Goal: Task Accomplishment & Management: Manage account settings

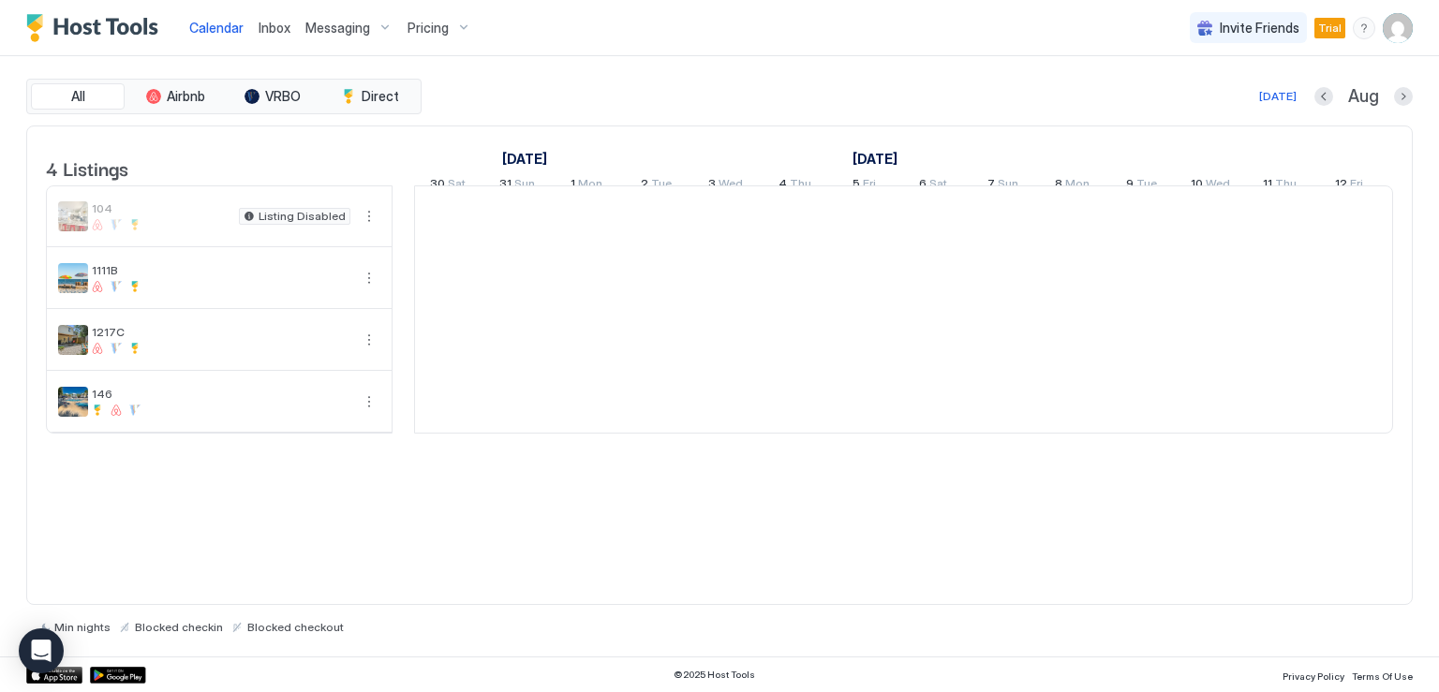
scroll to position [0, 1041]
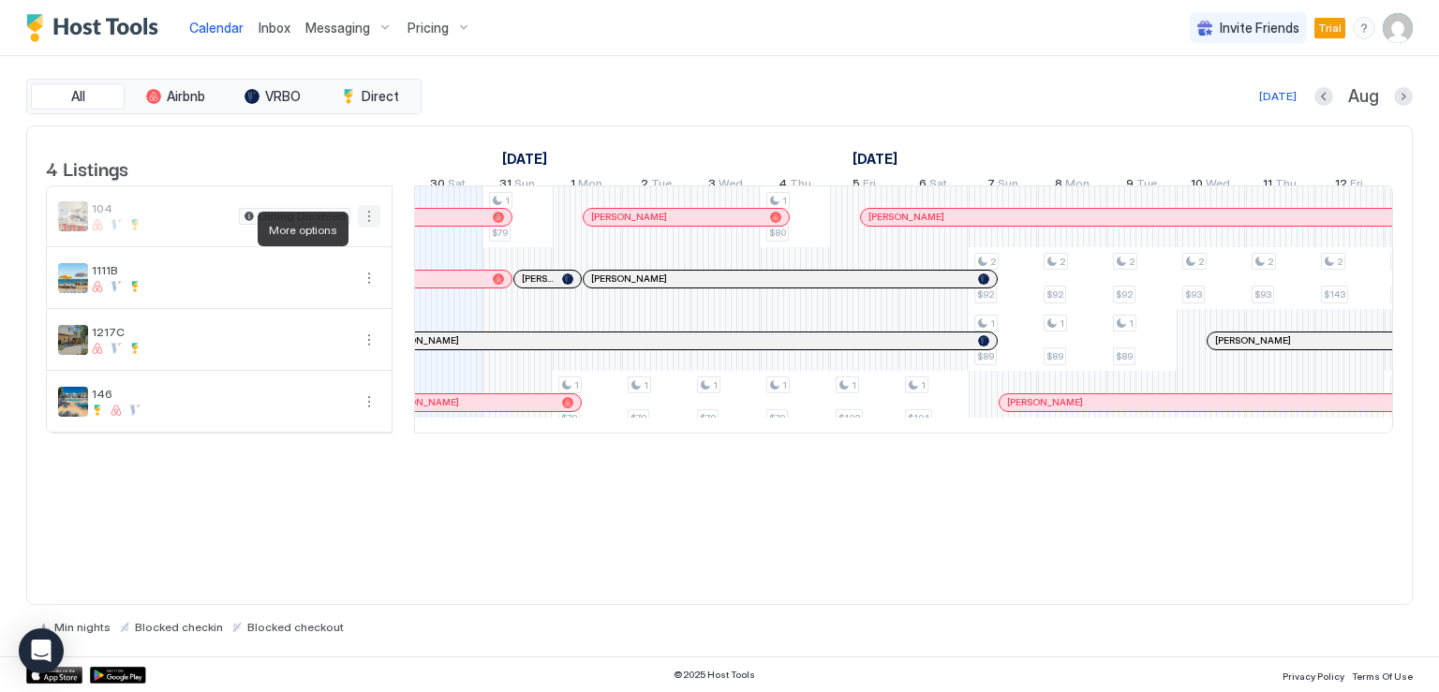
click at [363, 228] on button "More options" at bounding box center [369, 216] width 22 height 22
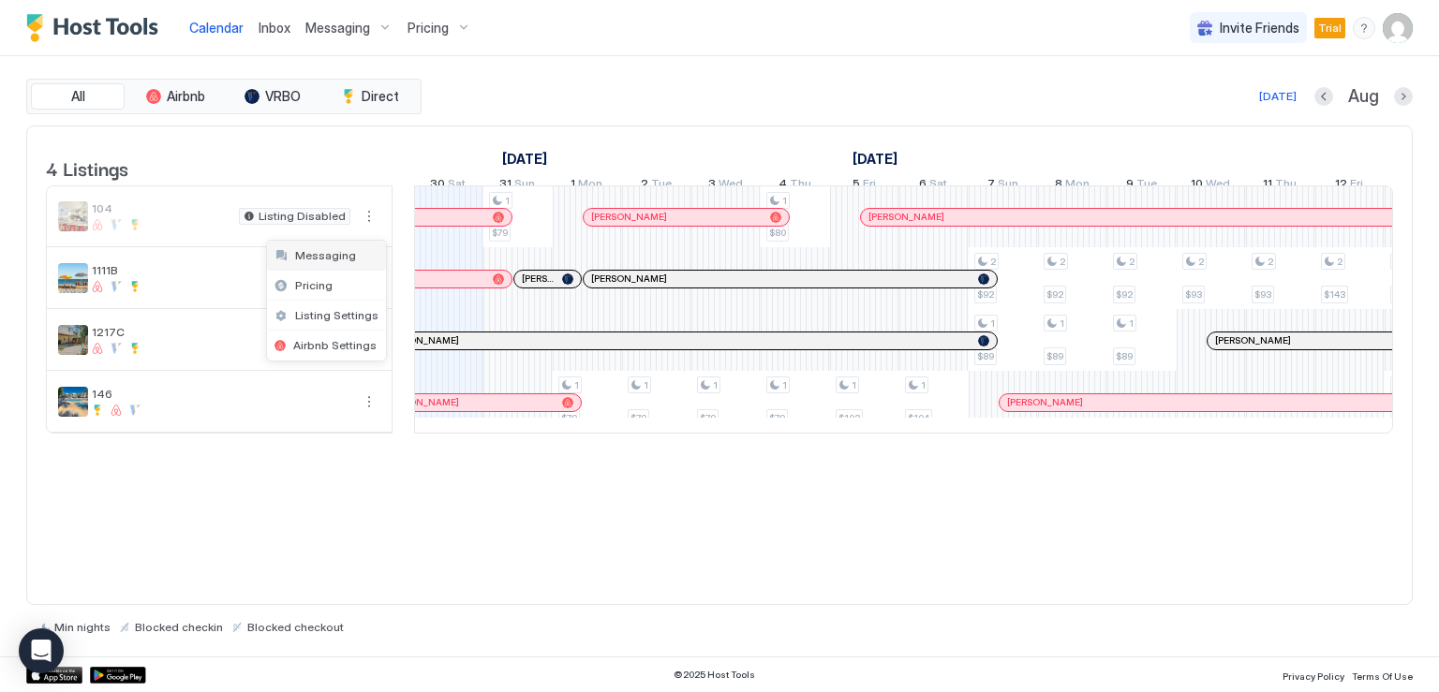
click at [336, 252] on span "Messaging" at bounding box center [325, 255] width 61 height 14
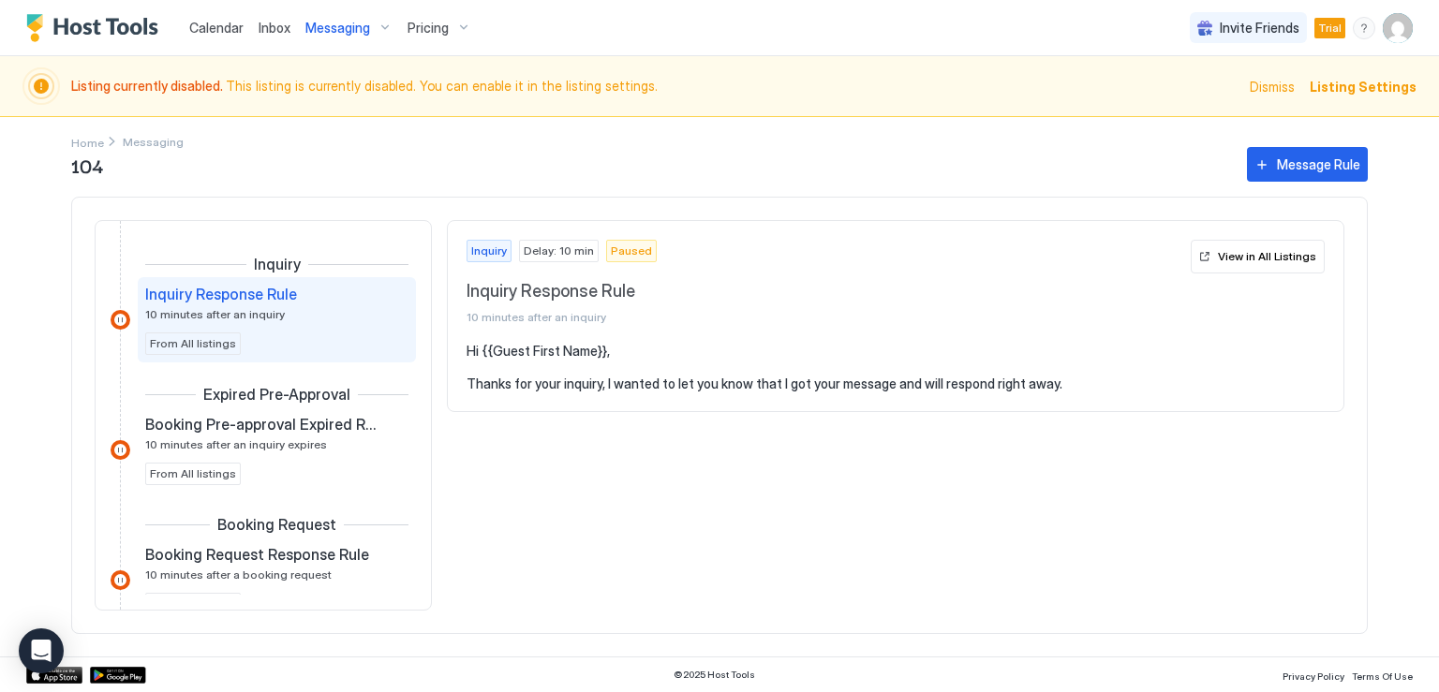
click at [350, 35] on span "Messaging" at bounding box center [337, 28] width 65 height 17
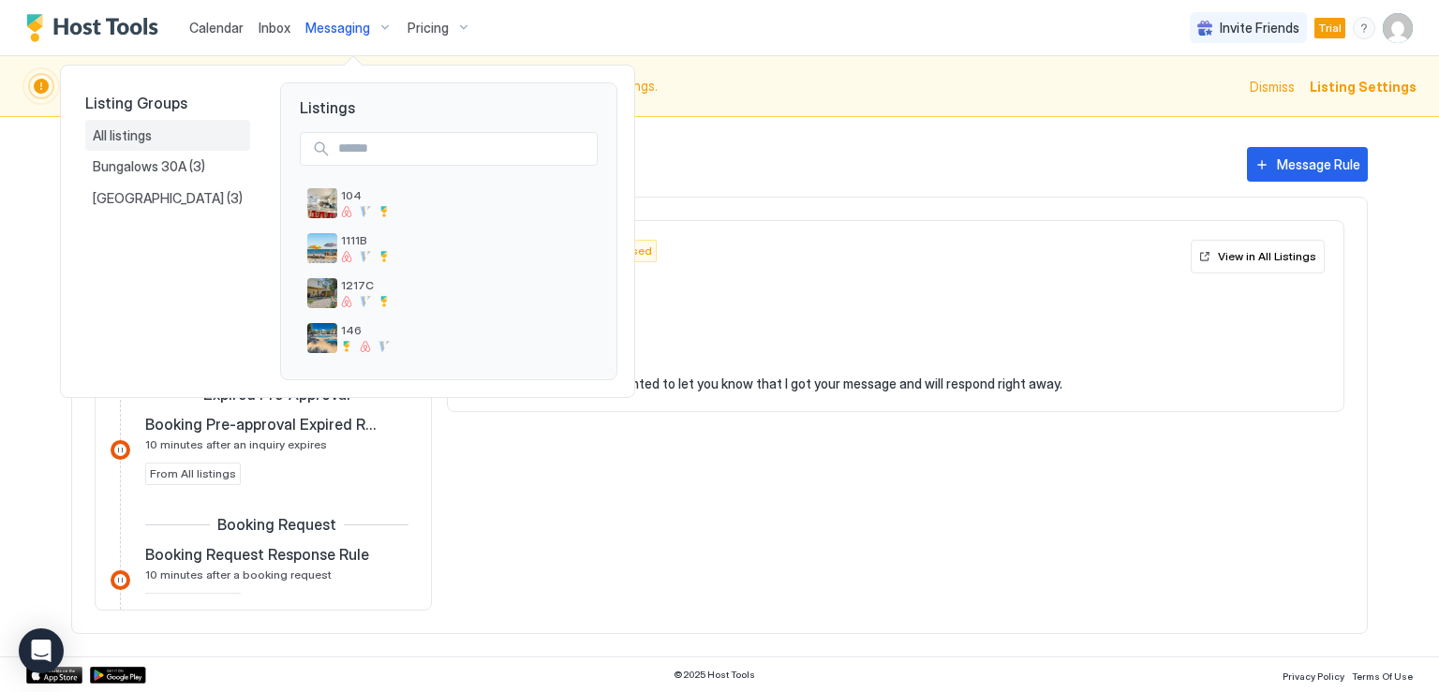
click at [141, 134] on span "All listings" at bounding box center [124, 135] width 62 height 17
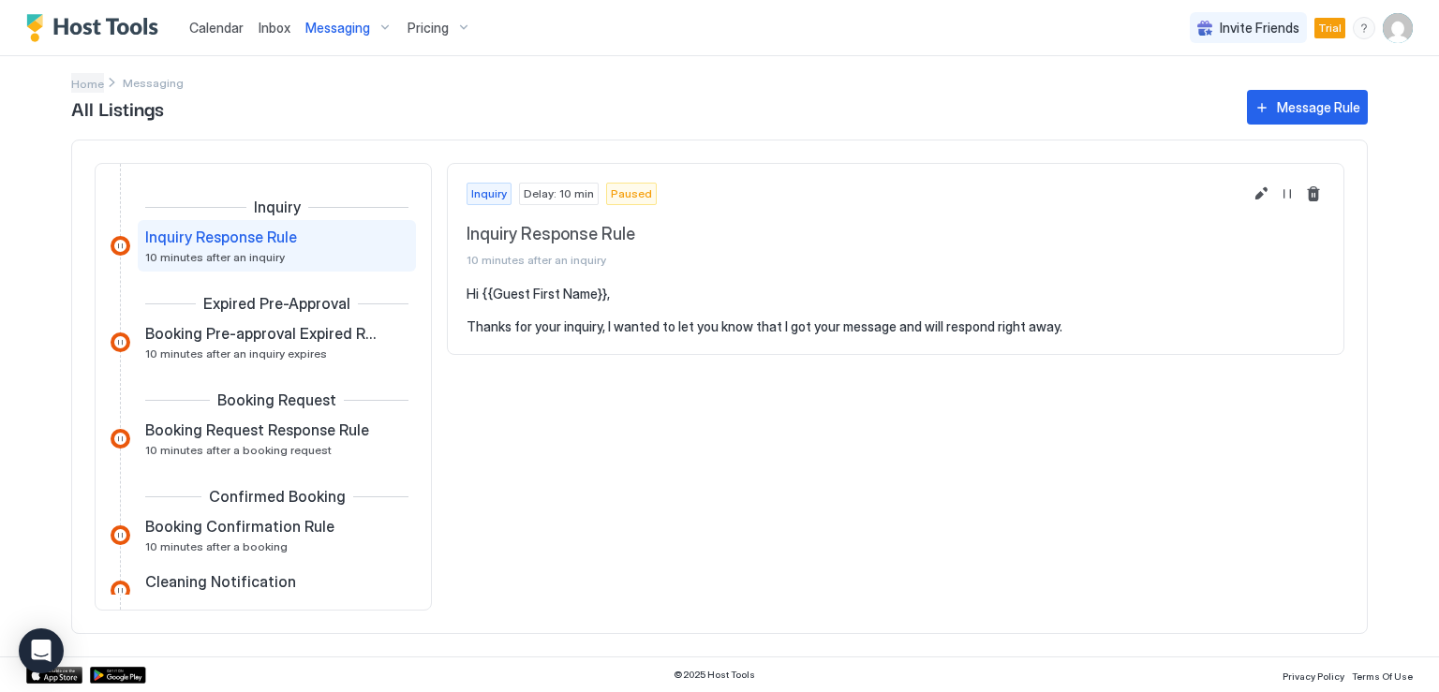
click at [84, 80] on span "Home" at bounding box center [87, 84] width 33 height 14
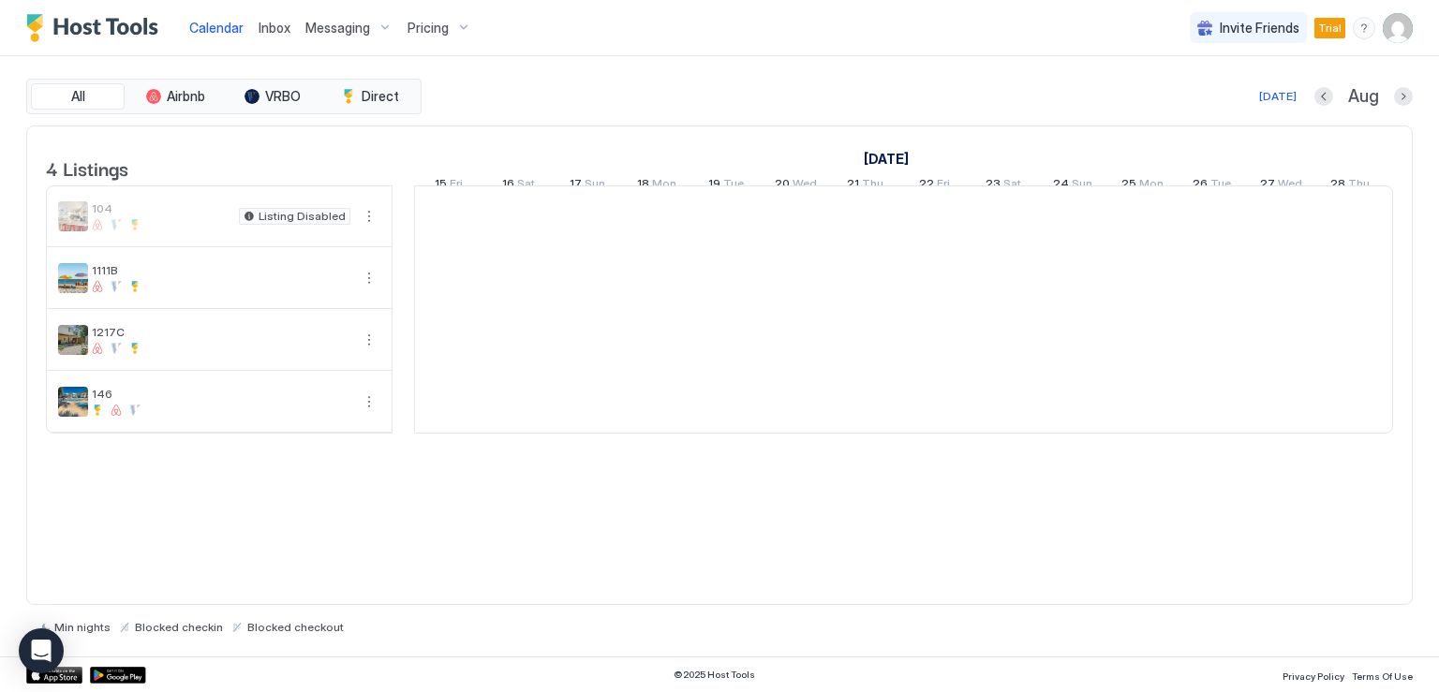
scroll to position [0, 1041]
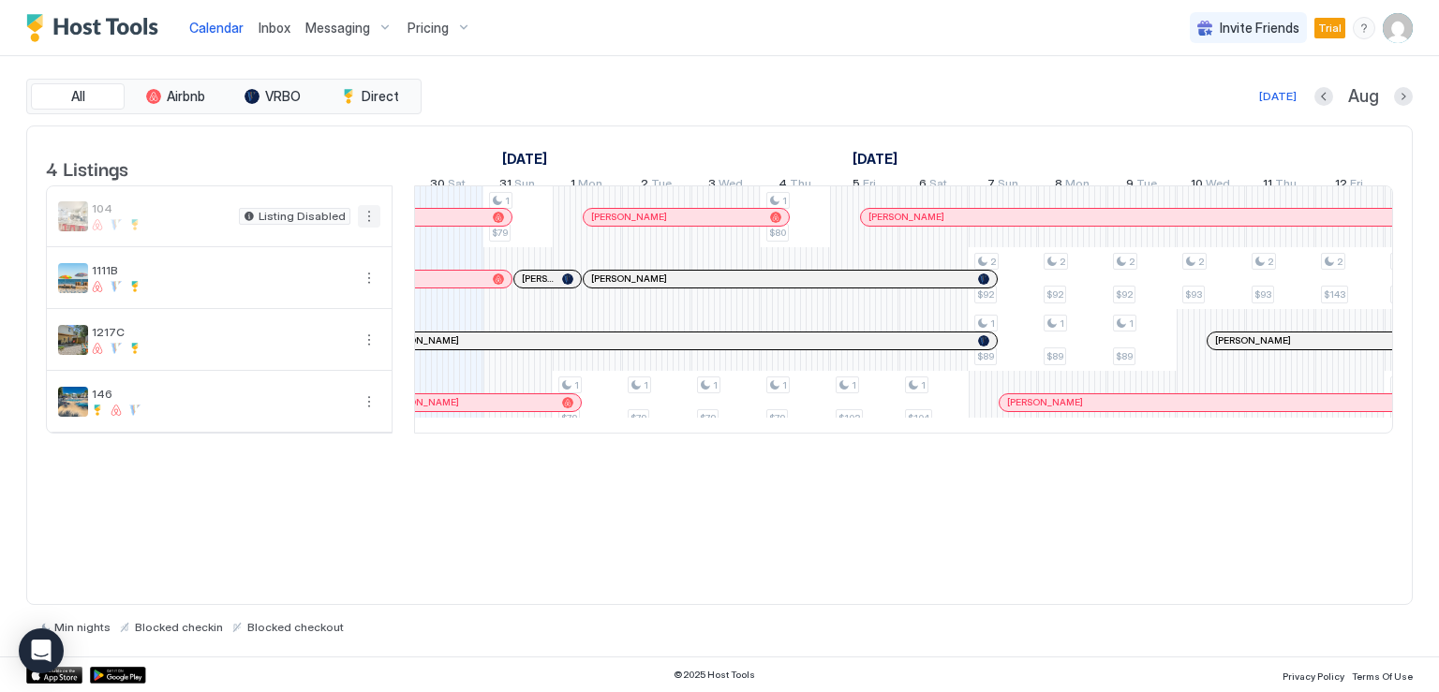
click at [370, 228] on button "More options" at bounding box center [369, 216] width 22 height 22
click at [341, 314] on span "Listing Settings" at bounding box center [336, 315] width 83 height 14
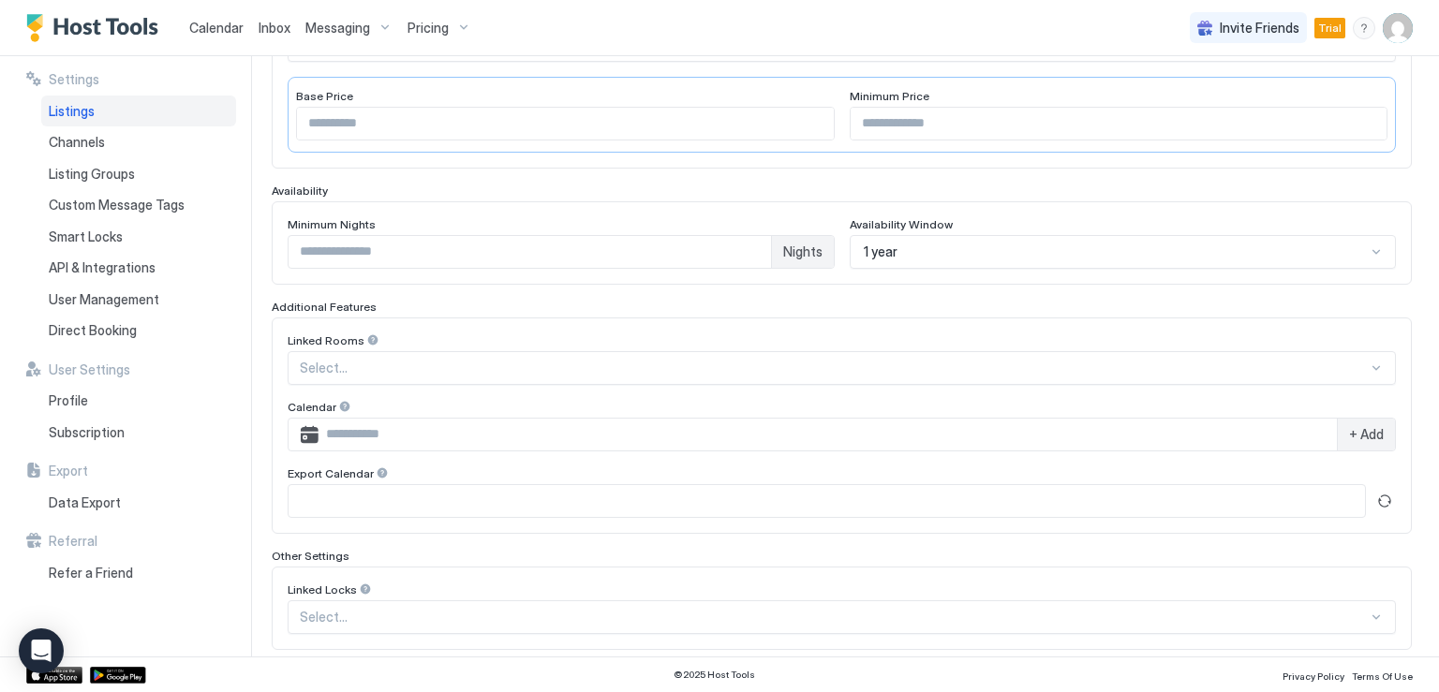
scroll to position [476, 0]
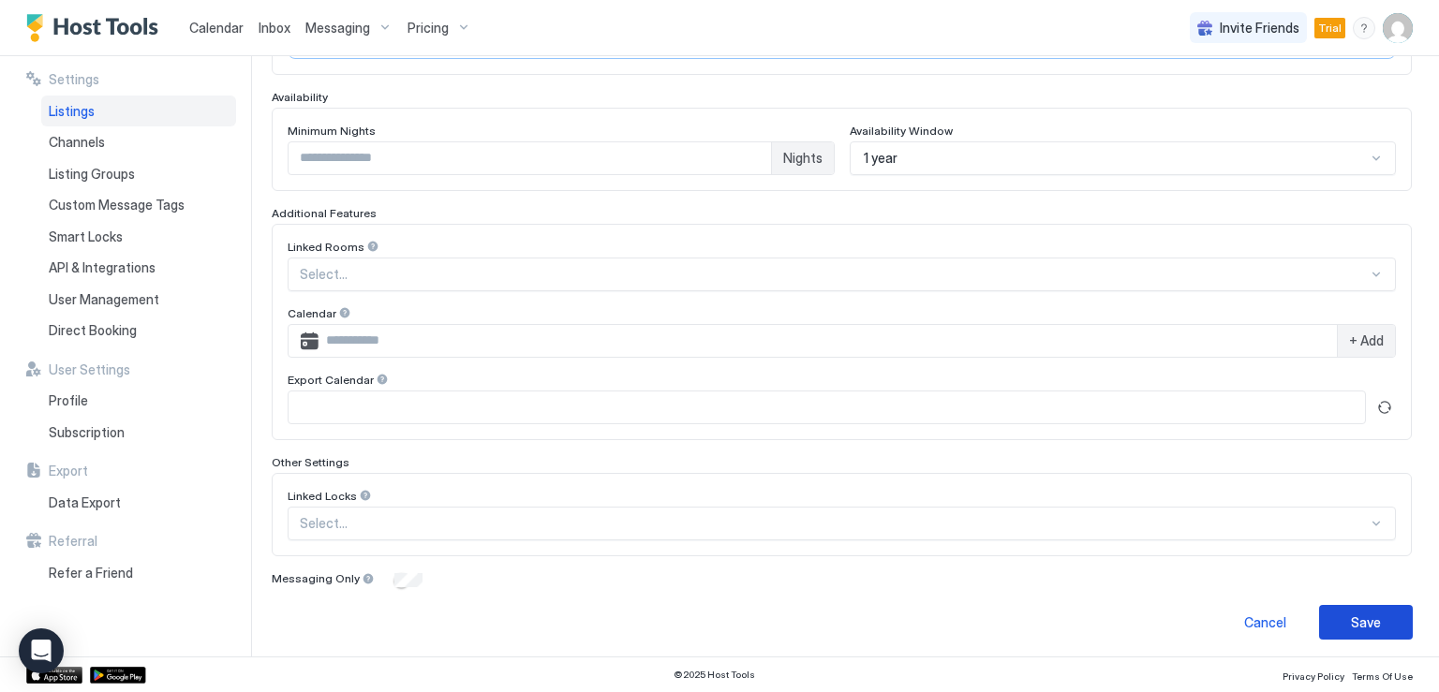
click at [1351, 619] on div "Save" at bounding box center [1366, 623] width 30 height 20
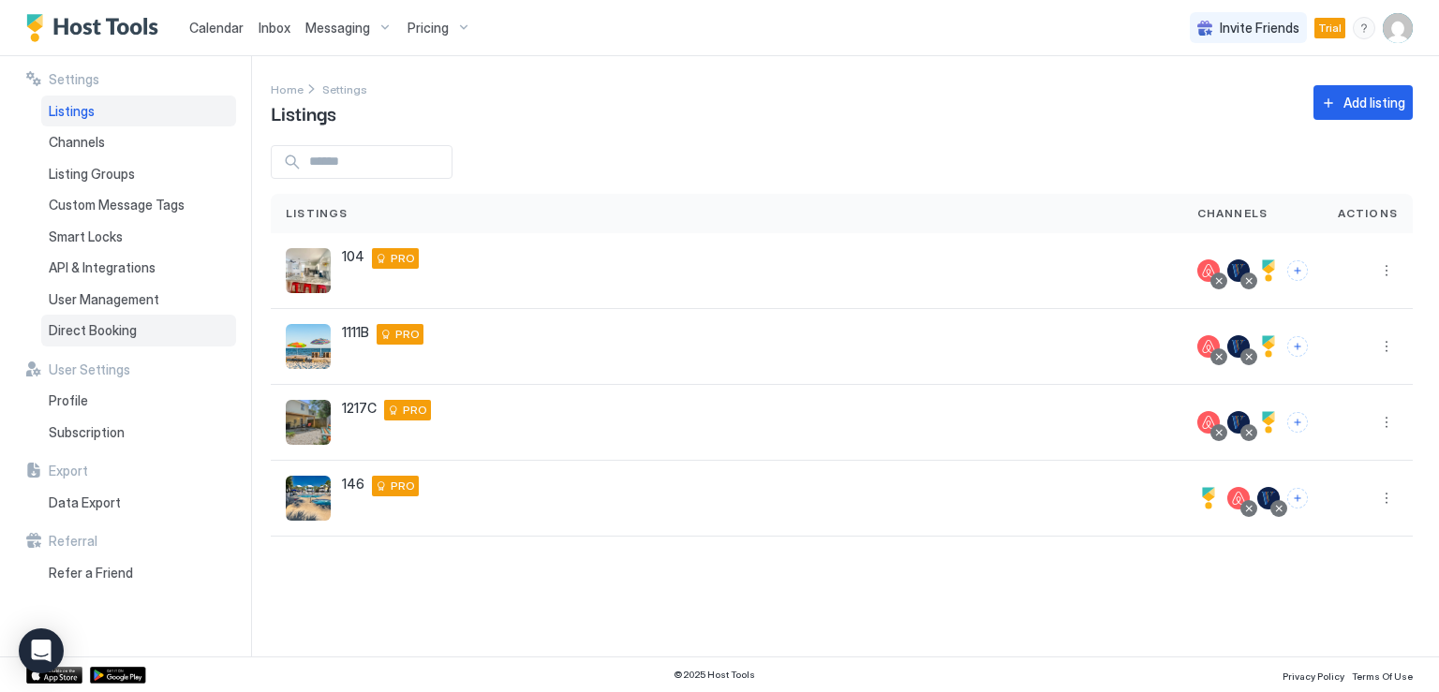
click at [78, 325] on span "Direct Booking" at bounding box center [93, 330] width 88 height 17
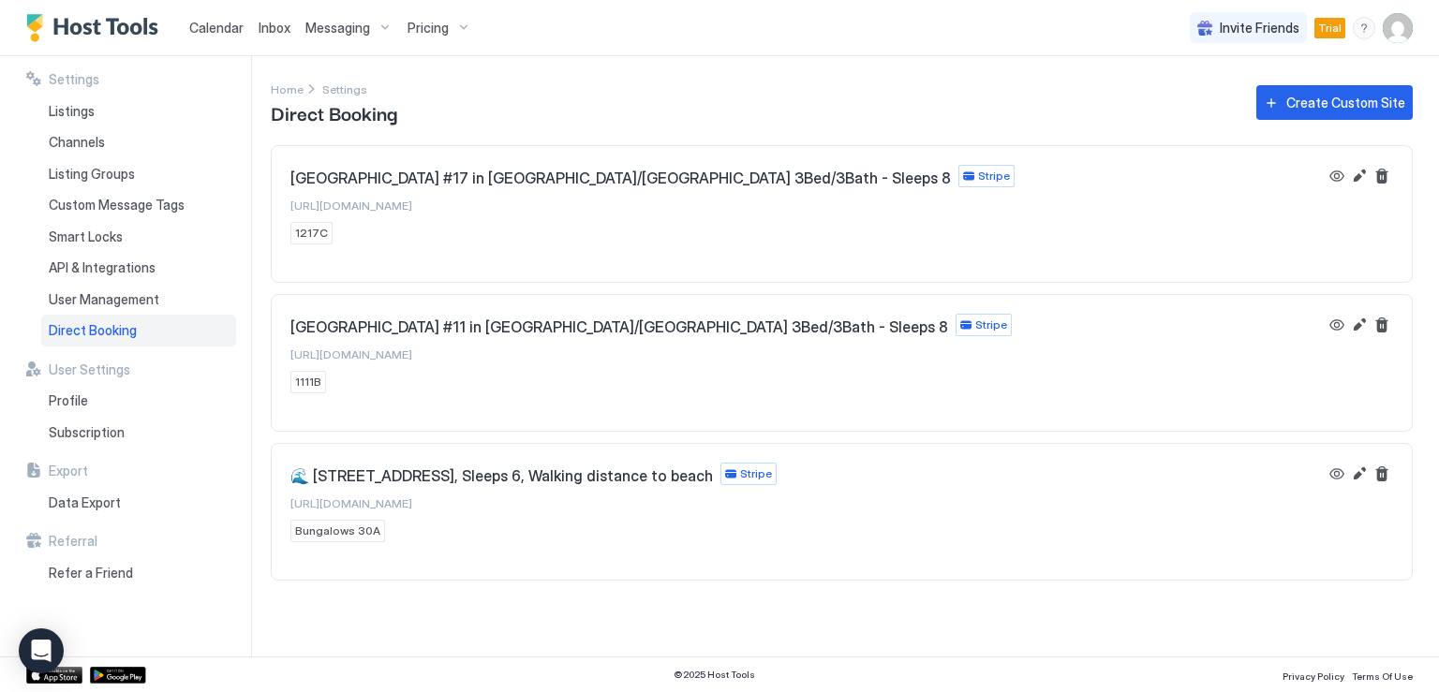
click at [109, 334] on span "Direct Booking" at bounding box center [93, 330] width 88 height 17
click at [281, 91] on span "Home" at bounding box center [287, 89] width 33 height 14
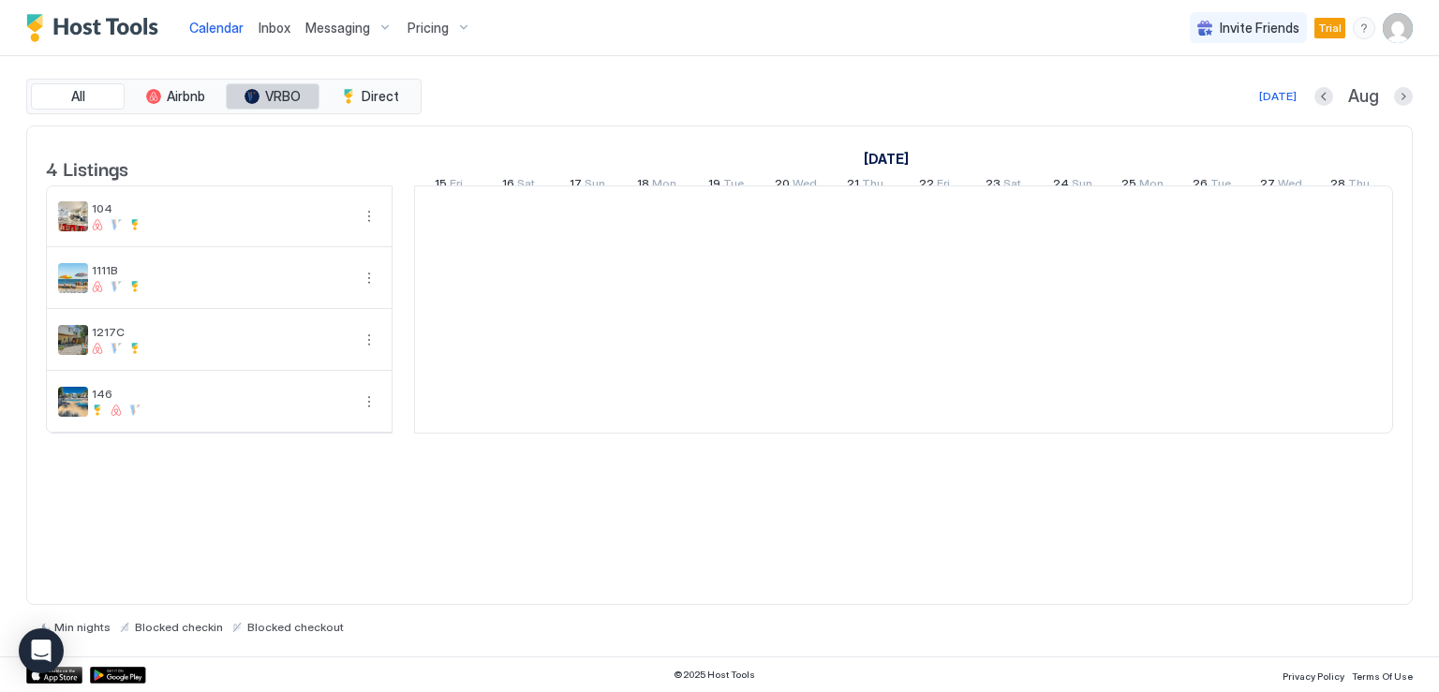
scroll to position [0, 1041]
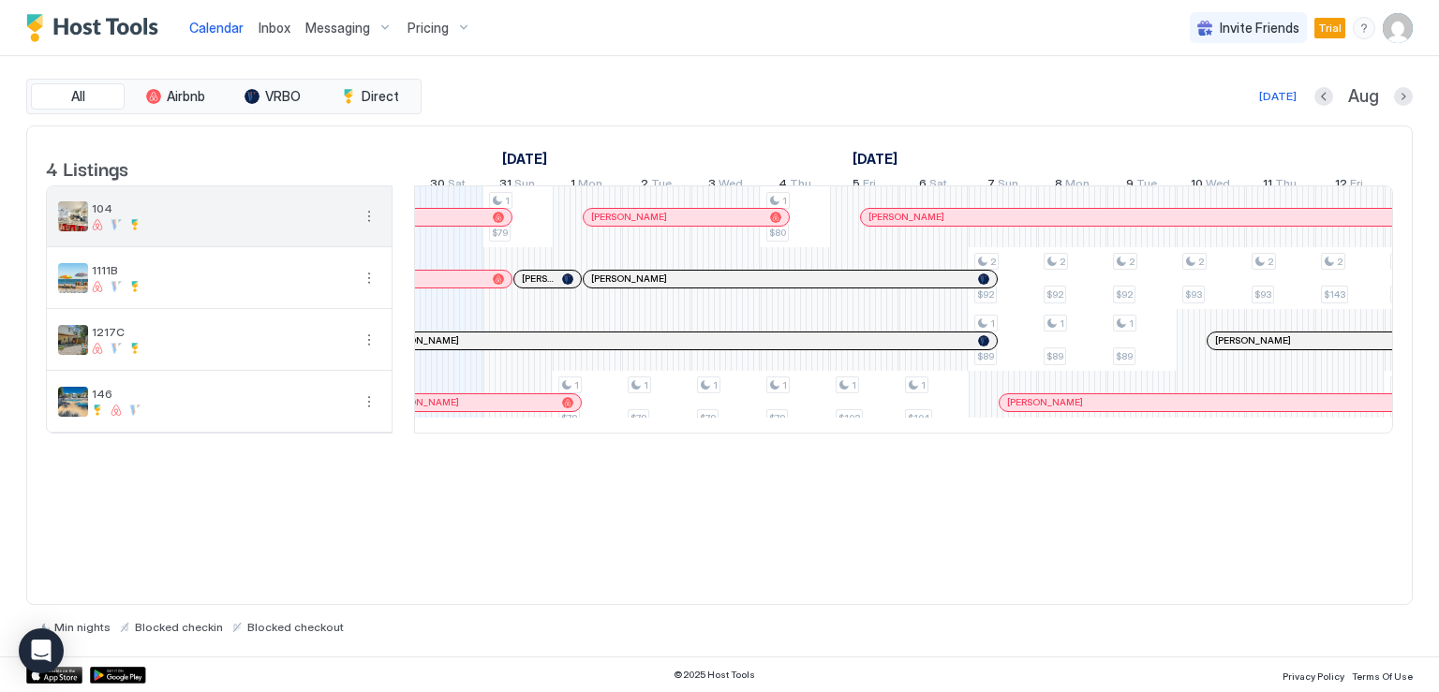
click at [369, 228] on button "More options" at bounding box center [369, 216] width 22 height 22
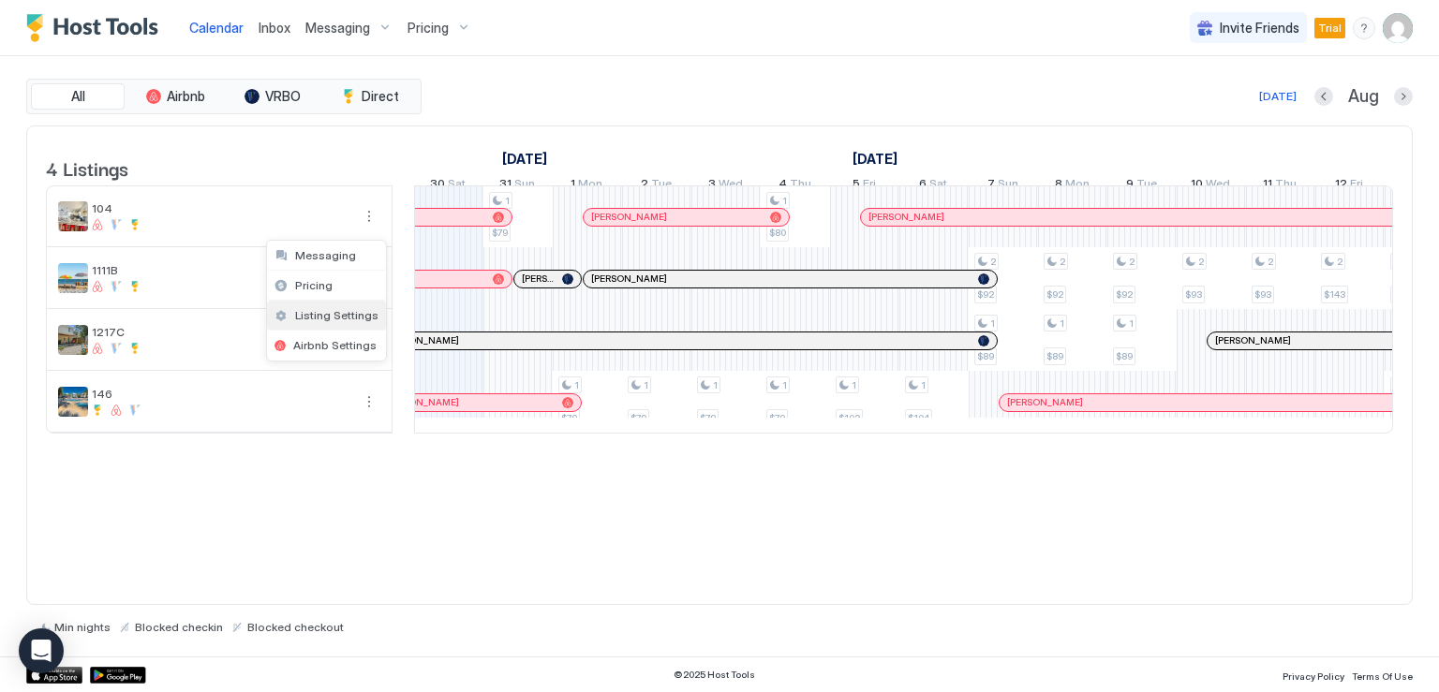
click at [330, 316] on span "Listing Settings" at bounding box center [336, 315] width 83 height 14
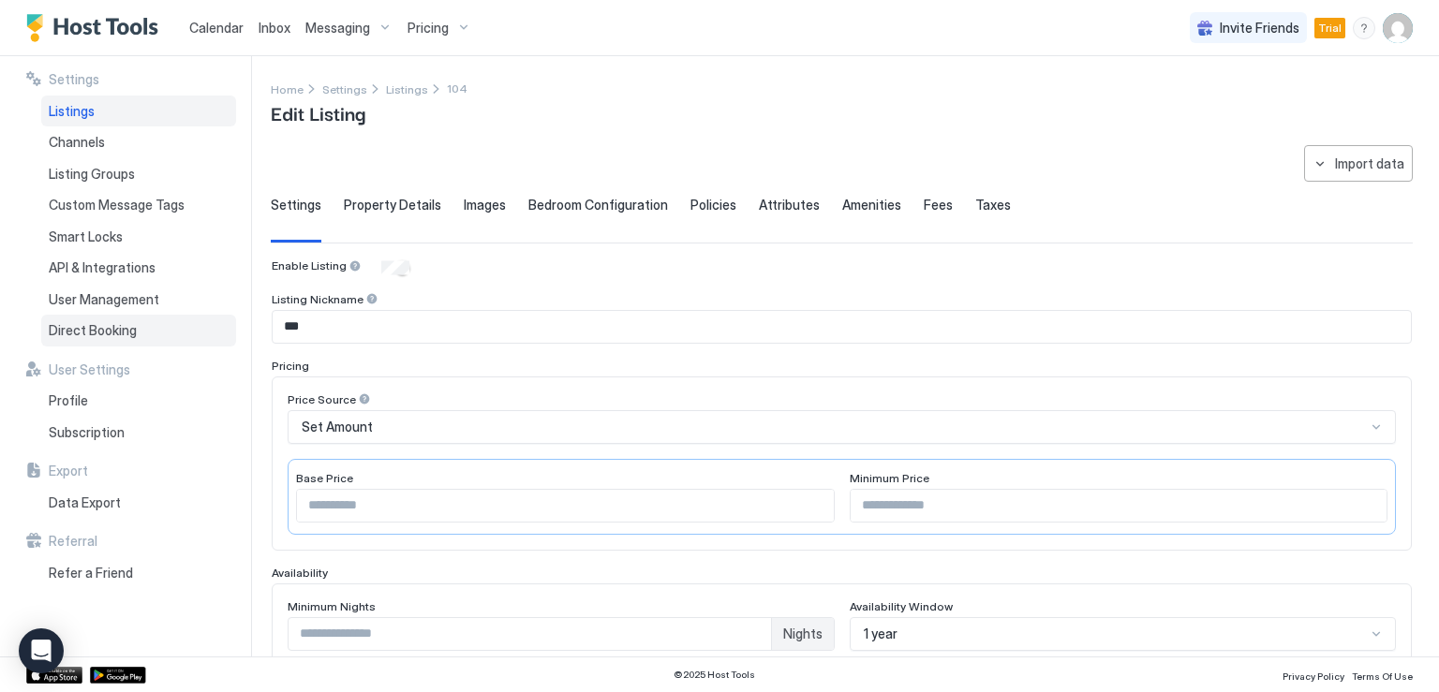
click at [117, 333] on span "Direct Booking" at bounding box center [93, 330] width 88 height 17
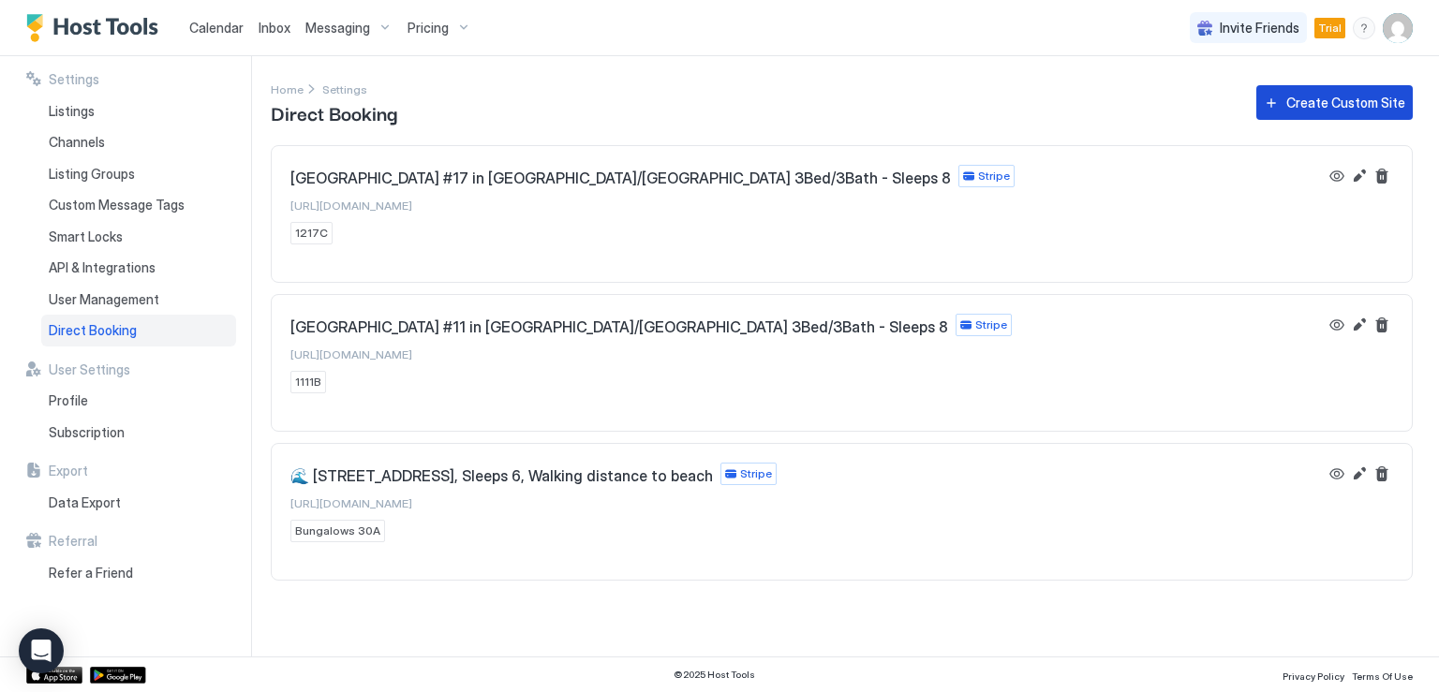
click at [1284, 107] on button "Create Custom Site" at bounding box center [1334, 102] width 156 height 35
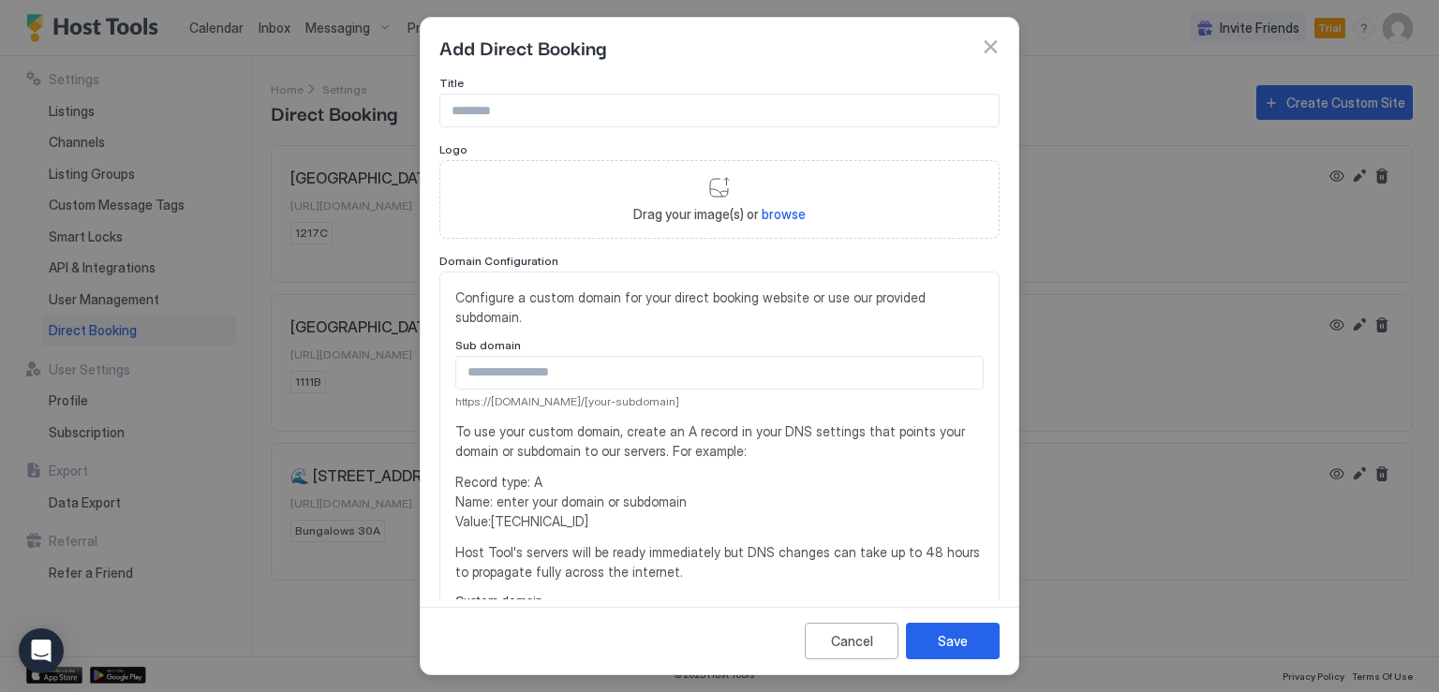
click at [553, 113] on input "Input Field" at bounding box center [719, 111] width 558 height 32
paste input "**********"
type input "**********"
click at [513, 310] on span "Configure a custom domain for your direct booking website or use our provided s…" at bounding box center [719, 307] width 528 height 39
click at [502, 376] on input "Input Field" at bounding box center [719, 373] width 527 height 32
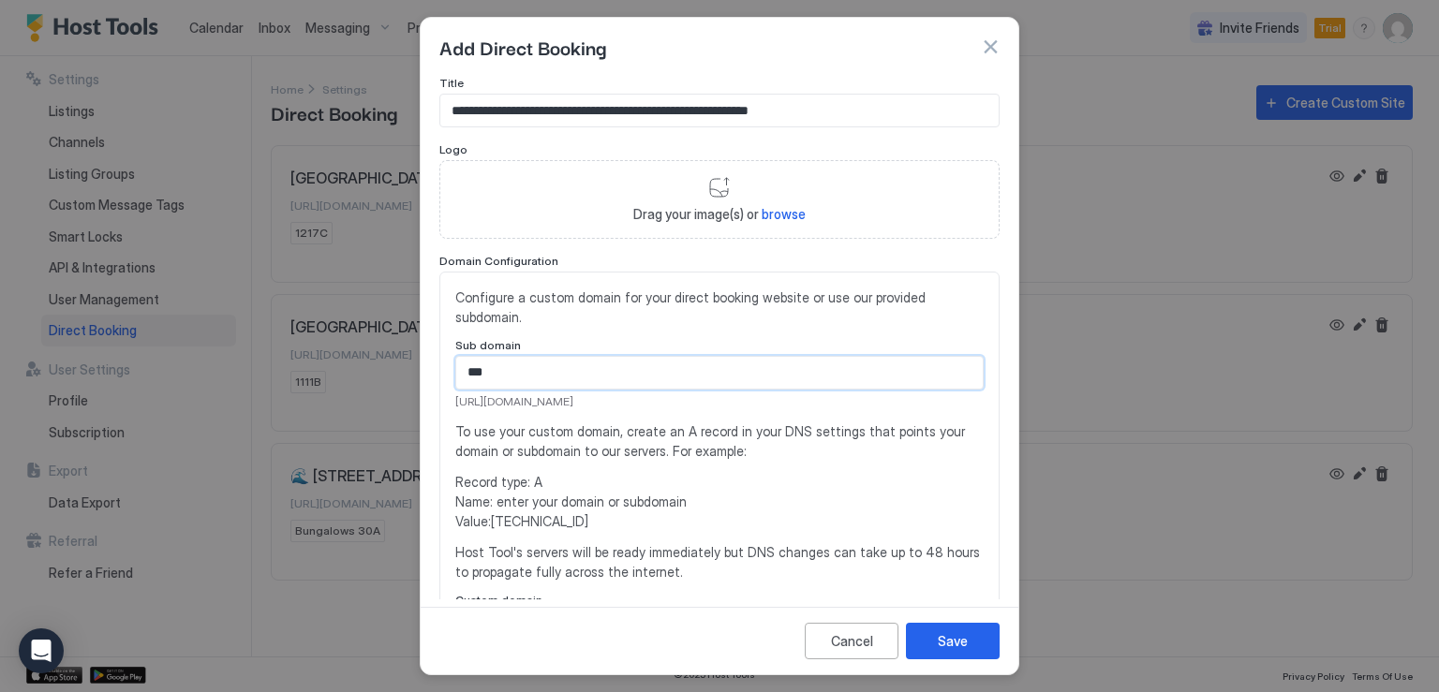
scroll to position [94, 0]
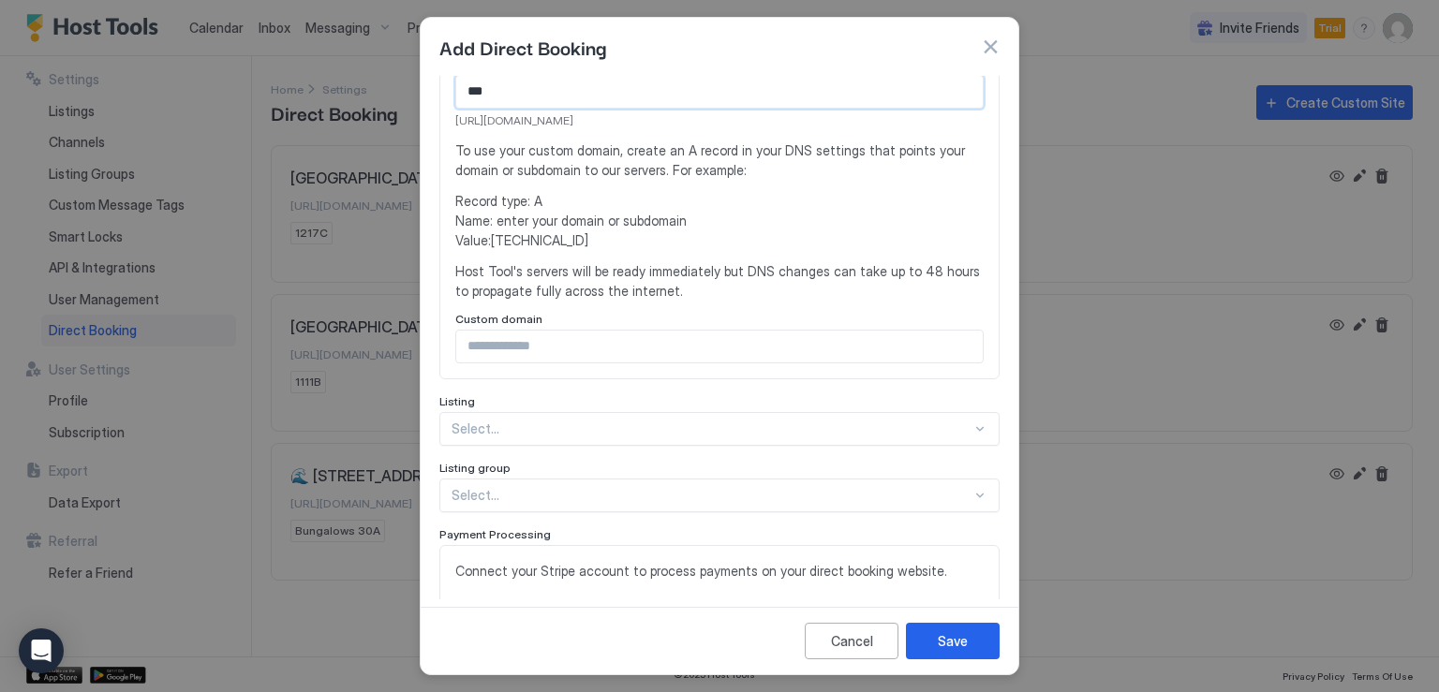
type input "***"
click at [601, 427] on div "Select..." at bounding box center [719, 429] width 560 height 34
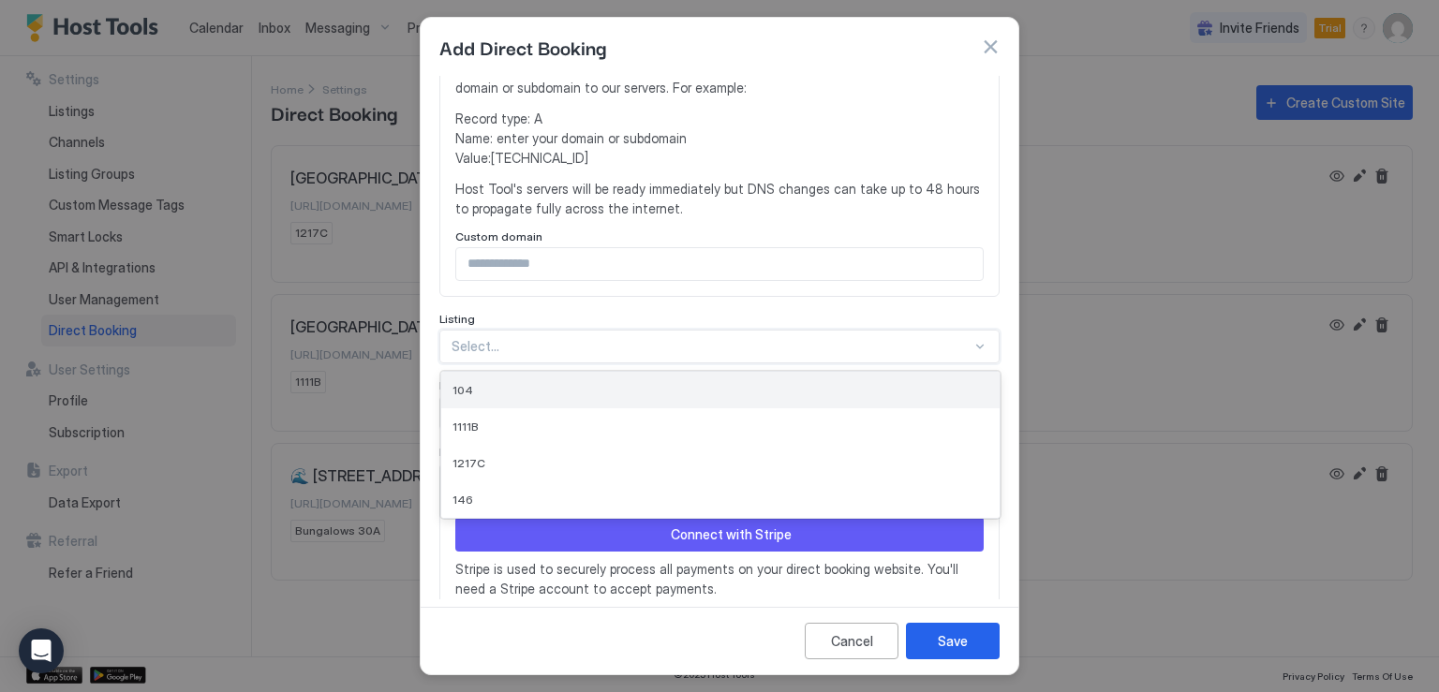
click at [480, 383] on div "104" at bounding box center [721, 390] width 536 height 14
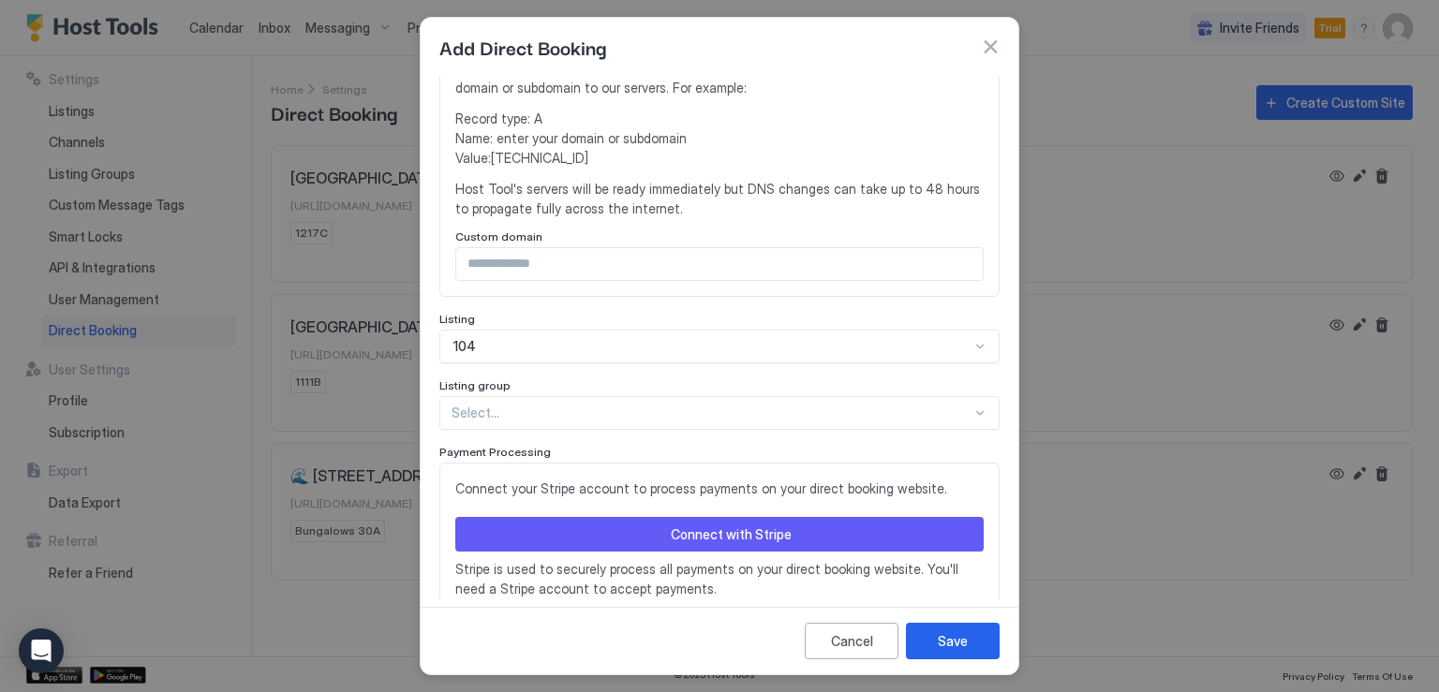
click at [494, 413] on div at bounding box center [712, 413] width 520 height 17
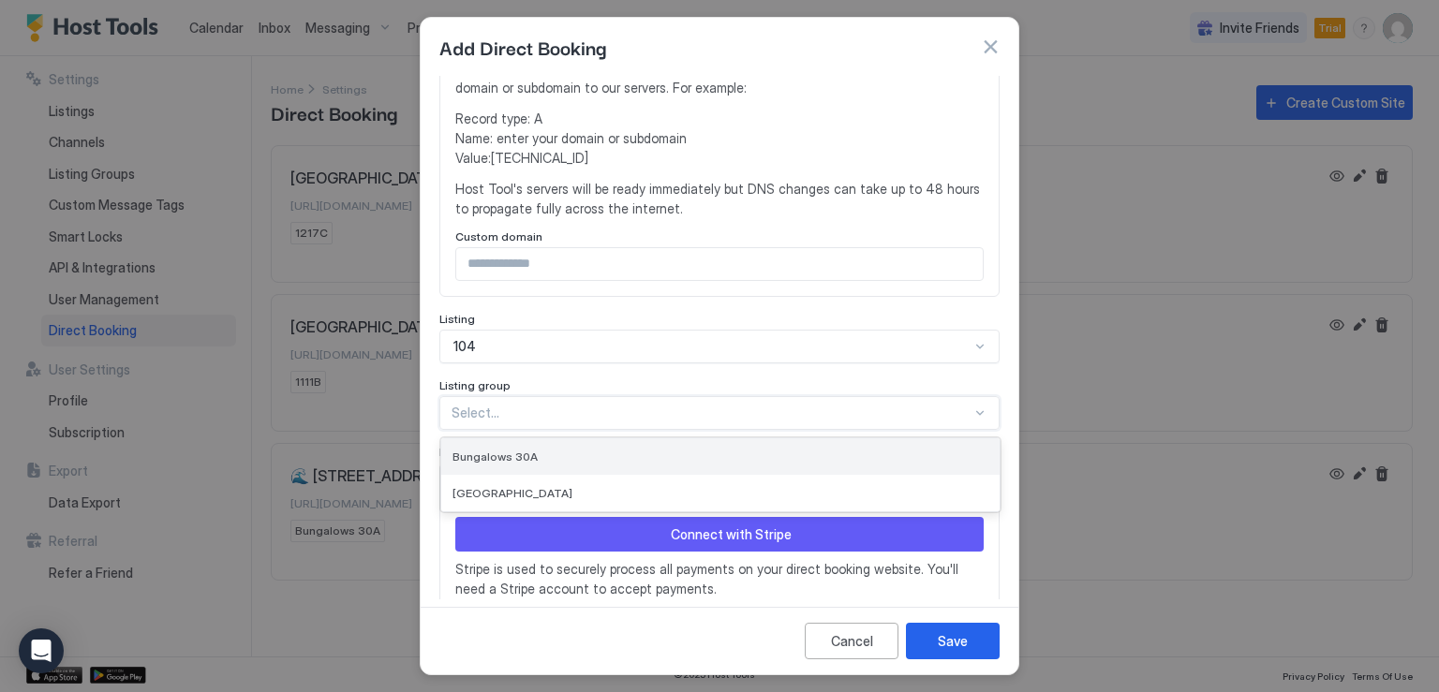
click at [505, 455] on span "Bungalows 30A" at bounding box center [495, 457] width 85 height 14
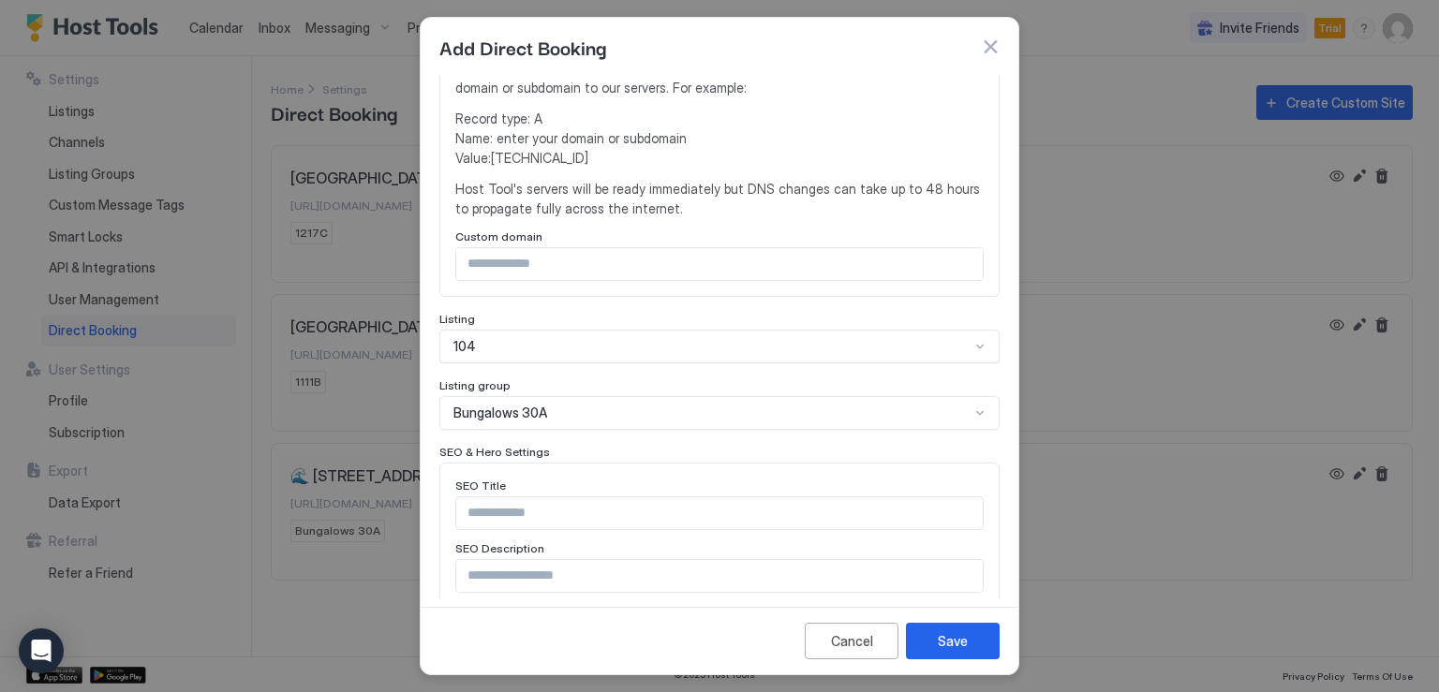
click at [487, 511] on input "Input Field" at bounding box center [719, 513] width 527 height 32
paste input "**********"
type input "**********"
click at [548, 570] on input "Input Field" at bounding box center [719, 576] width 527 height 32
paste input "**********"
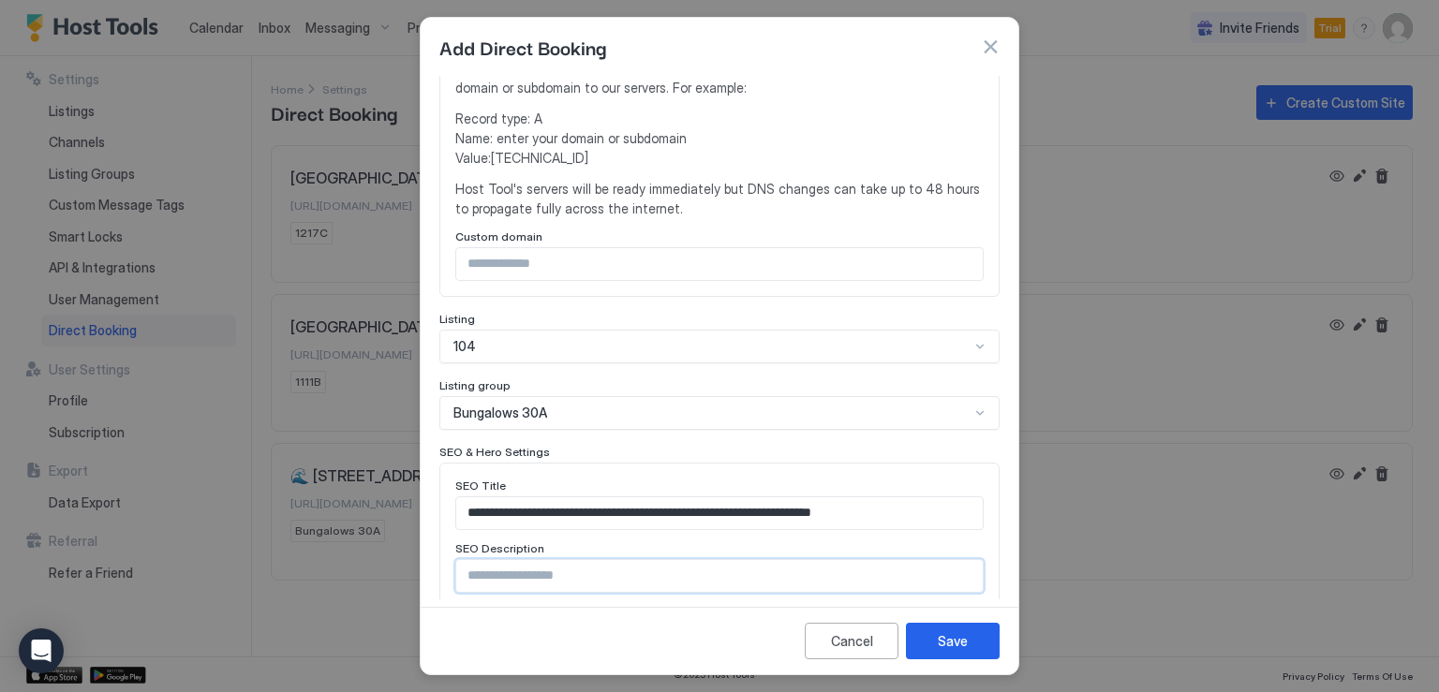
type input "**********"
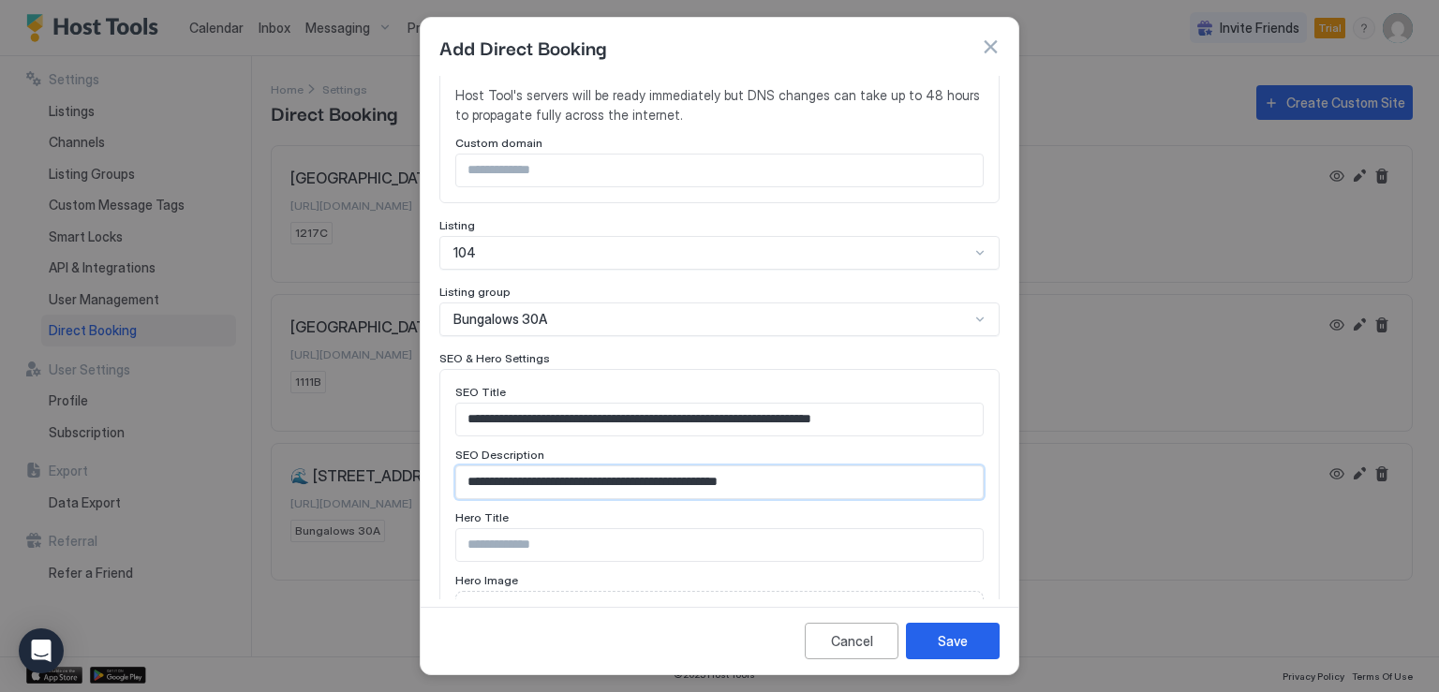
scroll to position [551, 0]
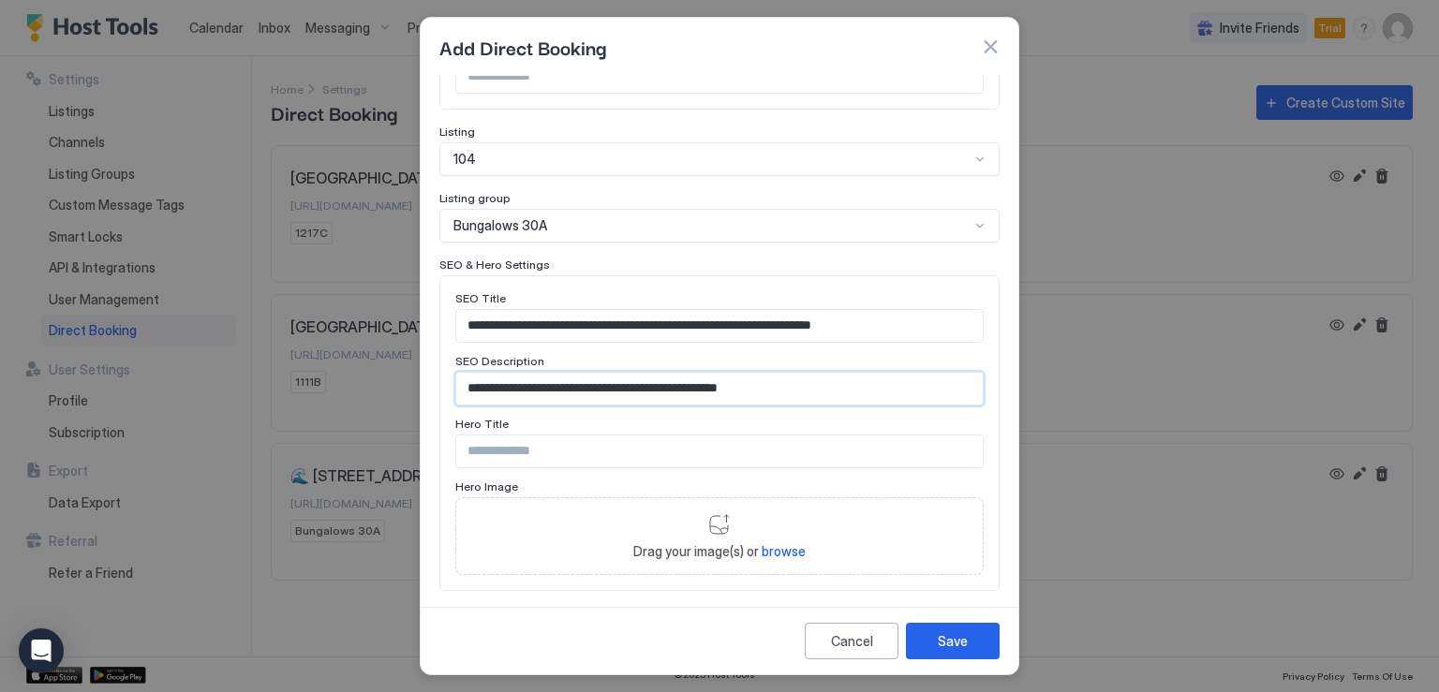
drag, startPoint x: 786, startPoint y: 383, endPoint x: 422, endPoint y: 393, distance: 364.6
click at [422, 393] on div "**********" at bounding box center [720, 337] width 598 height 523
click at [516, 453] on input "Input Field" at bounding box center [719, 452] width 527 height 32
paste input "**********"
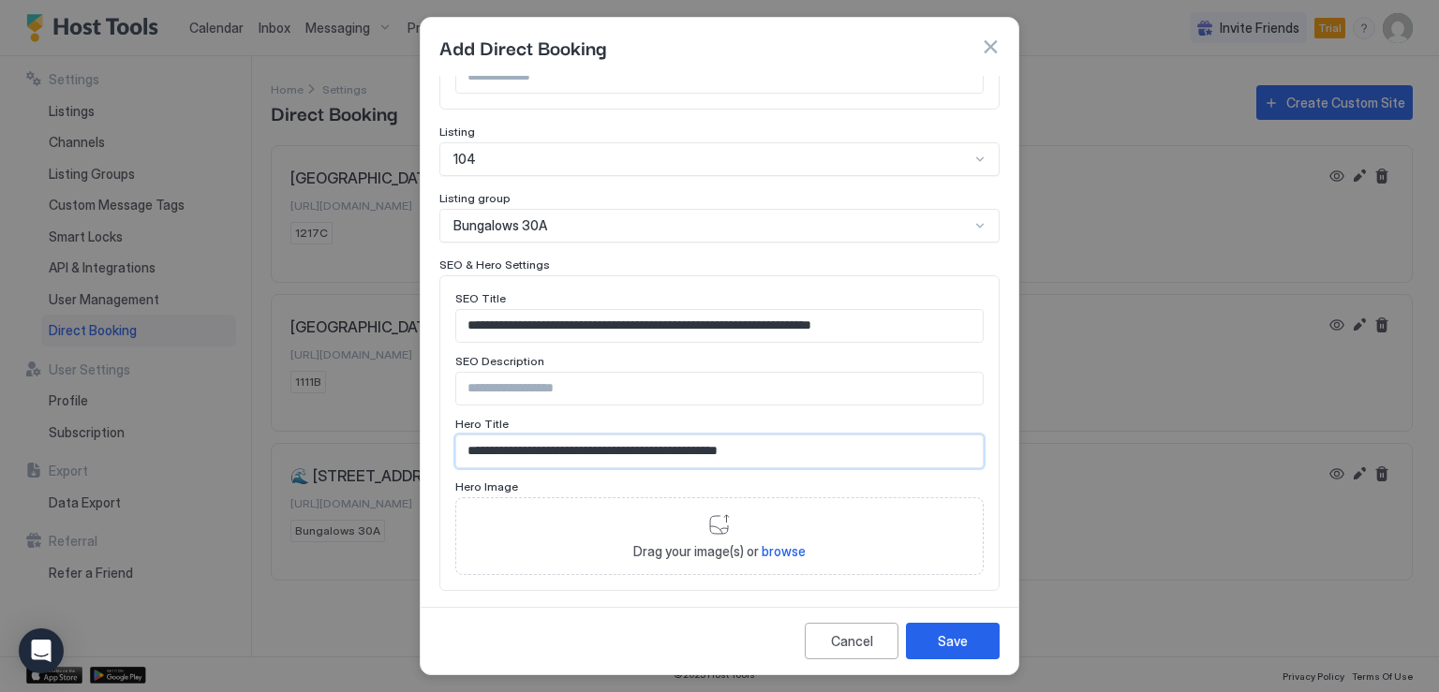
type input "**********"
click at [494, 388] on input "Input Field" at bounding box center [719, 389] width 527 height 32
paste input "**********"
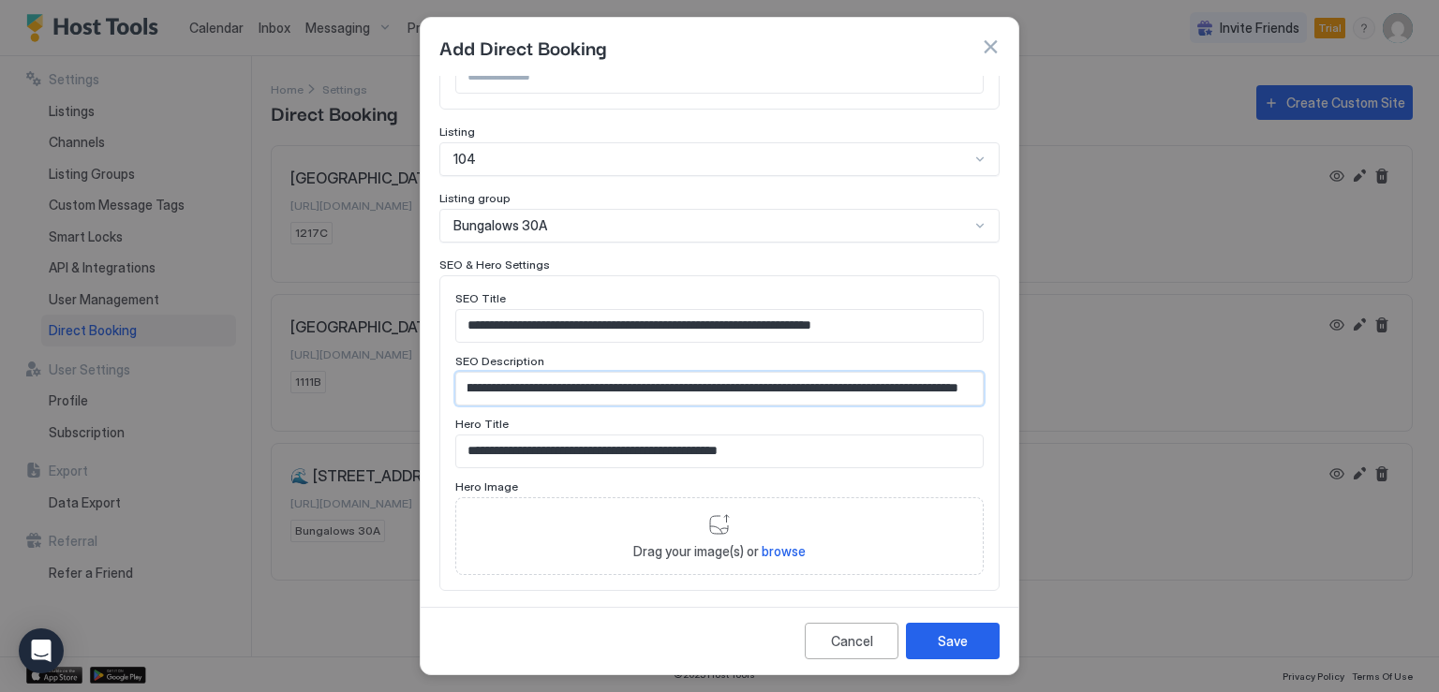
scroll to position [645, 0]
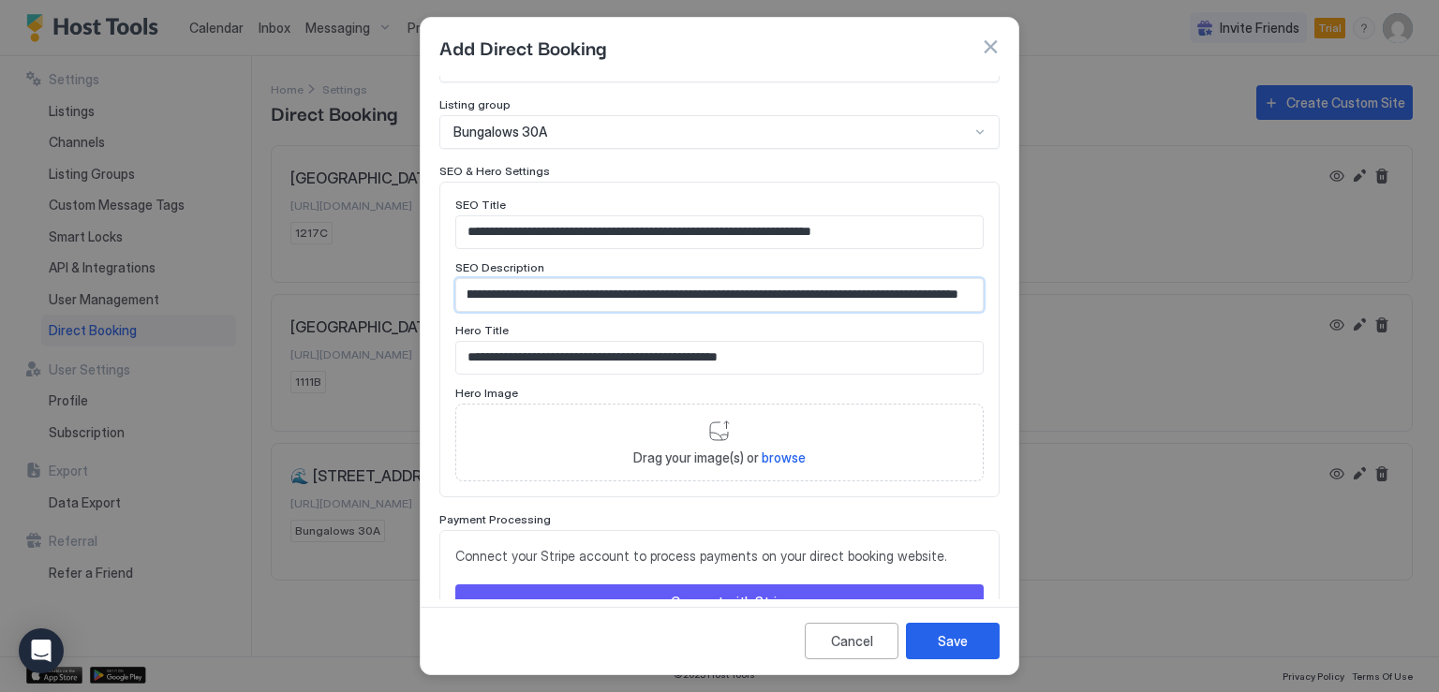
type input "**********"
click at [708, 423] on div "Drag your image(s) or browse" at bounding box center [719, 443] width 528 height 79
type input "**********"
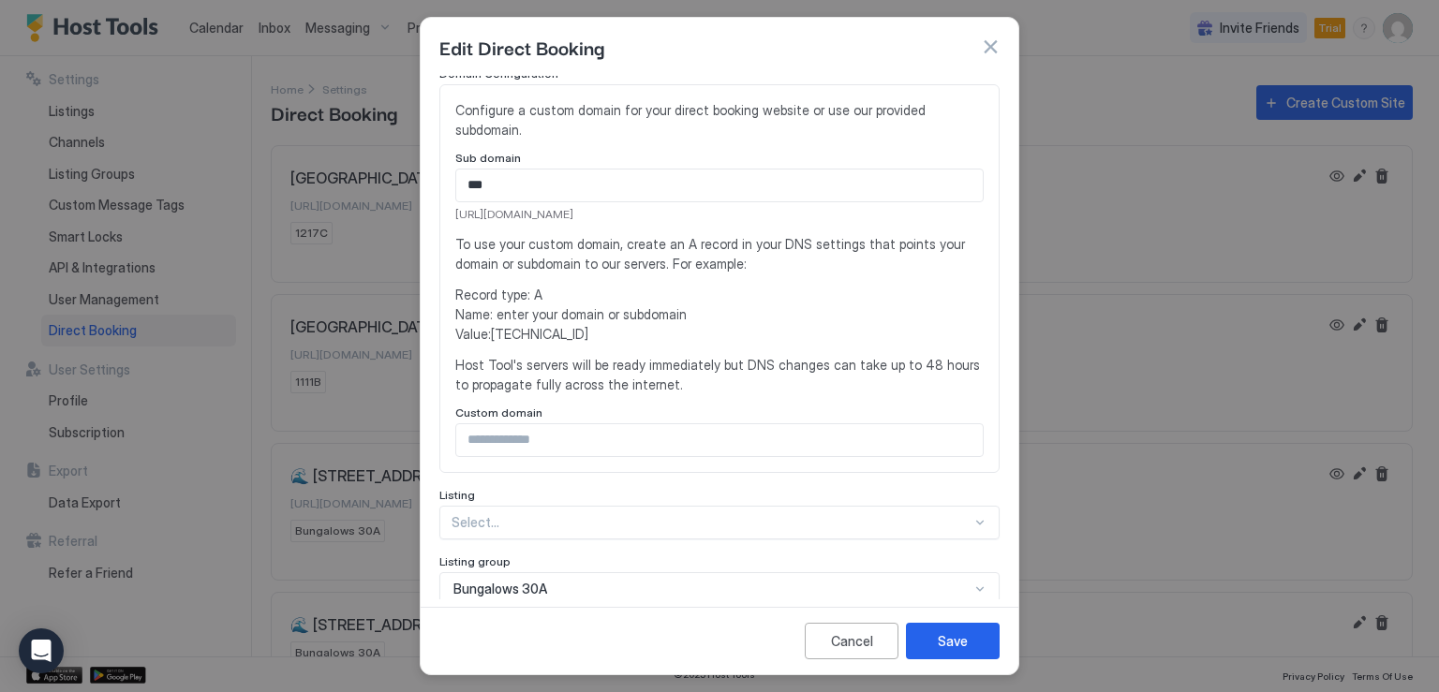
scroll to position [364, 0]
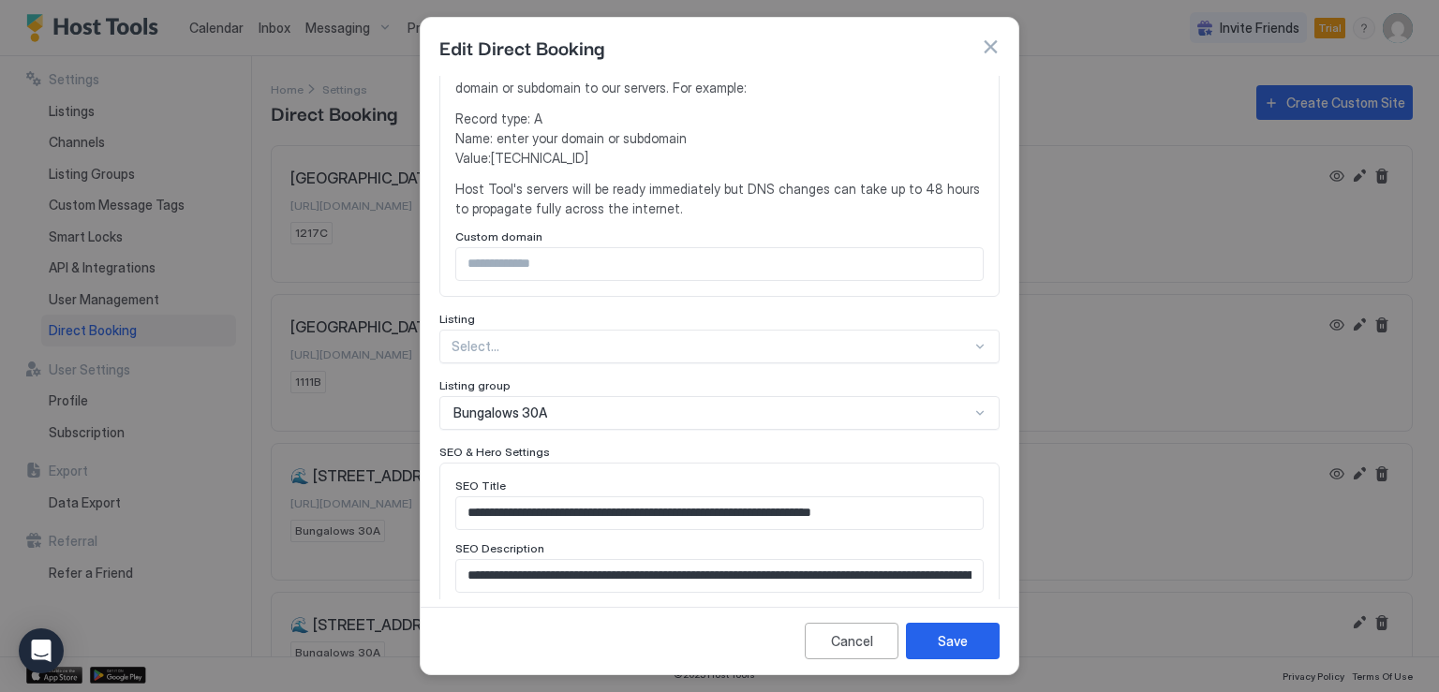
click at [848, 522] on div "**********" at bounding box center [719, 401] width 560 height 1379
click at [955, 544] on div "SEO Description" at bounding box center [719, 551] width 528 height 18
click at [779, 340] on div at bounding box center [712, 346] width 520 height 17
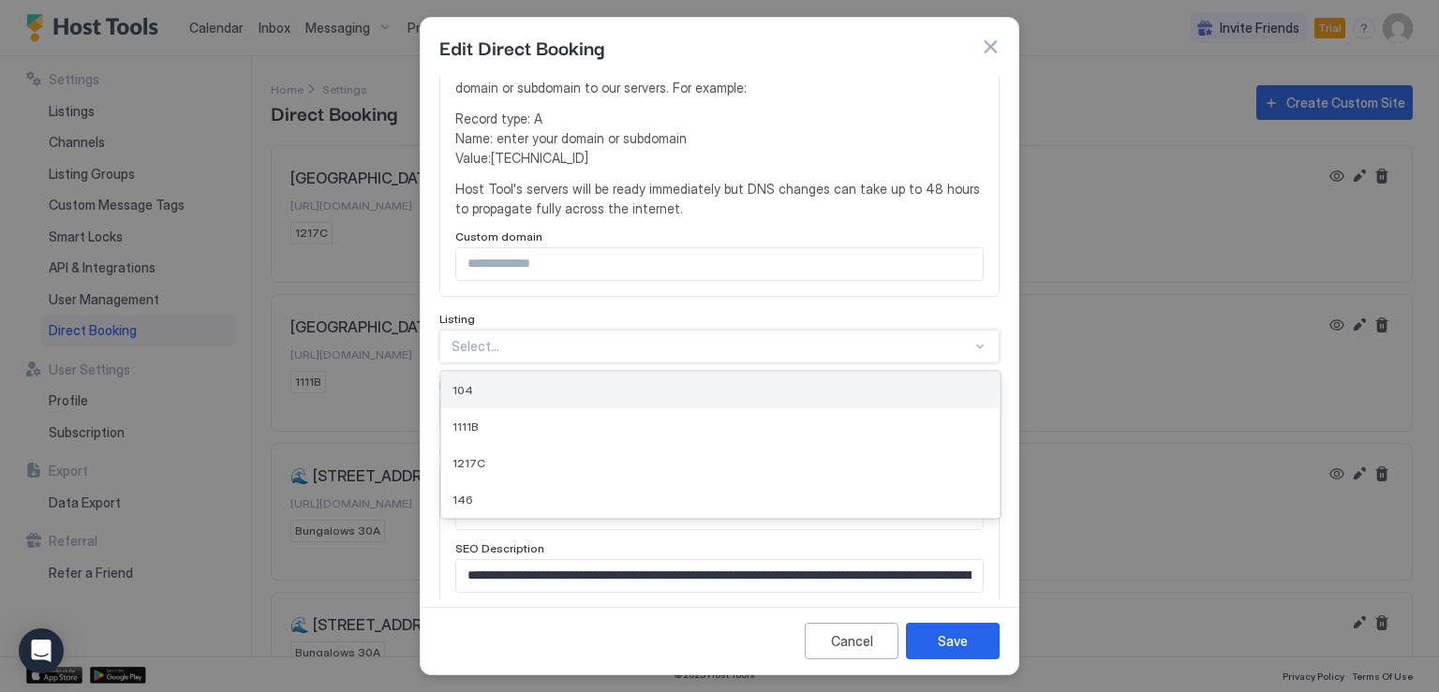
click at [492, 391] on div "104" at bounding box center [721, 390] width 536 height 14
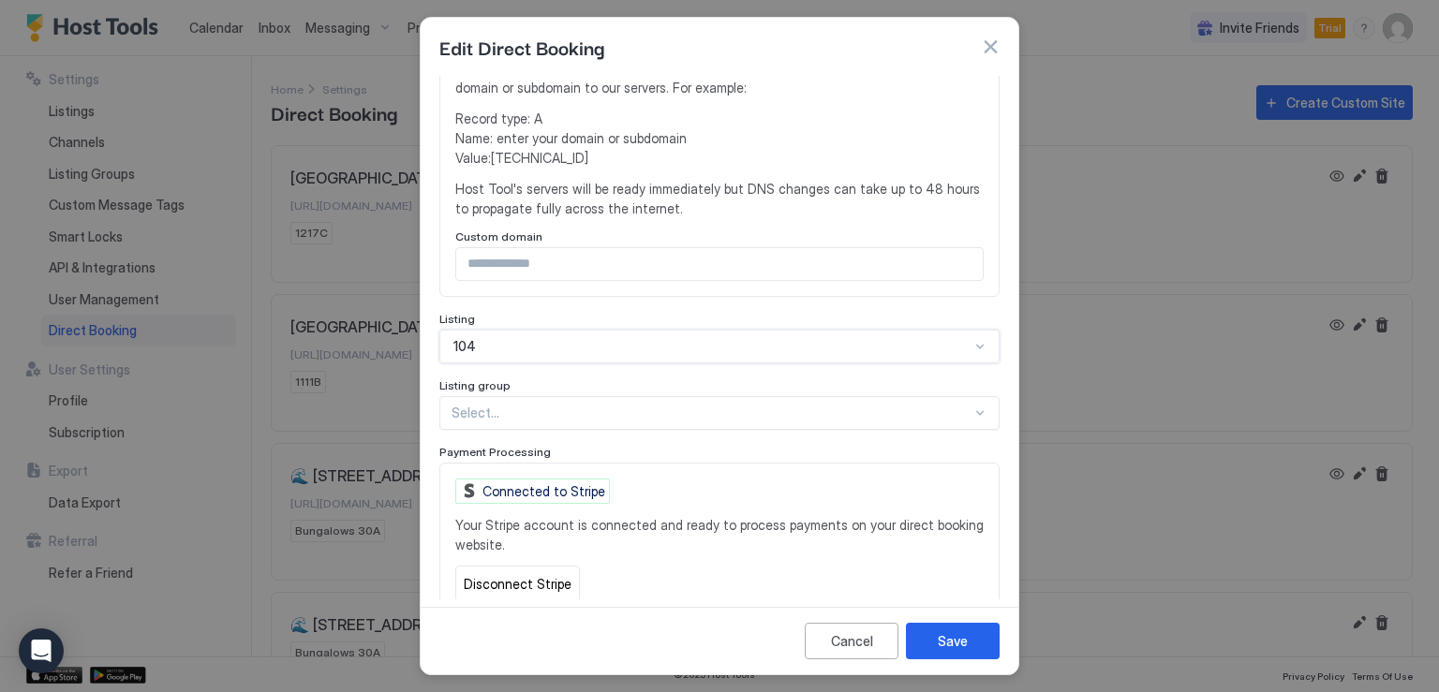
click at [604, 414] on div at bounding box center [712, 413] width 520 height 17
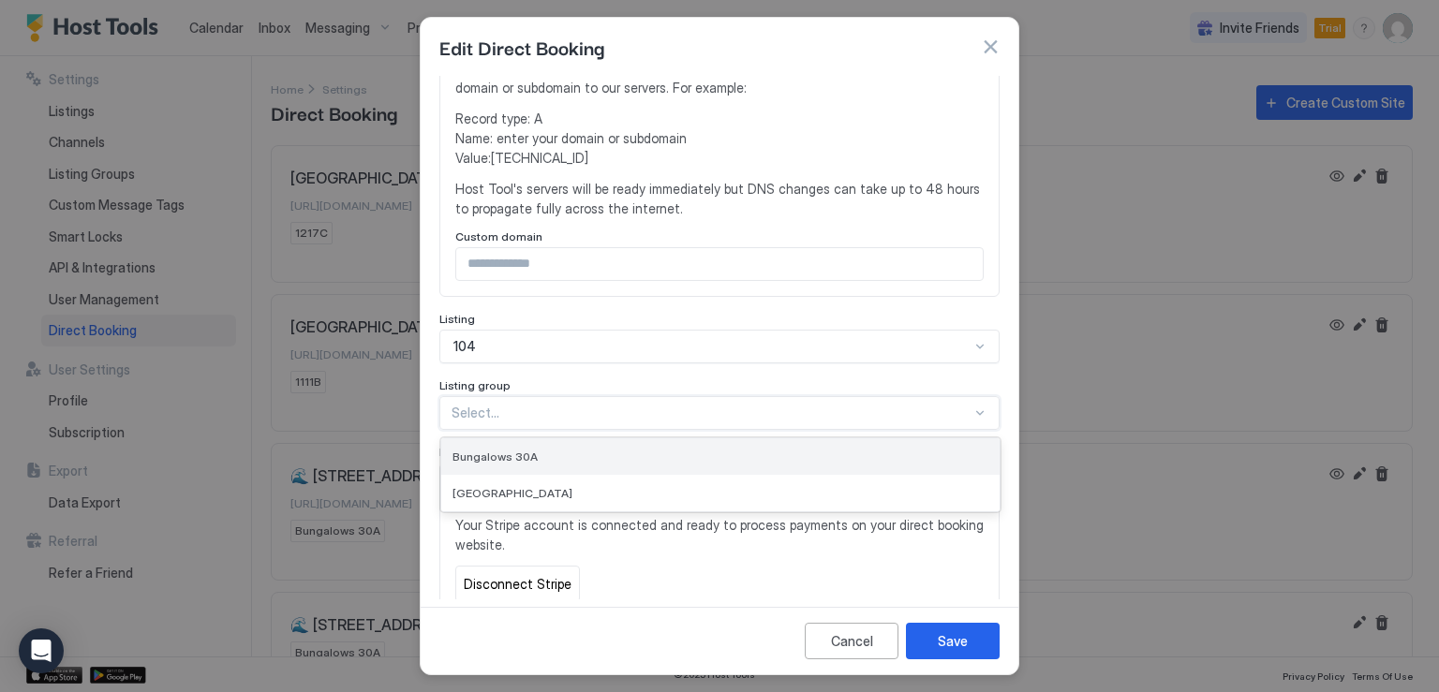
click at [569, 451] on div "Bungalows 30A" at bounding box center [721, 457] width 536 height 14
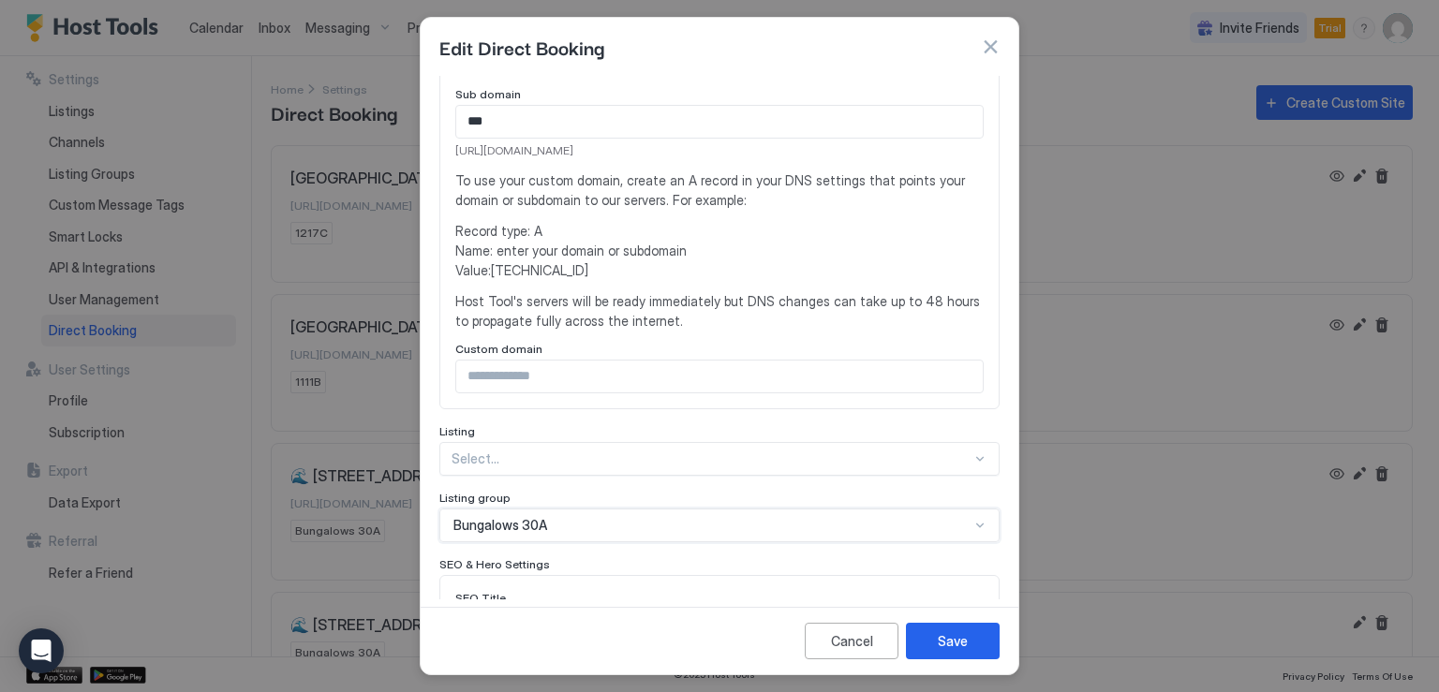
scroll to position [281, 0]
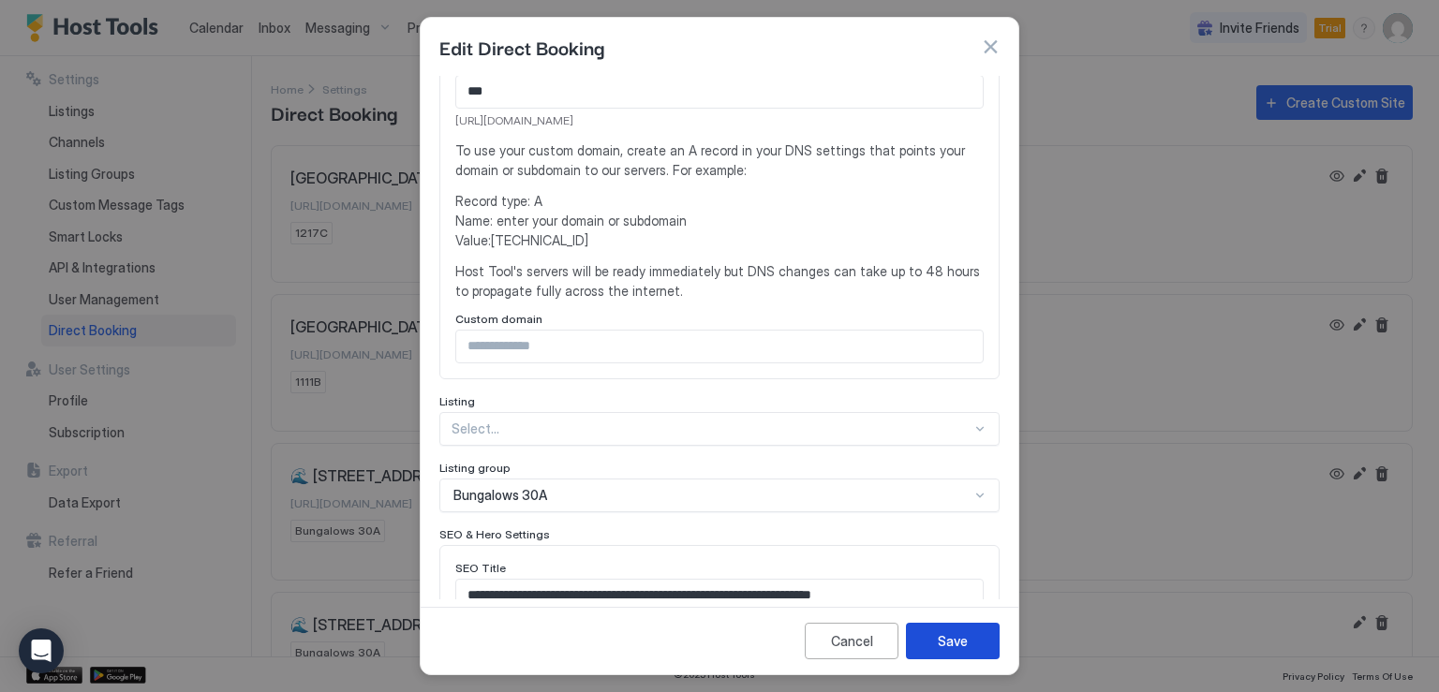
click at [973, 640] on button "Save" at bounding box center [953, 641] width 94 height 37
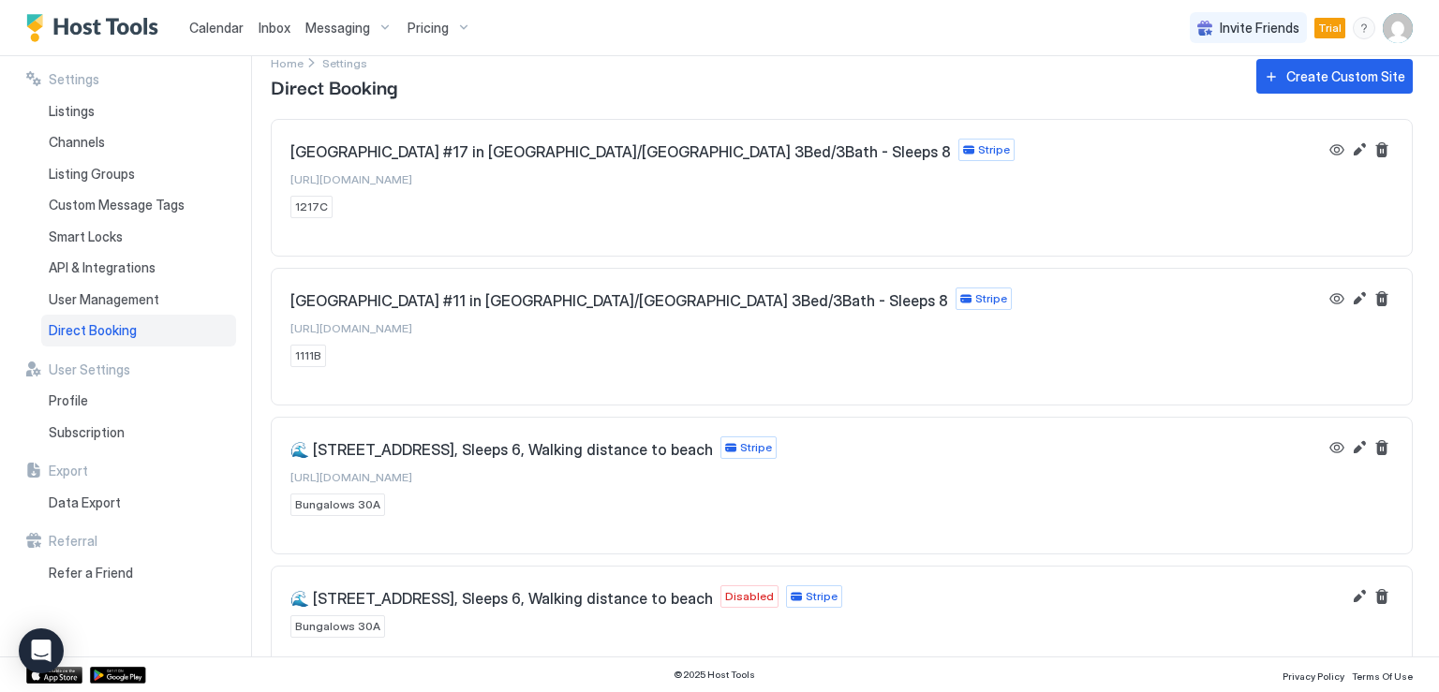
scroll to position [41, 0]
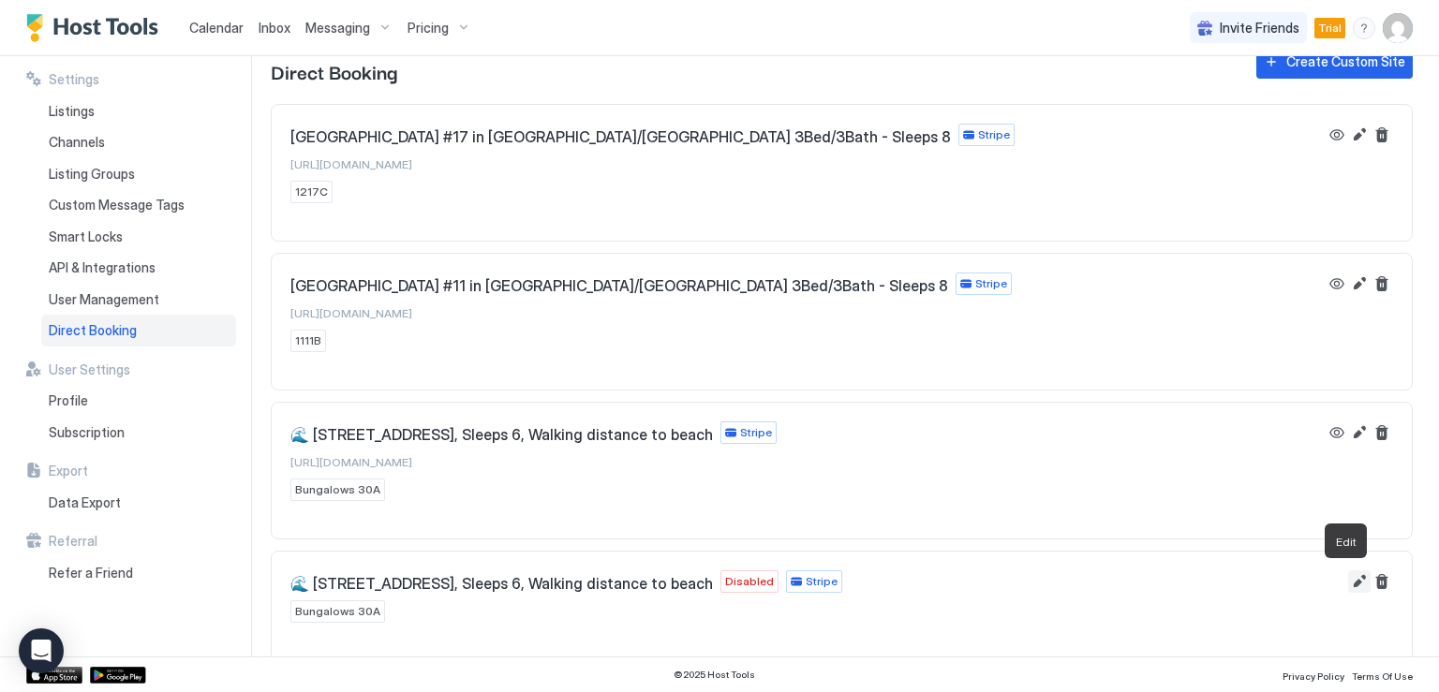
click at [1348, 580] on button "Edit" at bounding box center [1359, 582] width 22 height 22
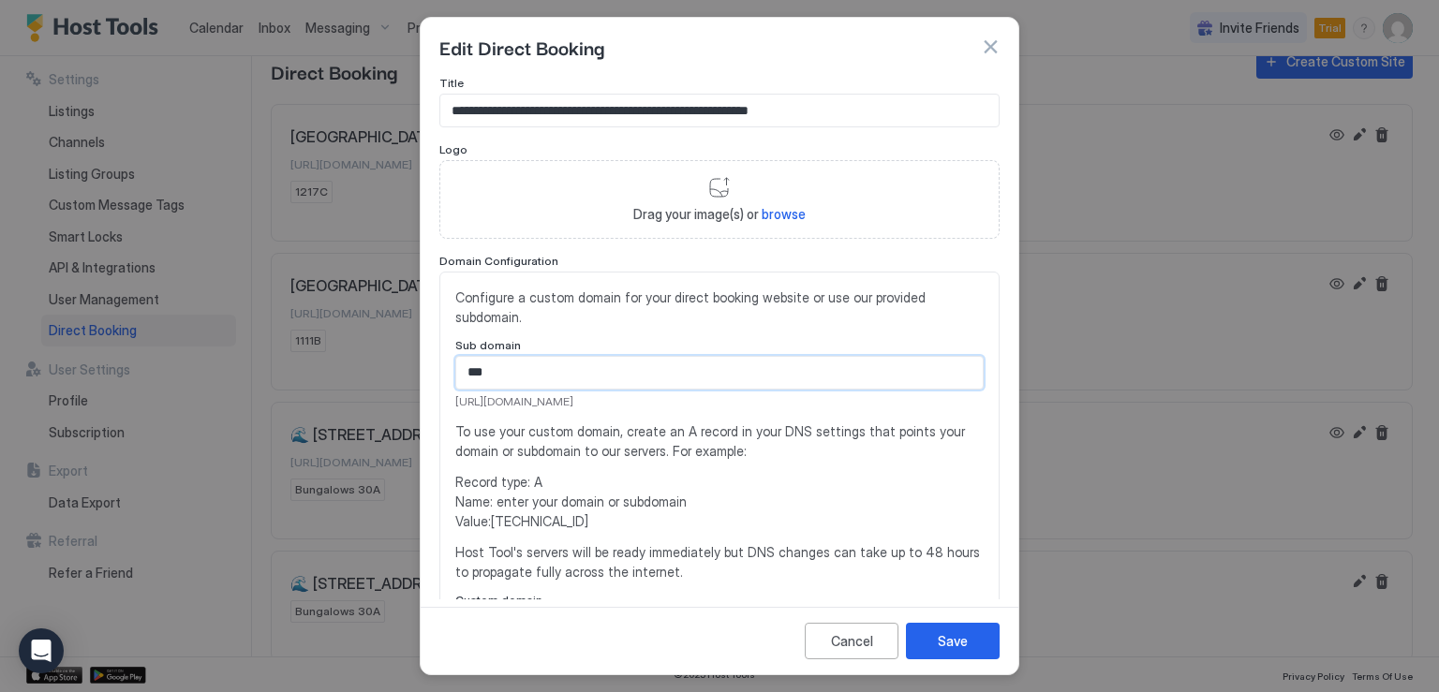
drag, startPoint x: 532, startPoint y: 372, endPoint x: 445, endPoint y: 368, distance: 87.2
click at [445, 368] on div "Configure a custom domain for your direct booking website or use our provided s…" at bounding box center [719, 466] width 560 height 389
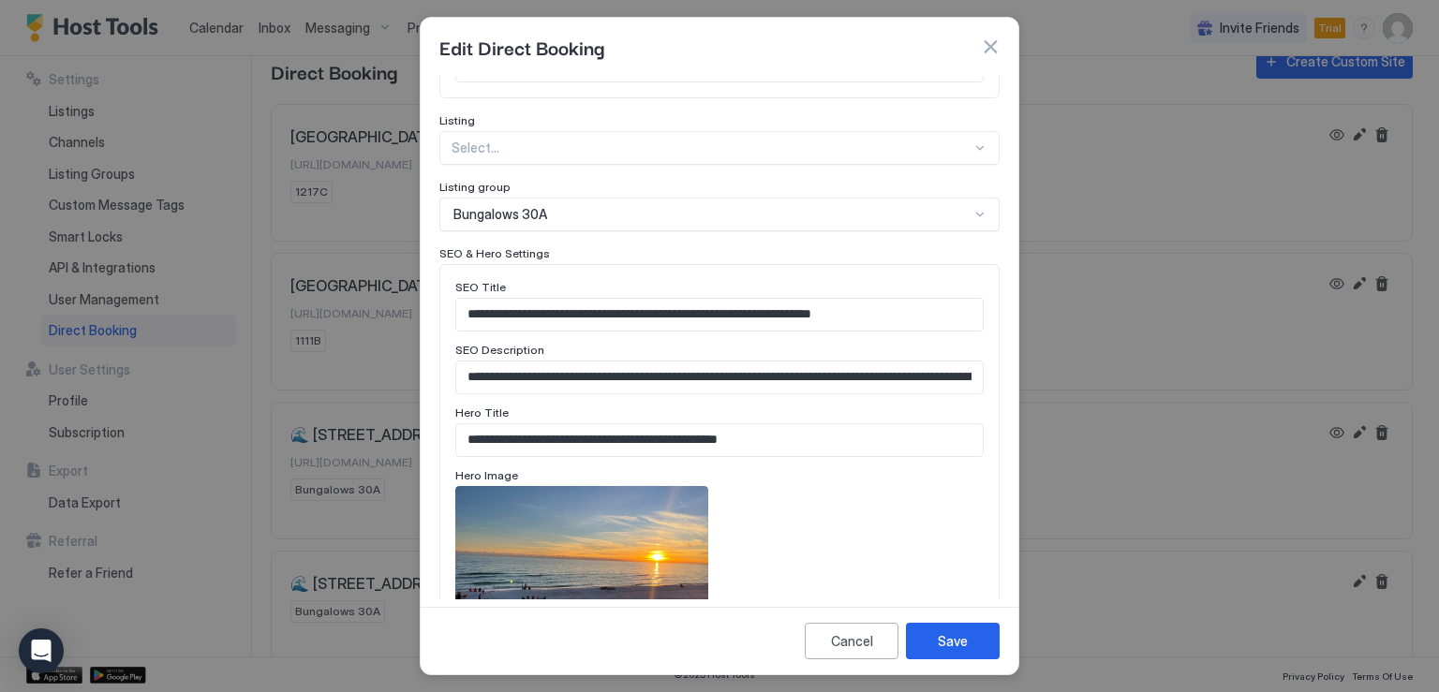
scroll to position [281, 0]
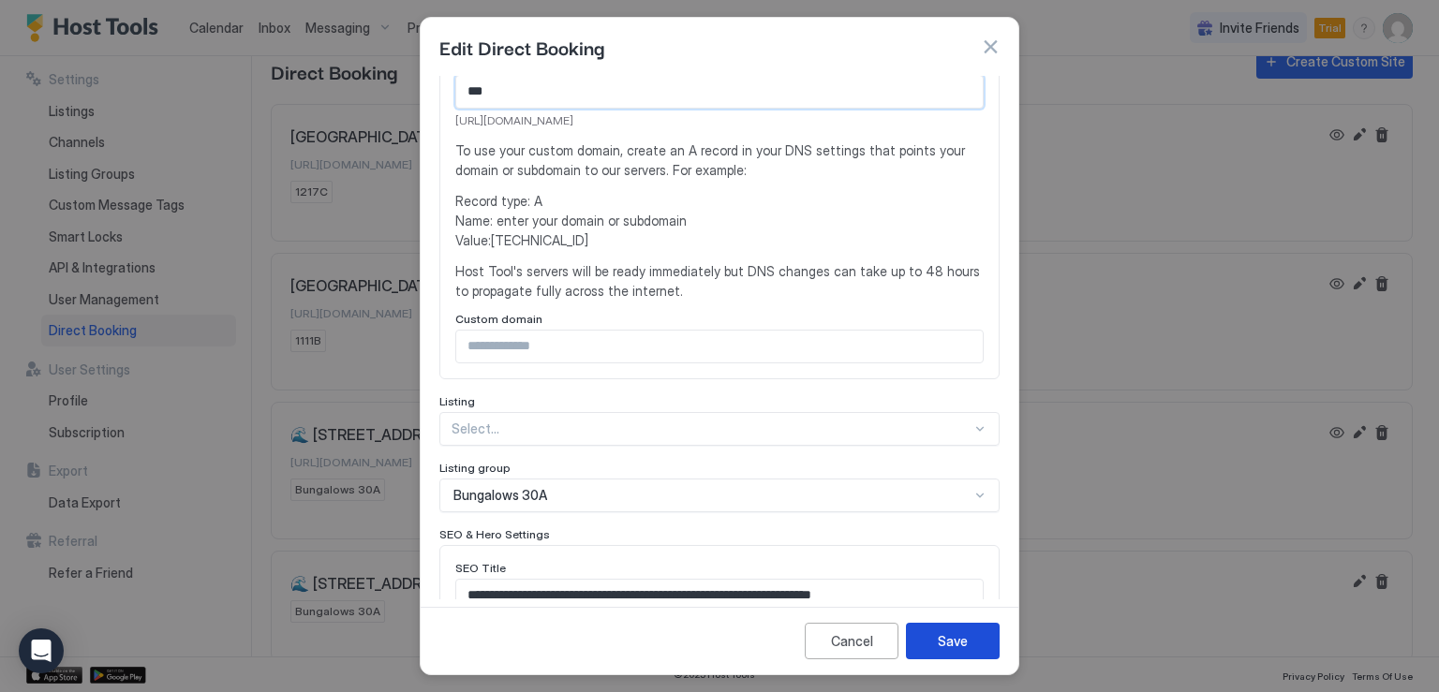
click at [959, 649] on div "Save" at bounding box center [953, 641] width 30 height 20
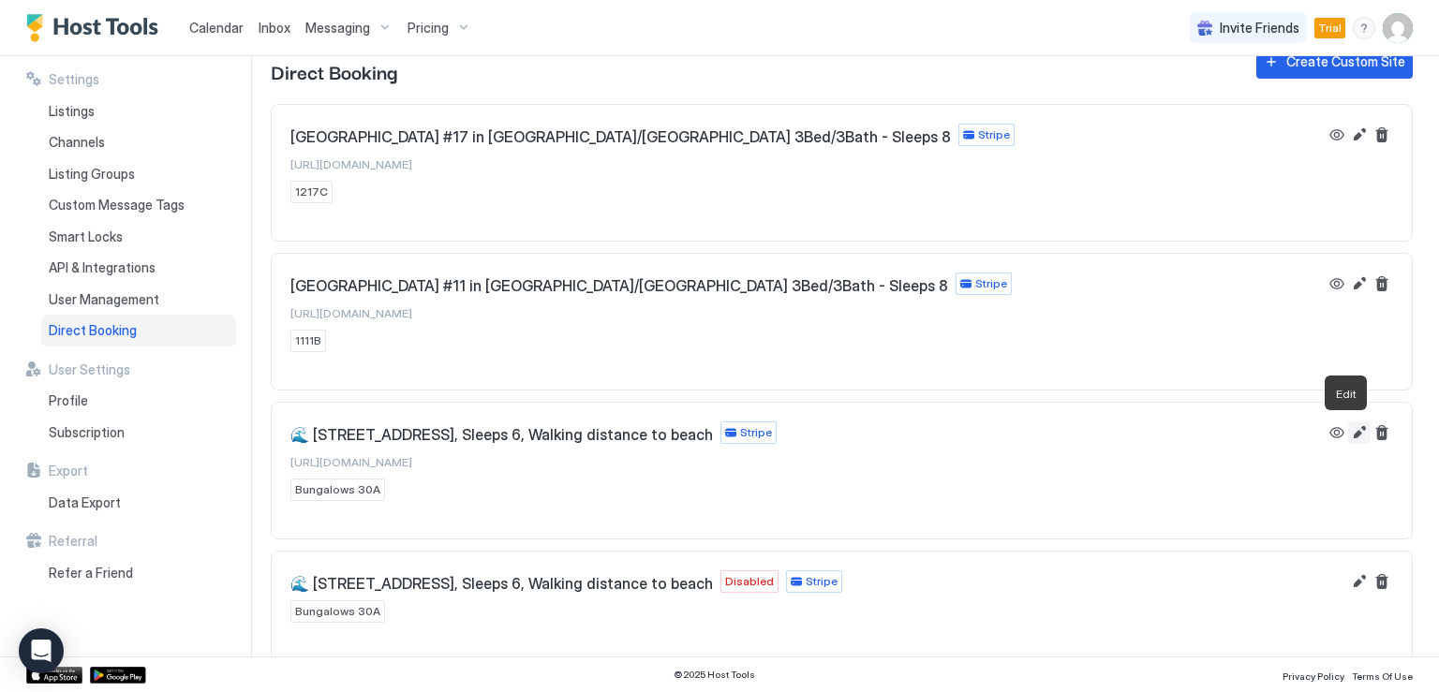
click at [1348, 431] on button "Edit" at bounding box center [1359, 433] width 22 height 22
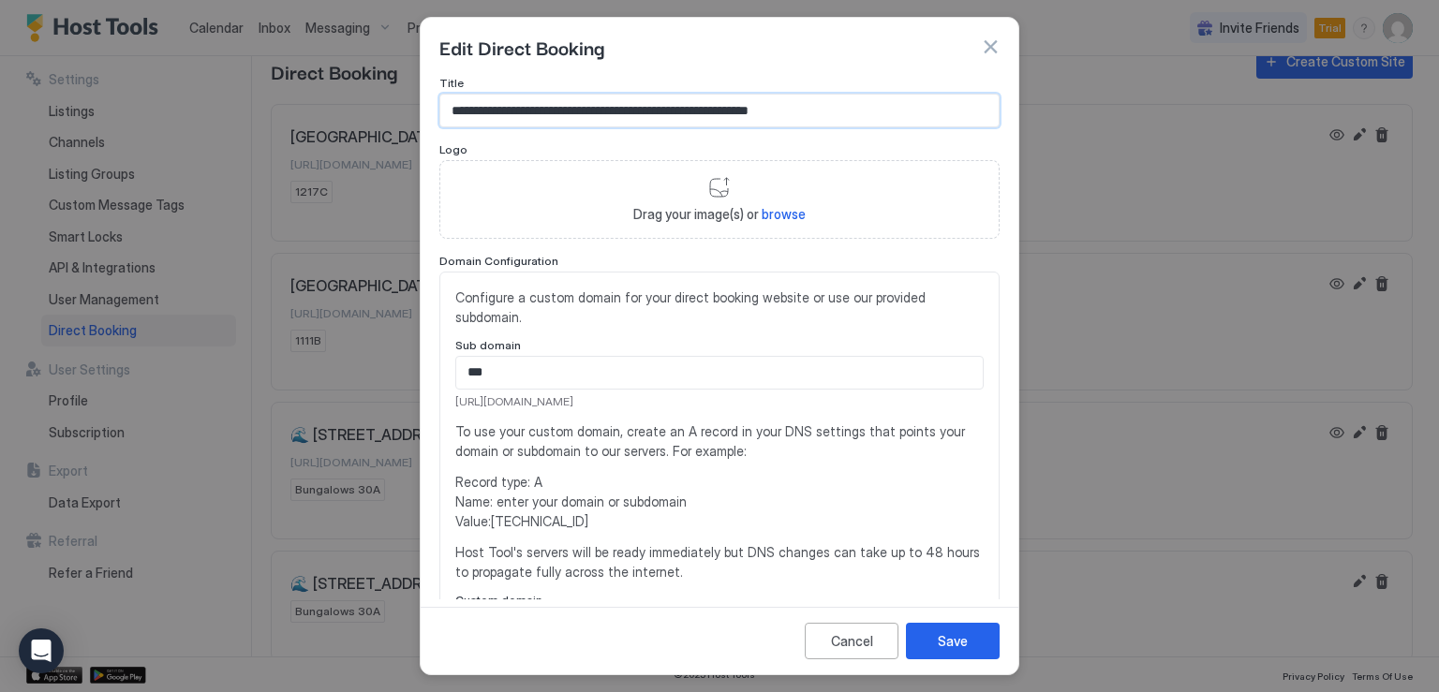
drag, startPoint x: 611, startPoint y: 109, endPoint x: 626, endPoint y: 111, distance: 15.1
click at [626, 111] on input "**********" at bounding box center [719, 111] width 558 height 32
type input "**********"
click at [952, 646] on div "Save" at bounding box center [953, 641] width 30 height 20
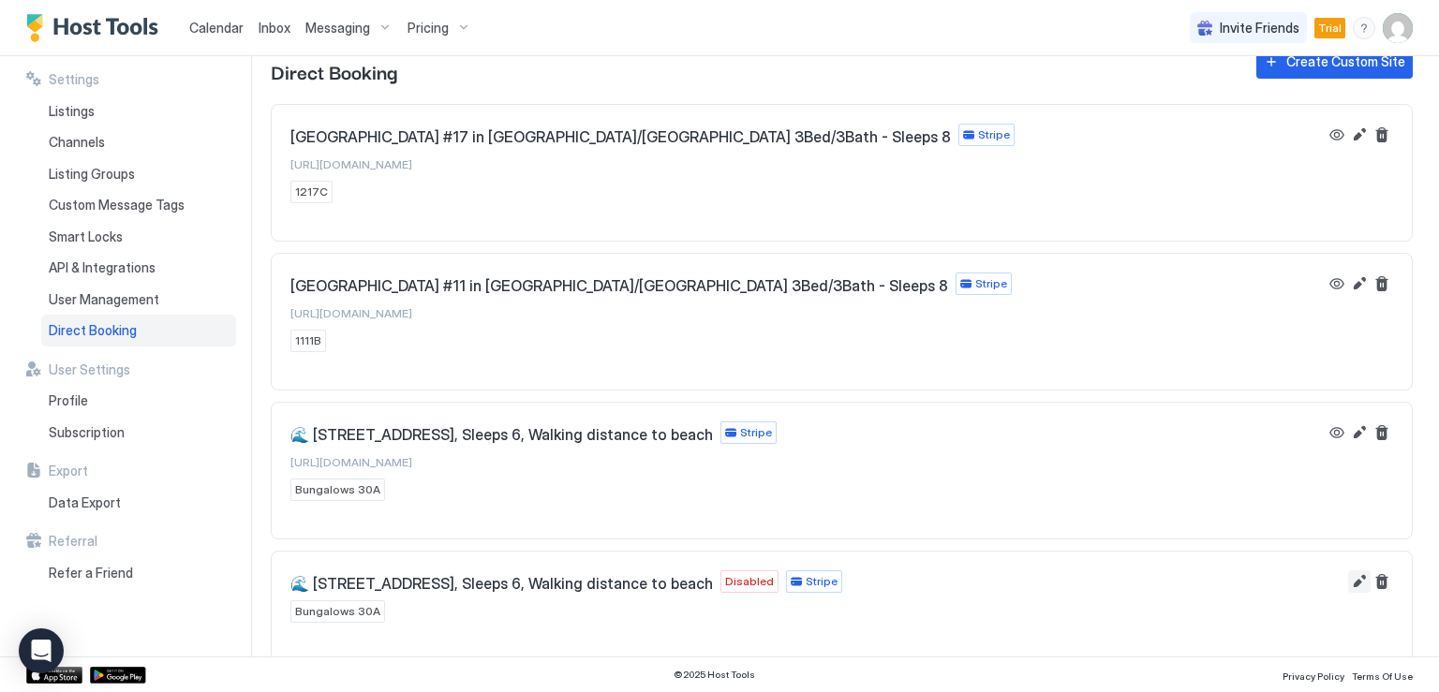
click at [1348, 576] on button "Edit" at bounding box center [1359, 582] width 22 height 22
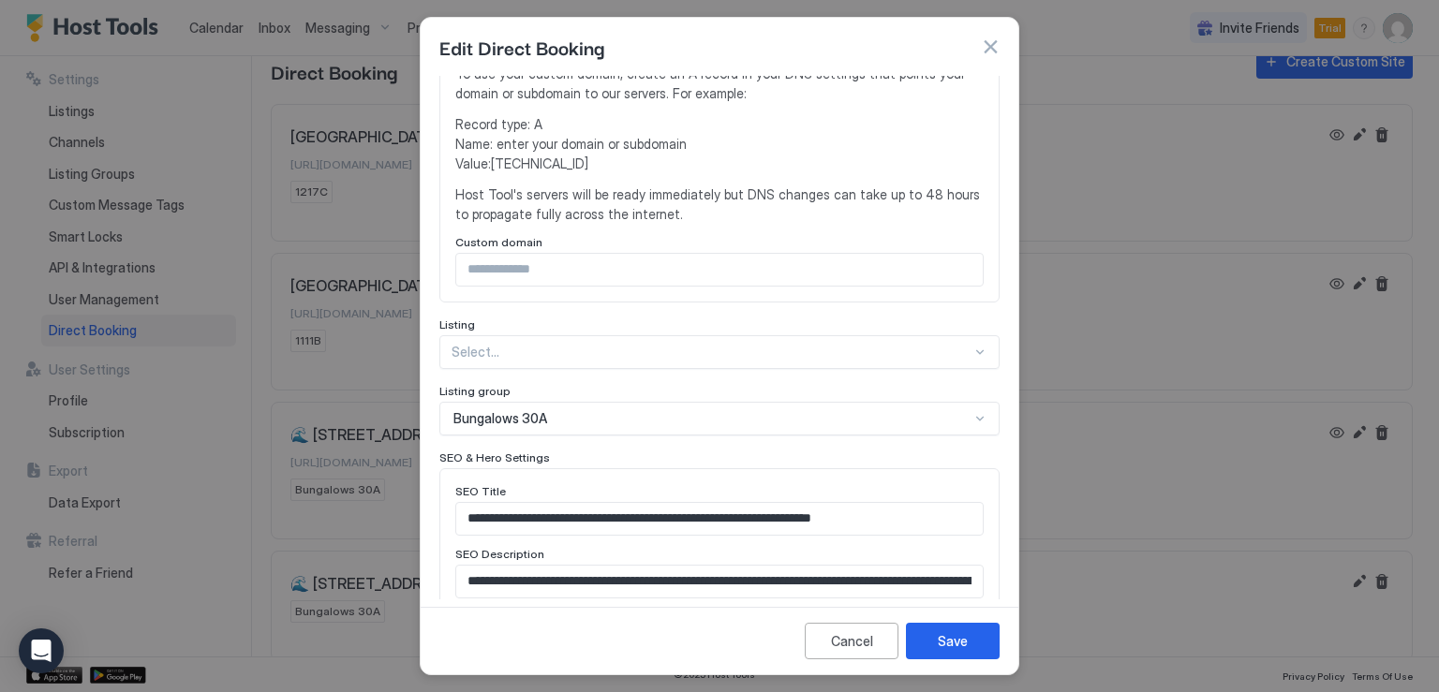
scroll to position [375, 0]
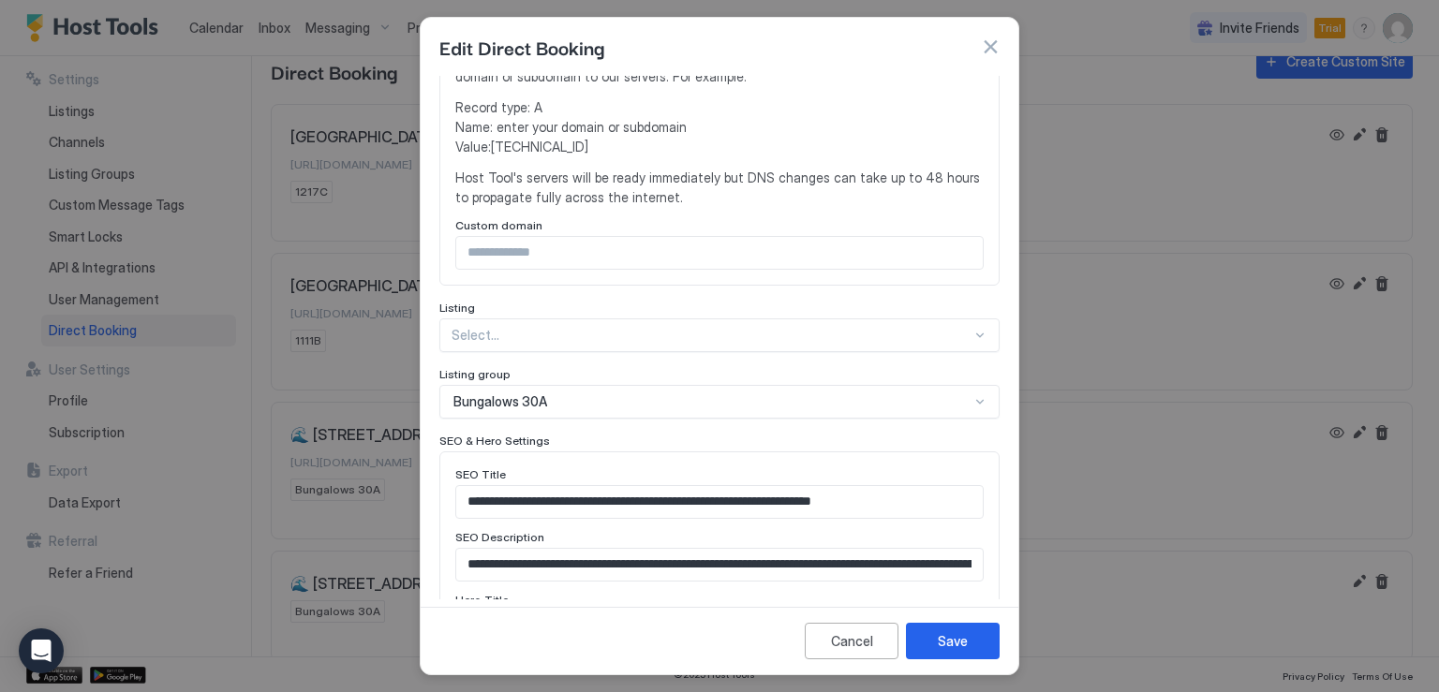
click at [716, 255] on input "Input Field" at bounding box center [719, 253] width 527 height 32
type input "*"
type input "***"
click at [637, 289] on div "**********" at bounding box center [719, 390] width 560 height 1379
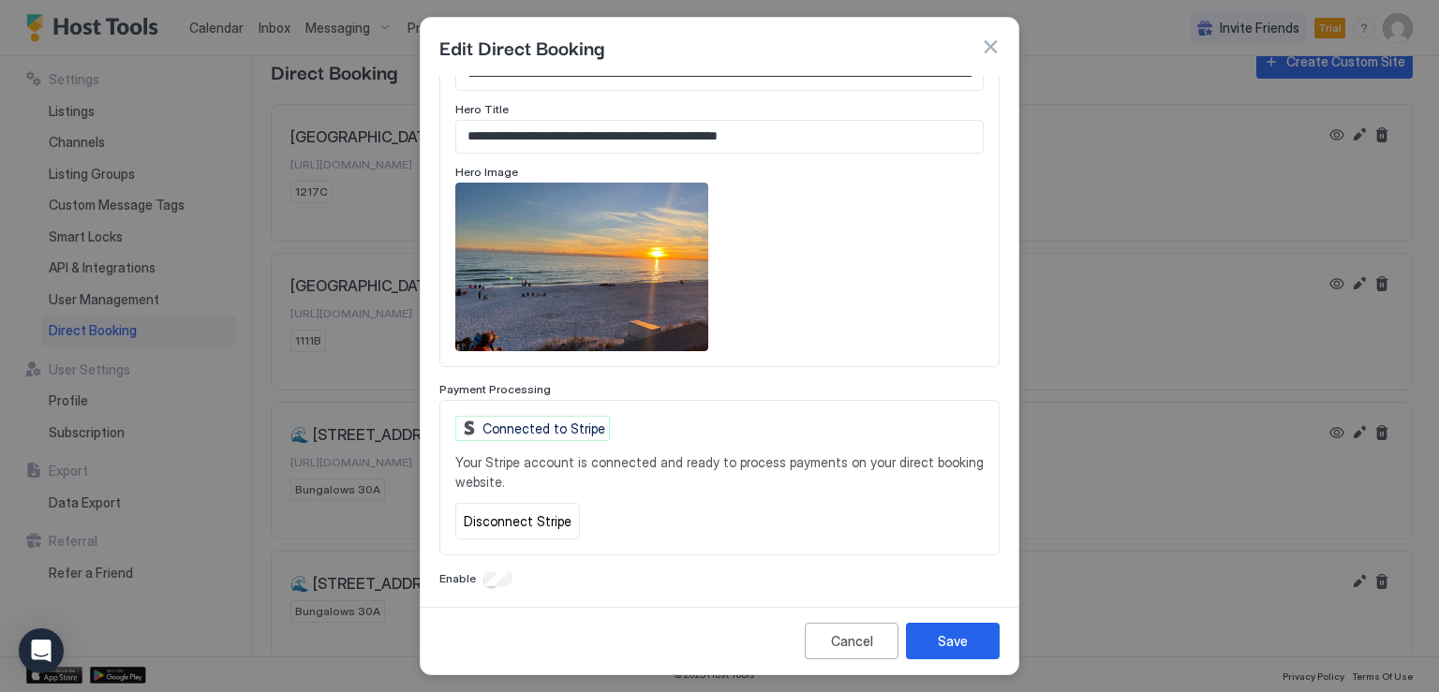
scroll to position [869, 0]
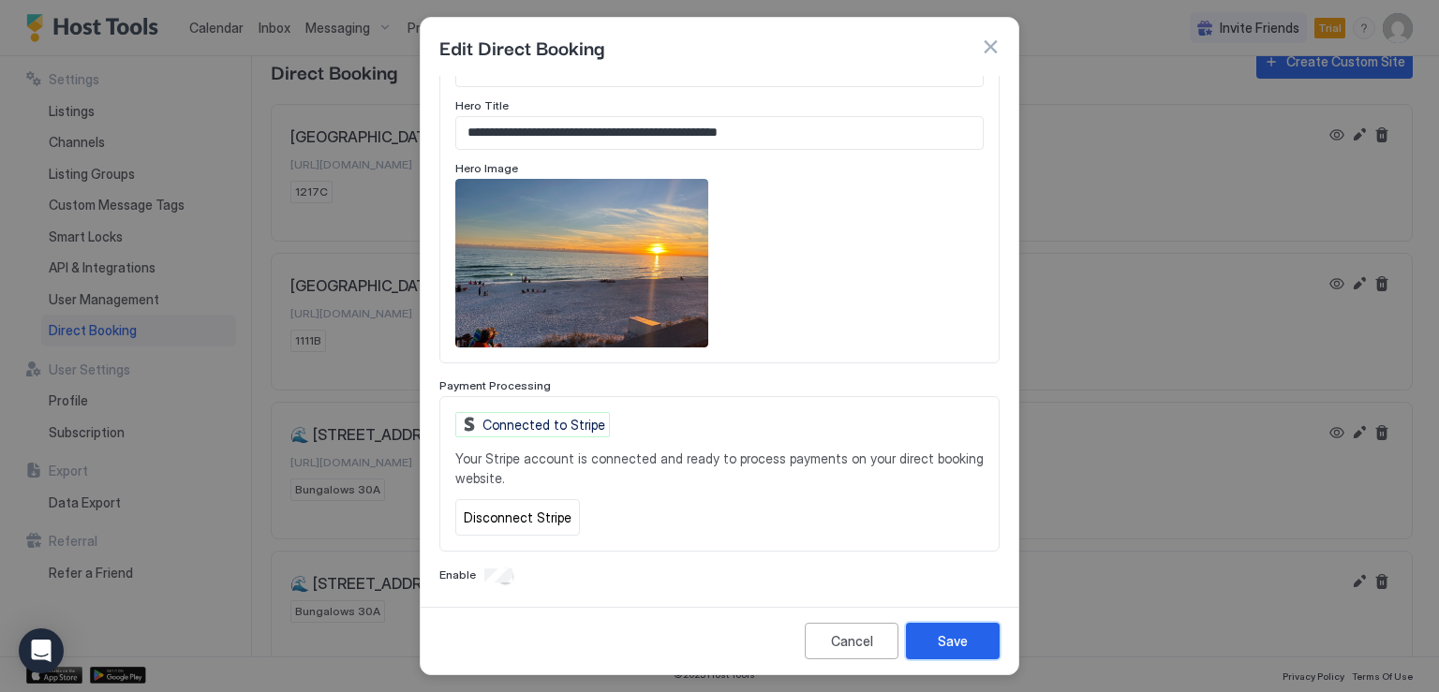
click at [971, 640] on button "Save" at bounding box center [953, 641] width 94 height 37
click at [950, 642] on div "Save" at bounding box center [953, 641] width 30 height 20
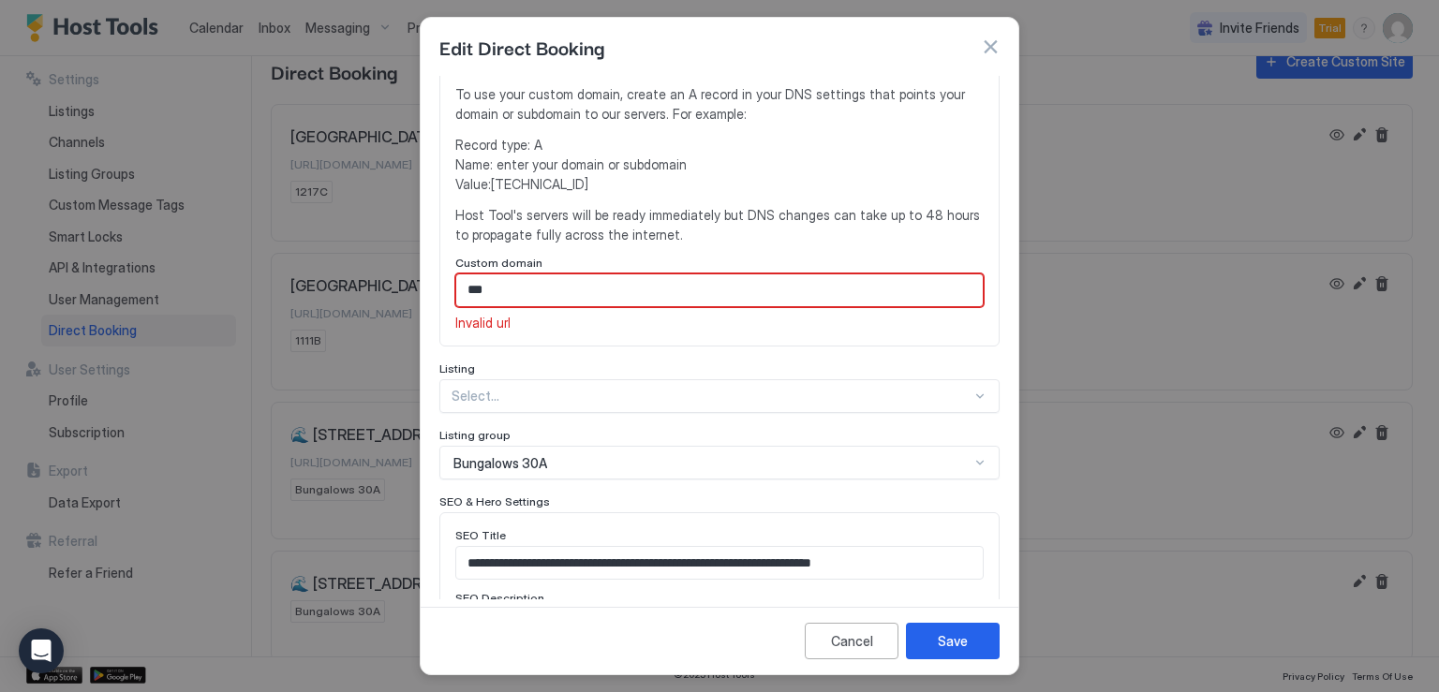
scroll to position [332, 0]
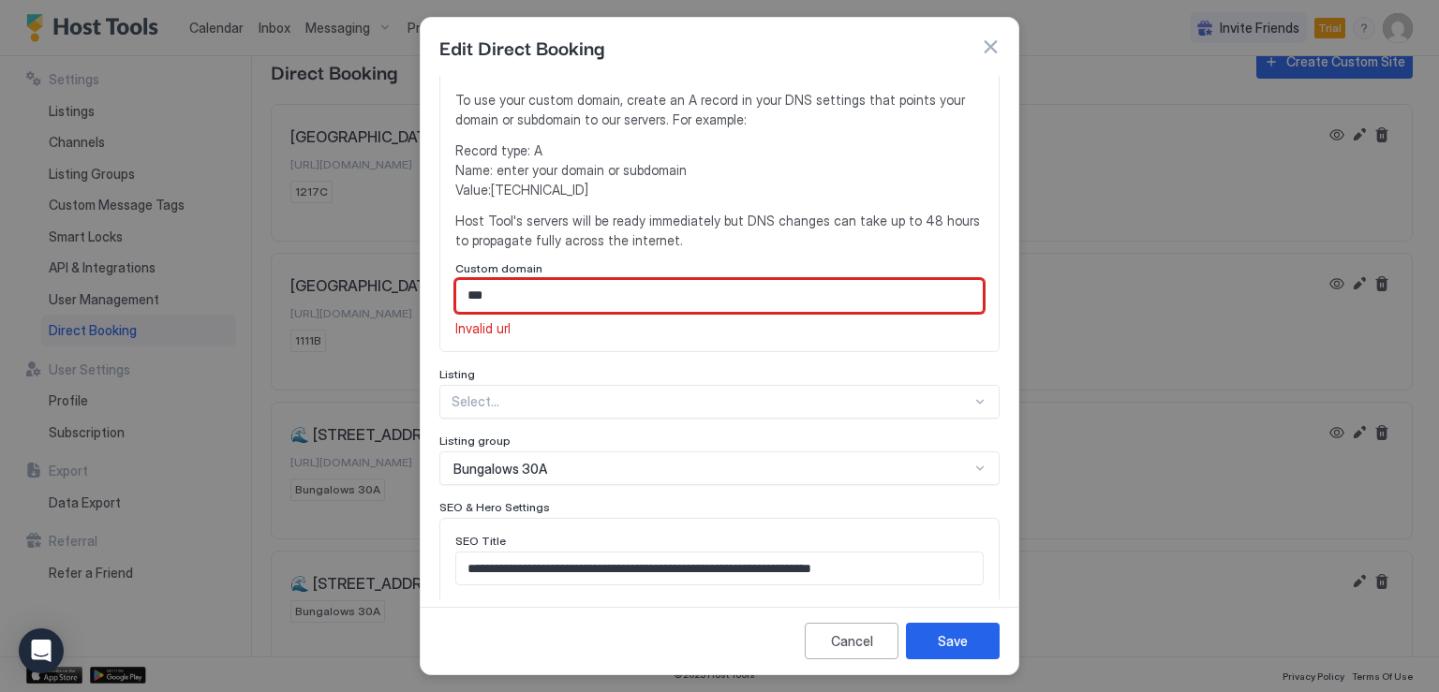
click at [527, 303] on input "***" at bounding box center [719, 296] width 527 height 32
drag, startPoint x: 527, startPoint y: 303, endPoint x: 446, endPoint y: 288, distance: 82.0
click at [446, 288] on div "Configure a custom domain for your direct booking website or use our provided s…" at bounding box center [719, 146] width 560 height 413
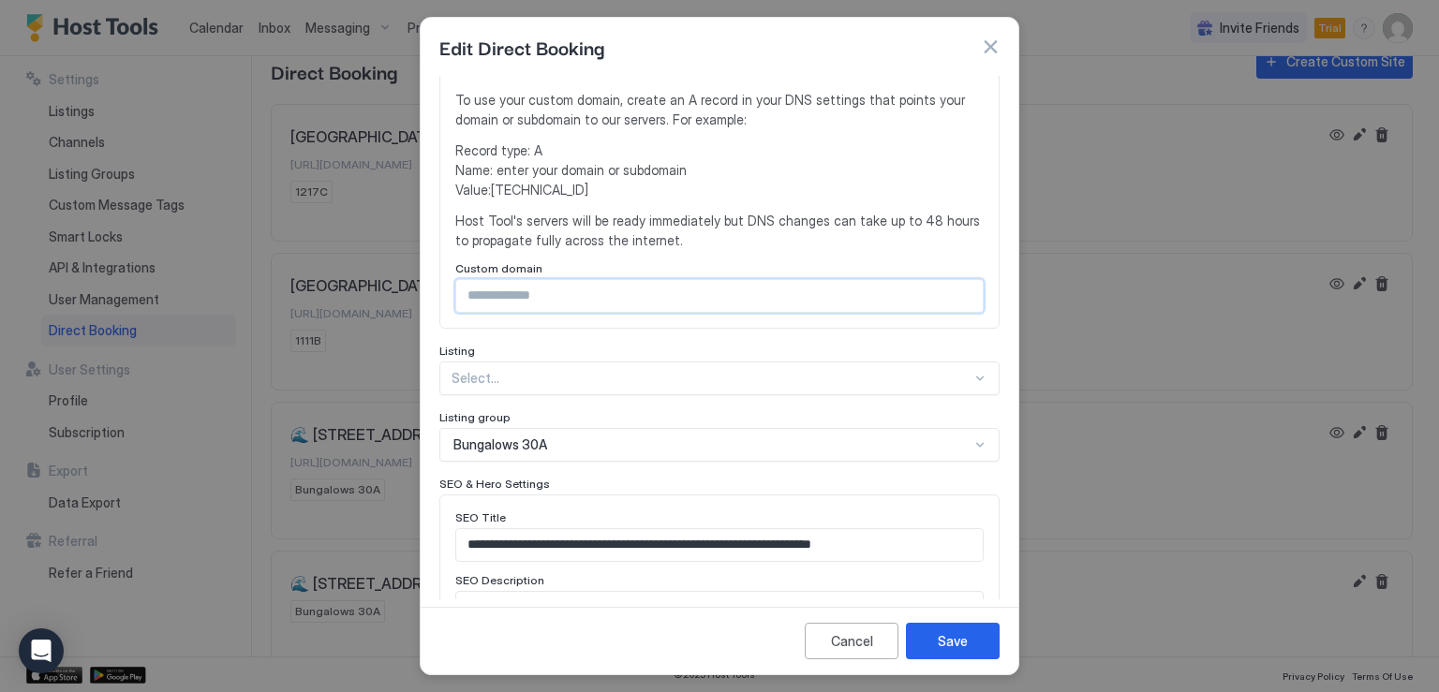
scroll to position [364, 0]
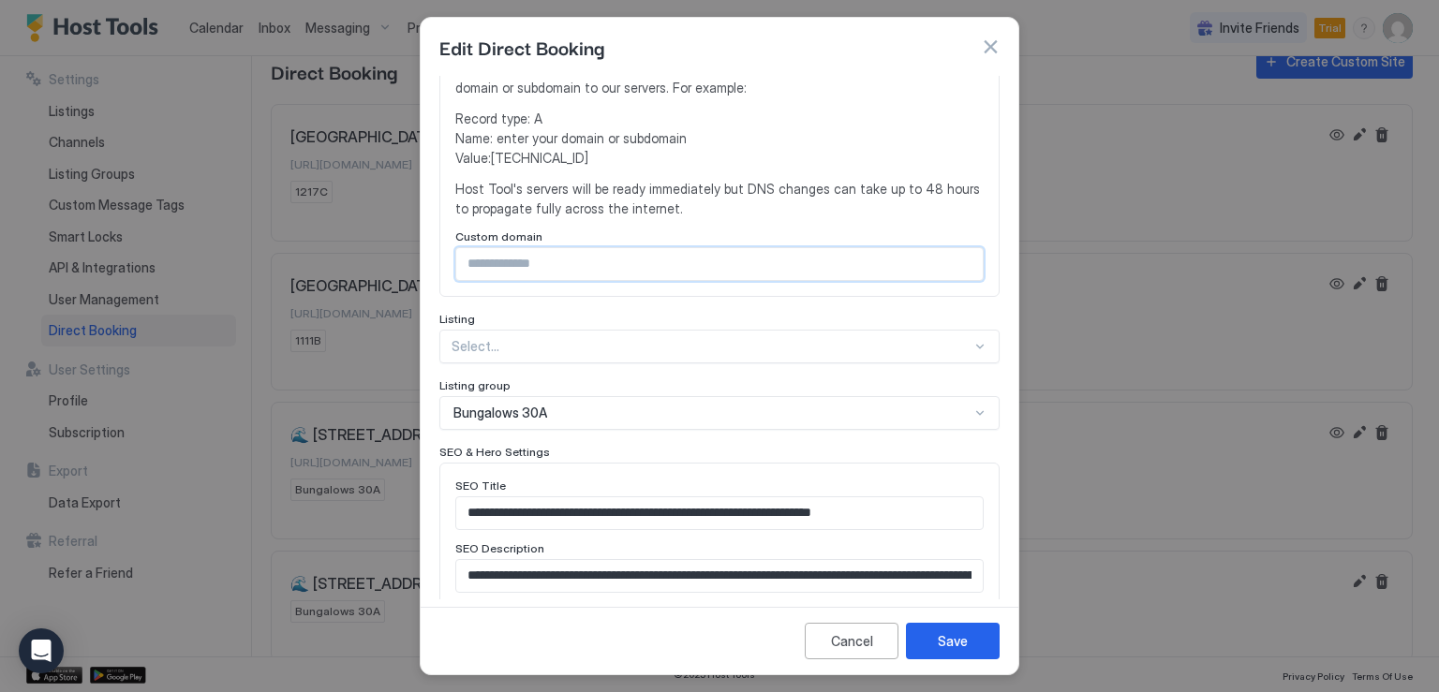
click at [650, 364] on div "Select..." at bounding box center [719, 347] width 560 height 34
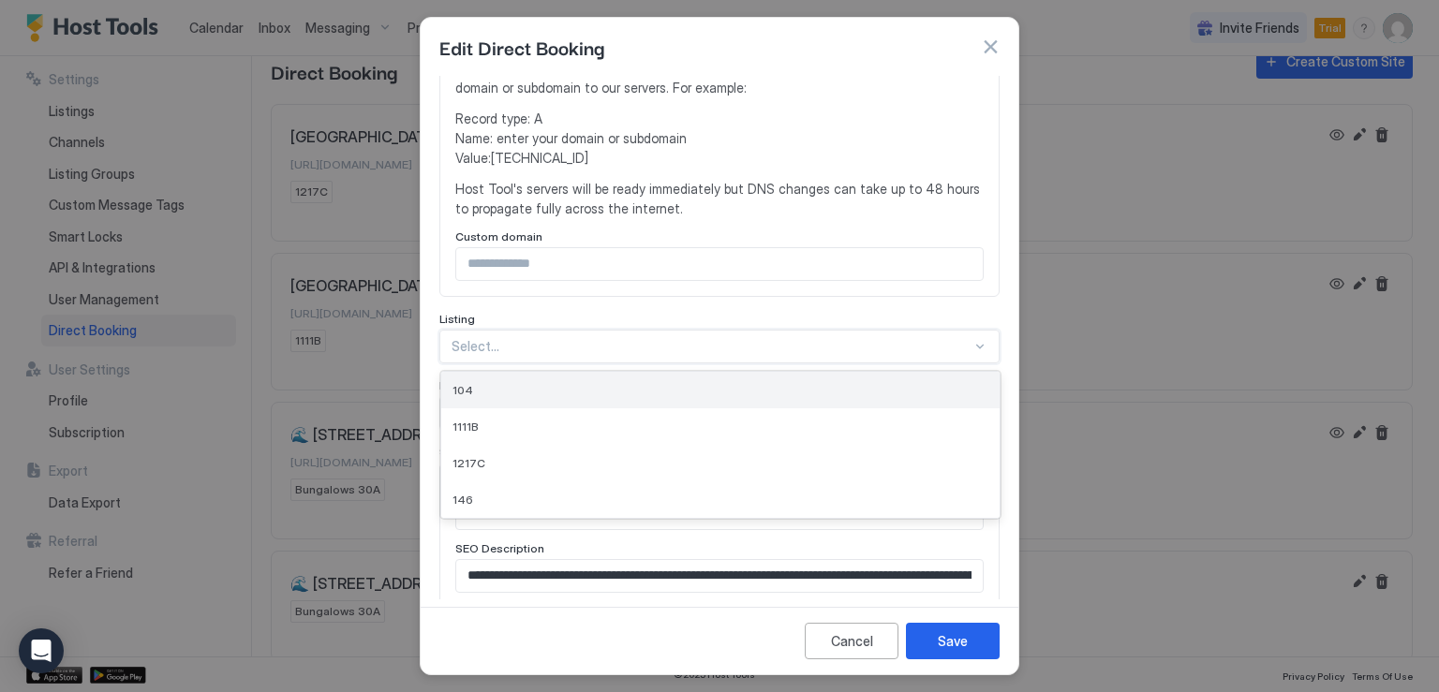
click at [639, 388] on div "104" at bounding box center [721, 390] width 536 height 14
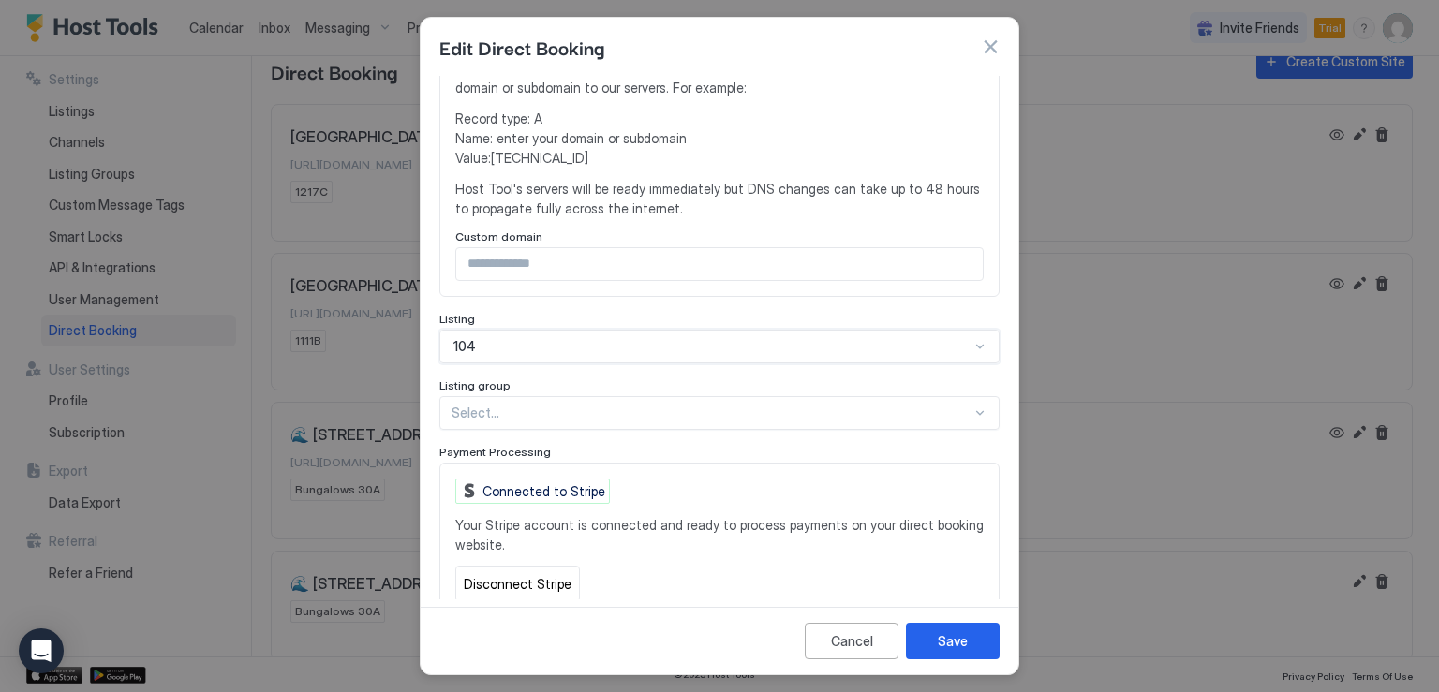
click at [629, 418] on div at bounding box center [712, 413] width 520 height 17
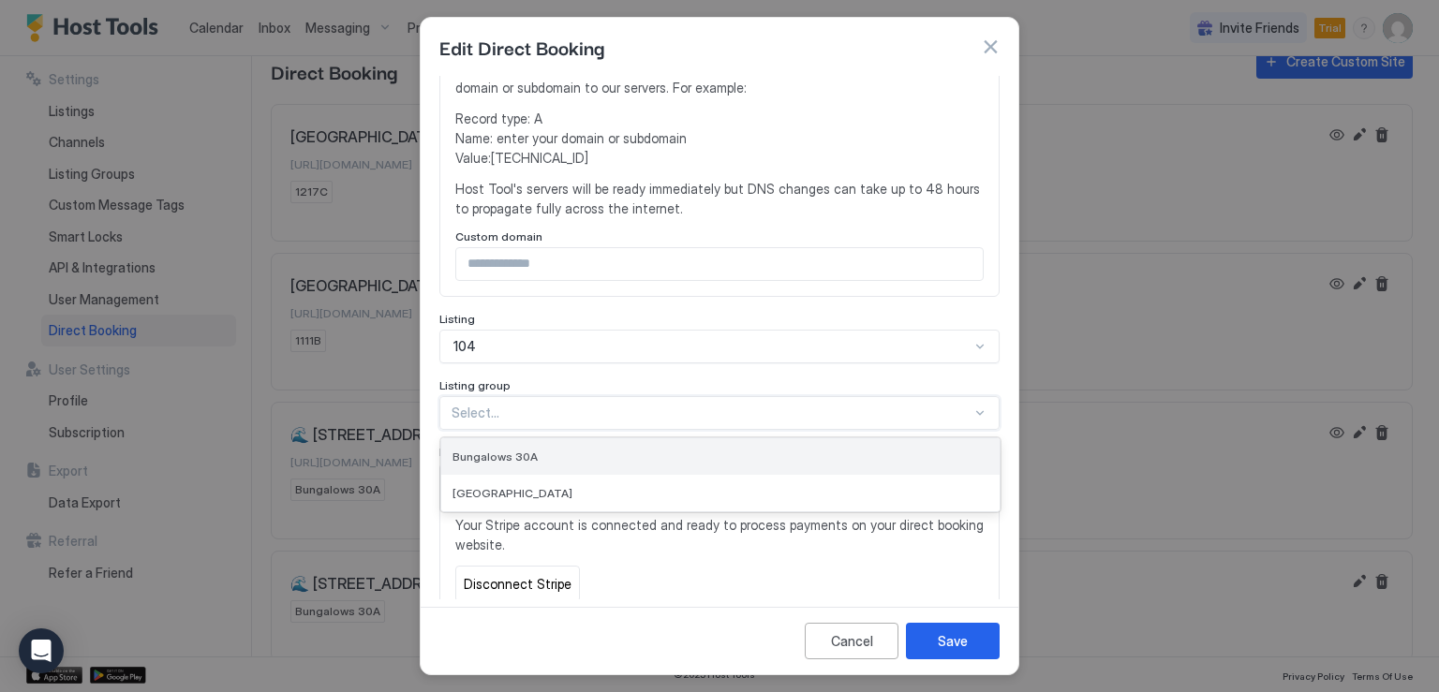
click at [555, 462] on div "Bungalows 30A" at bounding box center [720, 456] width 558 height 37
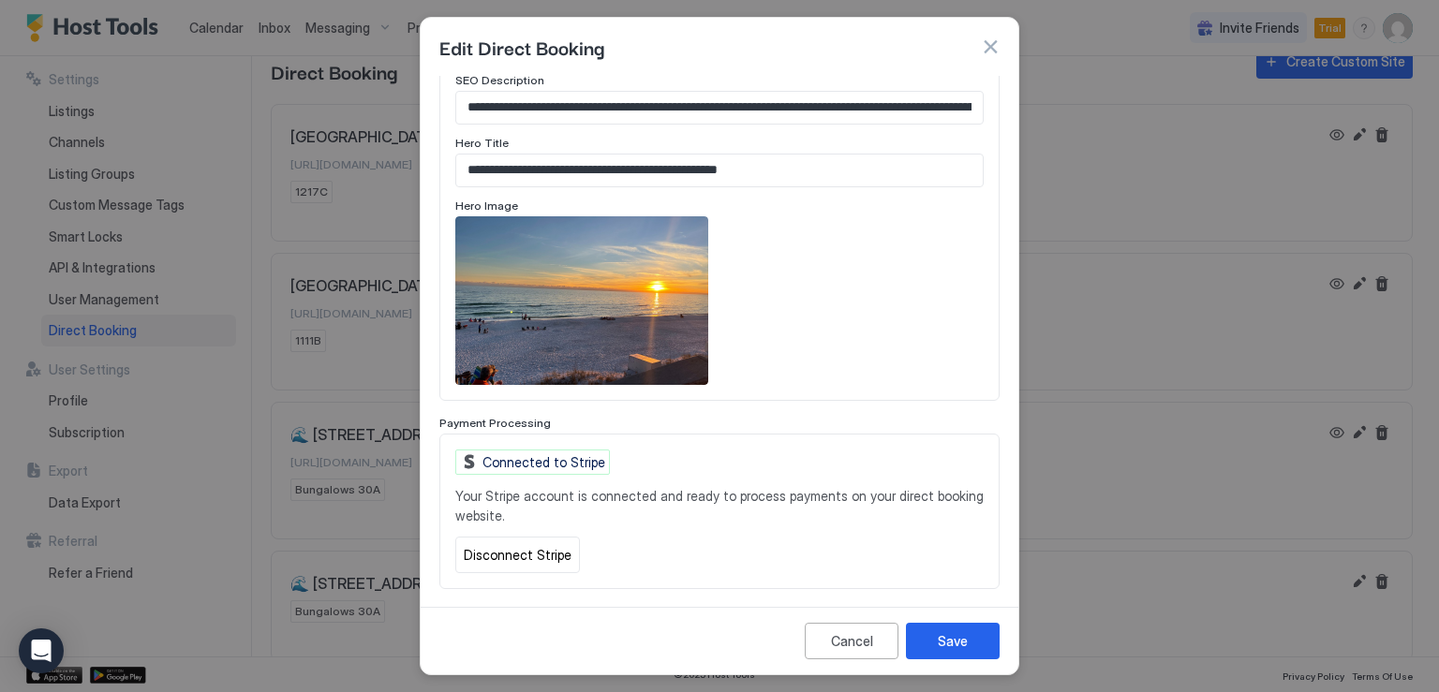
scroll to position [869, 0]
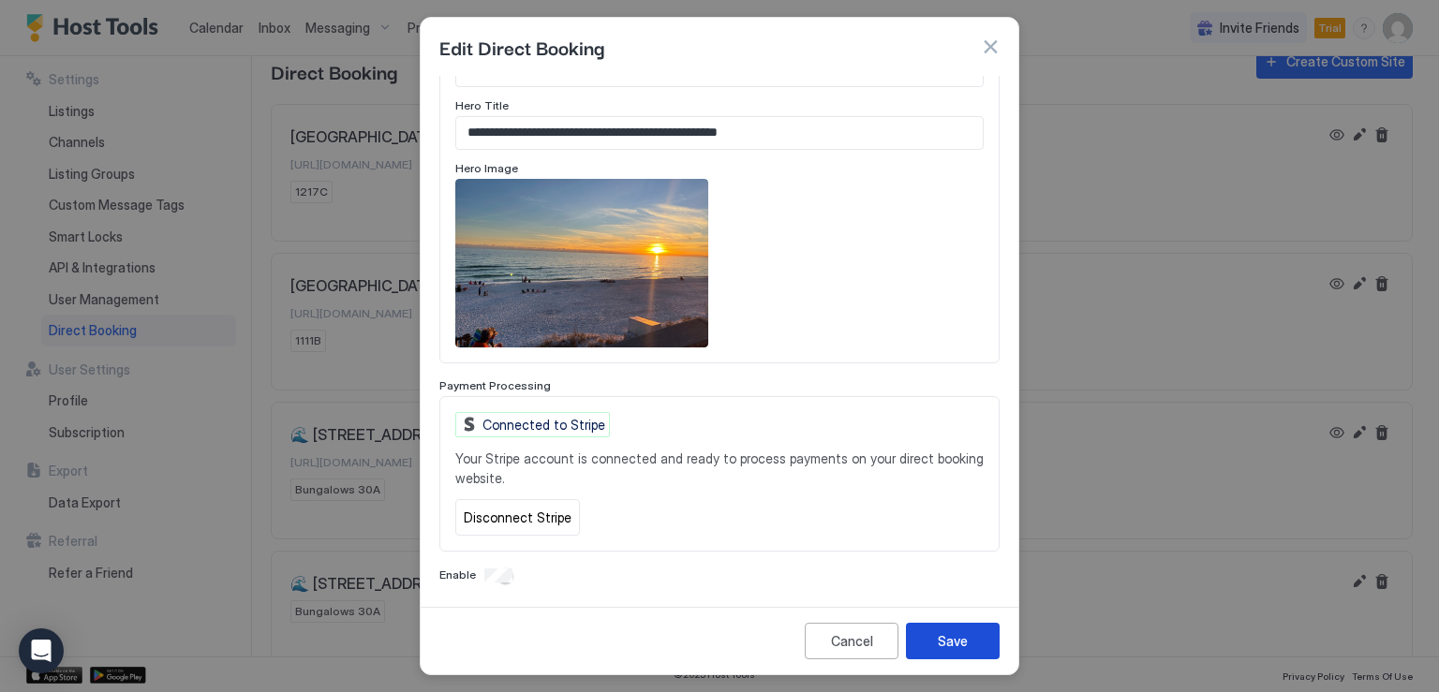
click at [948, 646] on div "Save" at bounding box center [953, 641] width 30 height 20
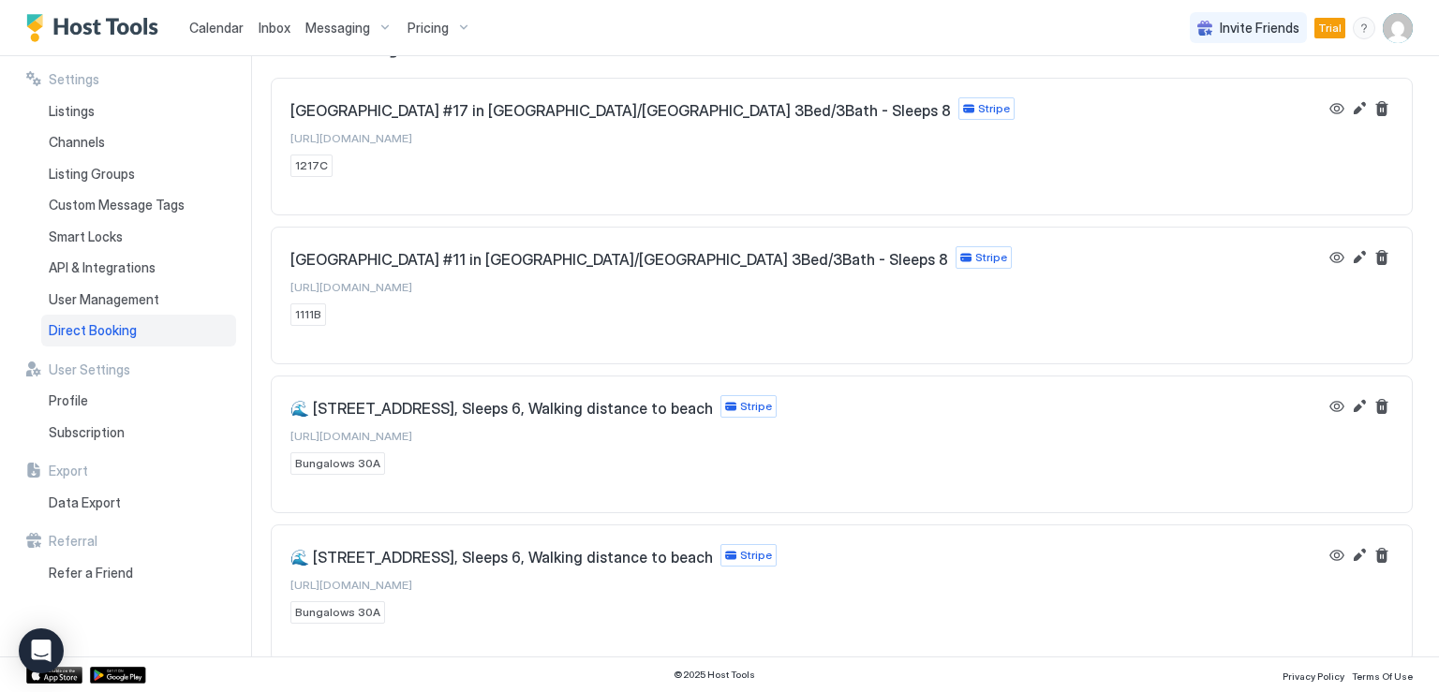
scroll to position [0, 0]
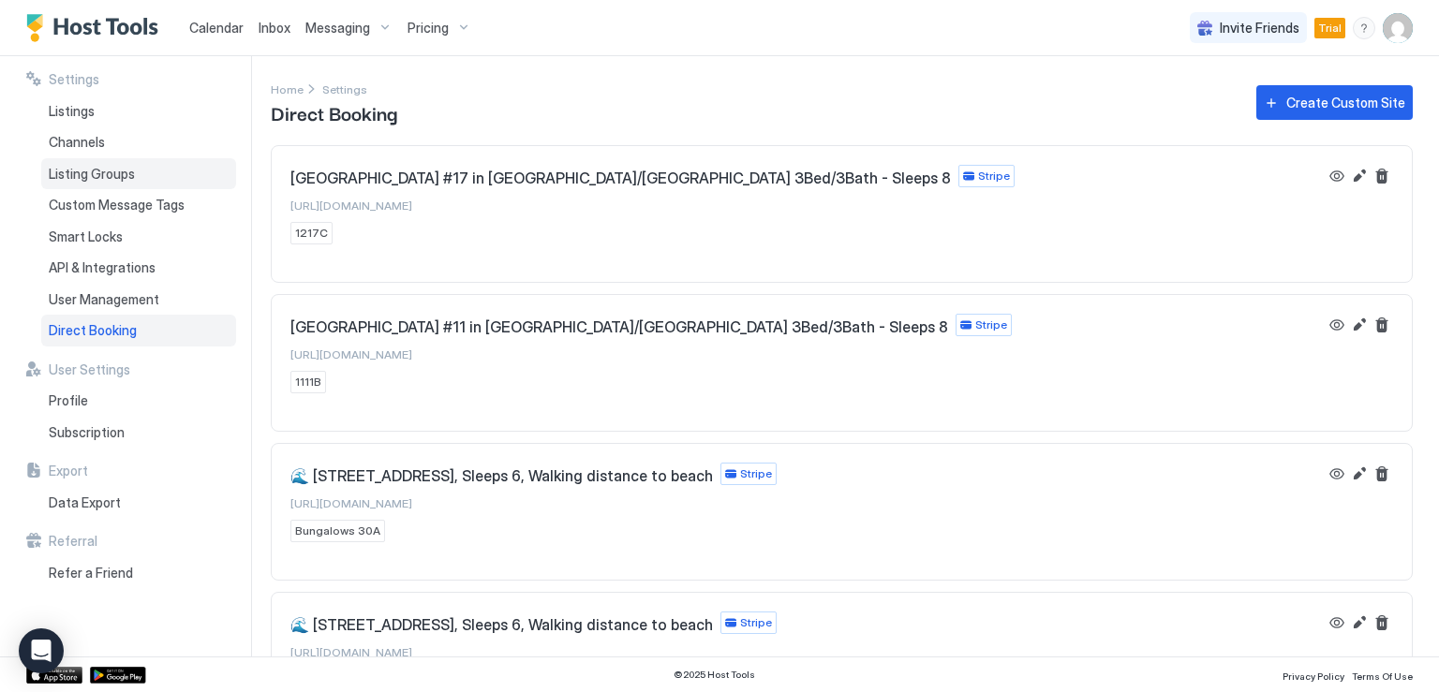
click at [103, 179] on span "Listing Groups" at bounding box center [92, 174] width 86 height 17
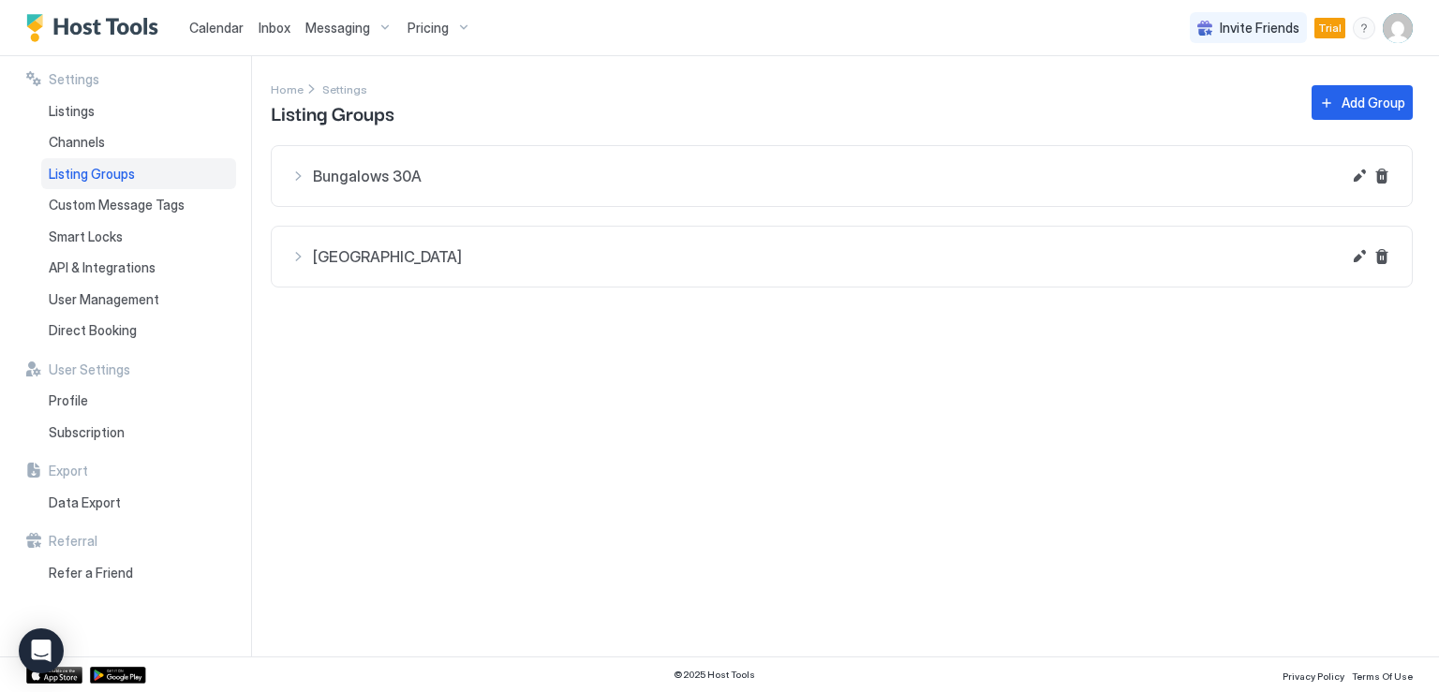
click at [393, 185] on div "Bungalows 30A" at bounding box center [815, 176] width 1050 height 22
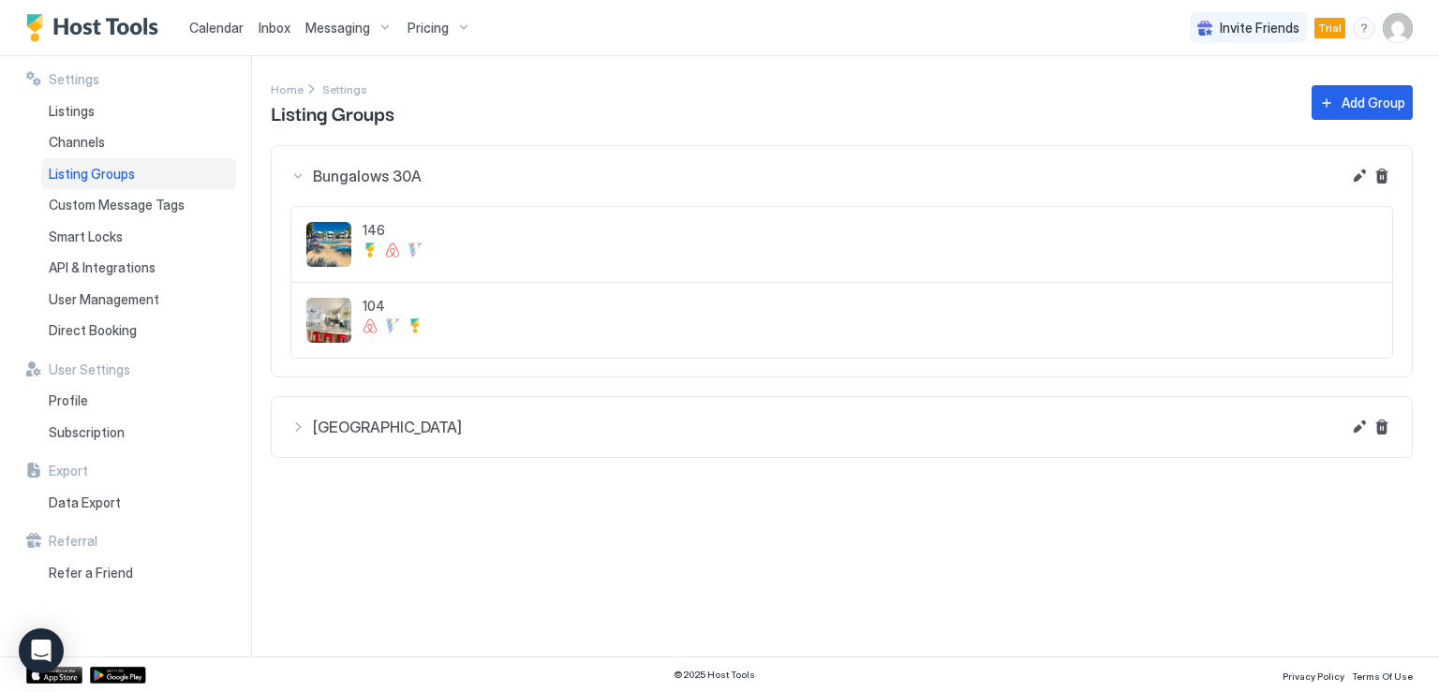
click at [383, 434] on span "Century Oaks" at bounding box center [827, 427] width 1028 height 19
click at [94, 432] on span "Subscription" at bounding box center [87, 432] width 76 height 17
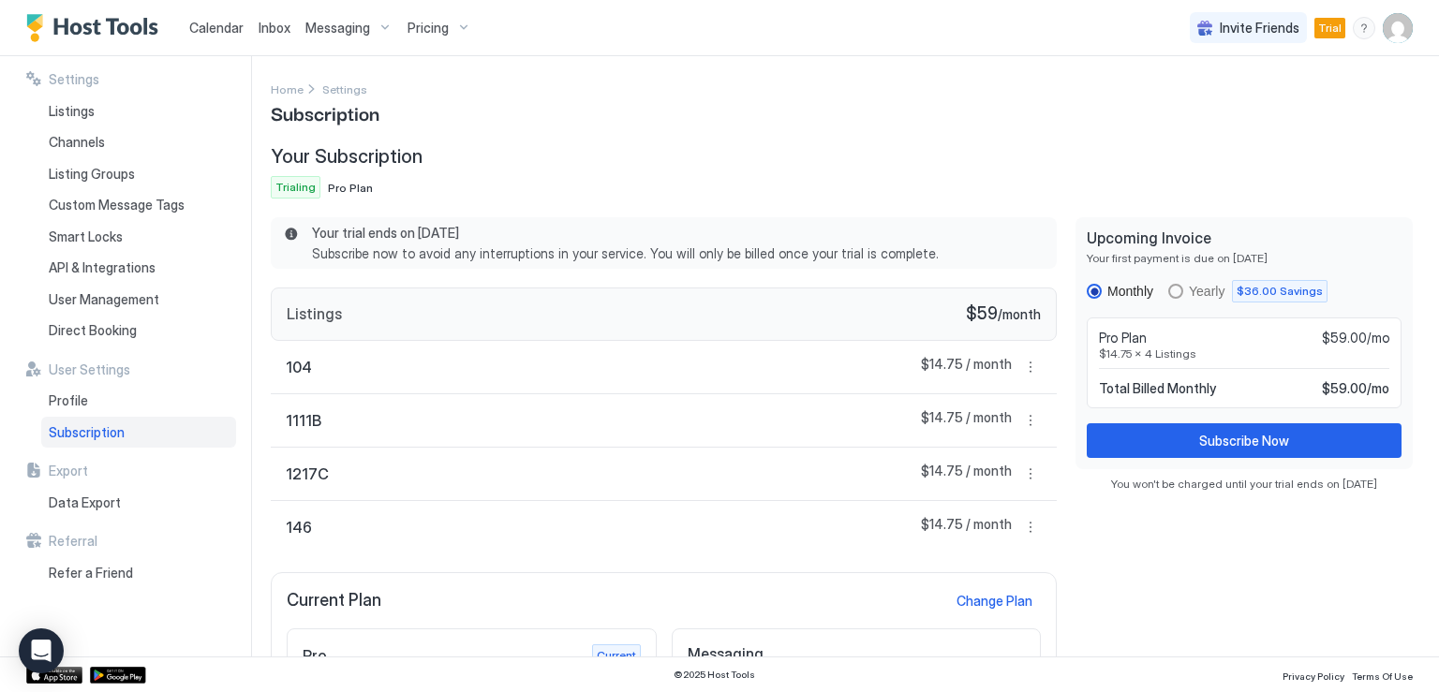
click at [340, 188] on span "Pro Plan" at bounding box center [350, 188] width 45 height 14
click at [66, 106] on span "Listings" at bounding box center [72, 111] width 46 height 17
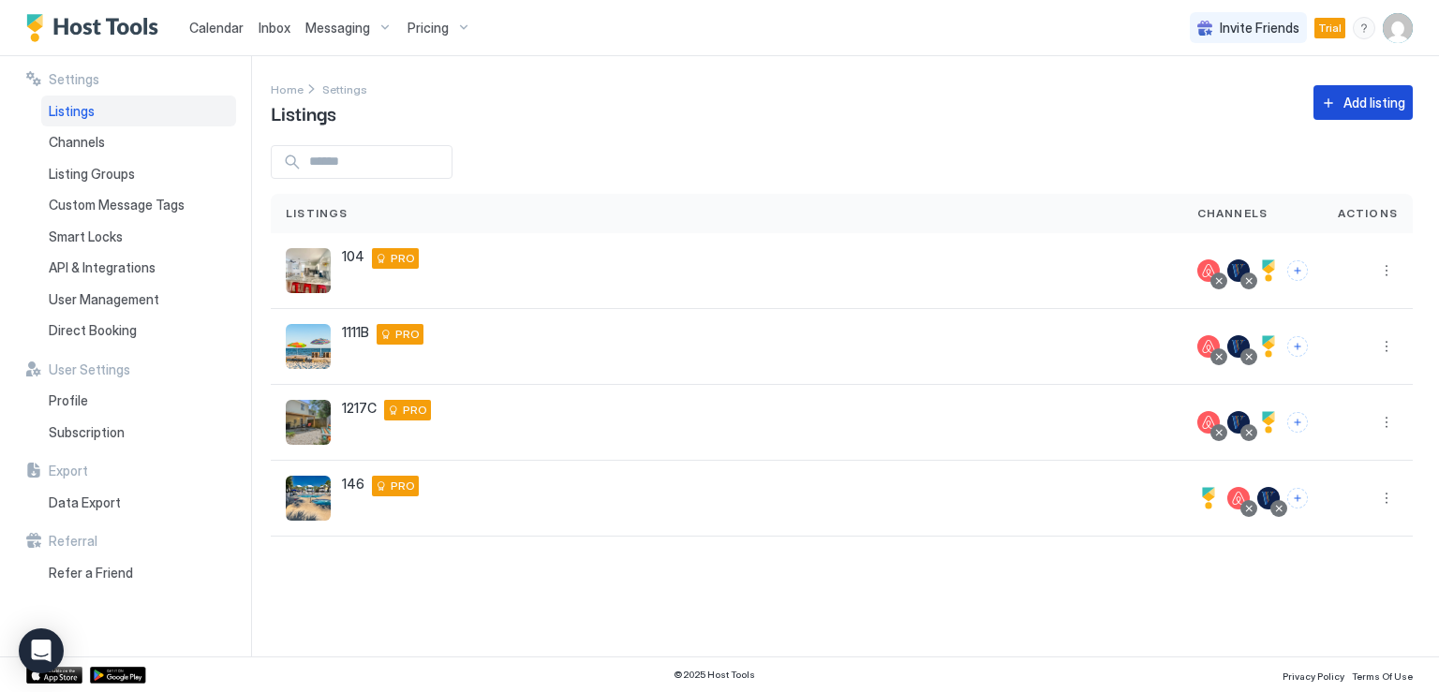
click at [1319, 106] on button "Add listing" at bounding box center [1363, 102] width 99 height 35
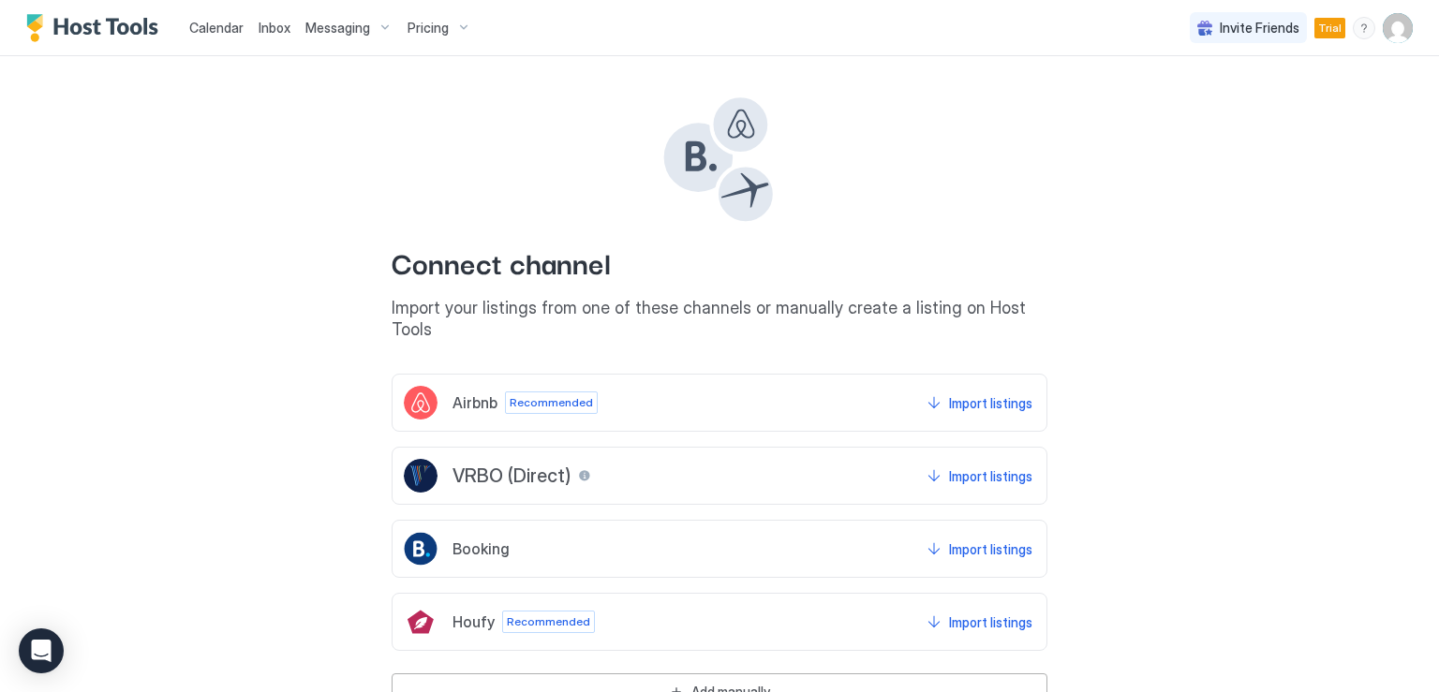
click at [465, 393] on span "Airbnb" at bounding box center [475, 402] width 45 height 19
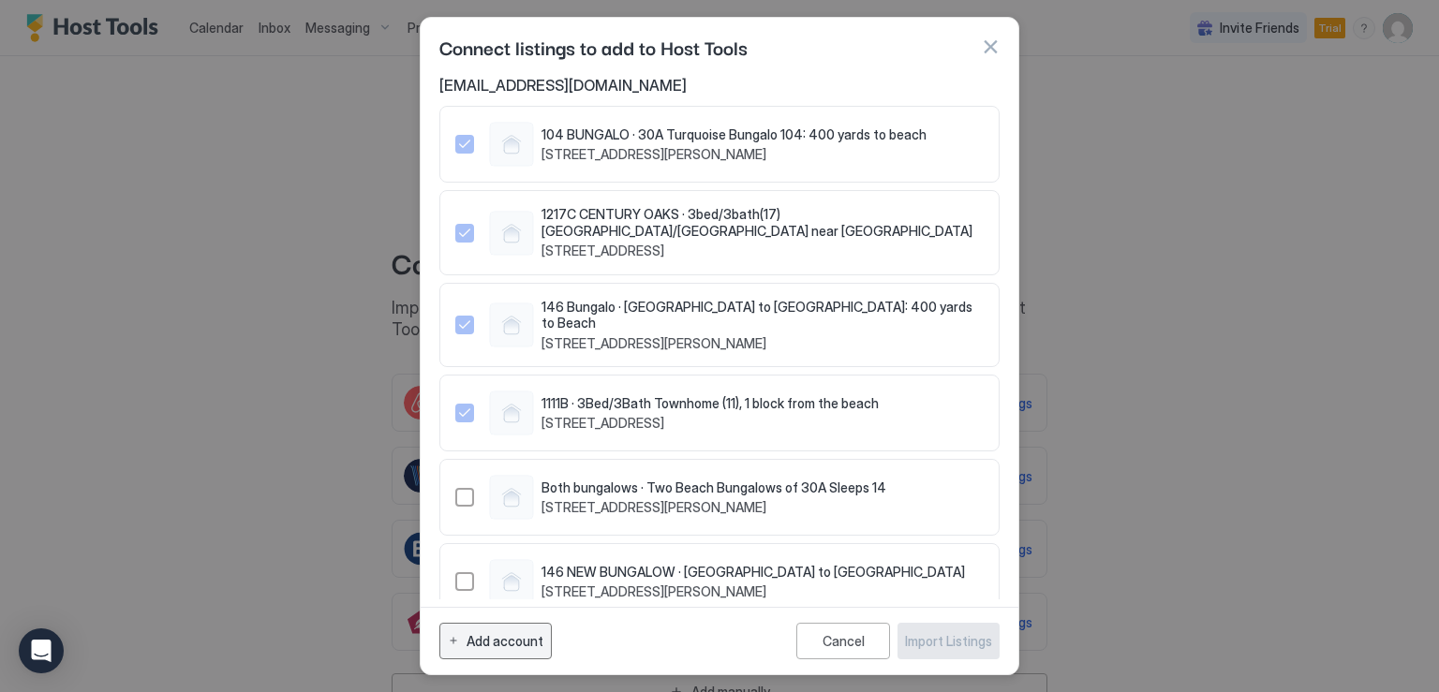
click at [521, 642] on div "Add account" at bounding box center [505, 641] width 77 height 20
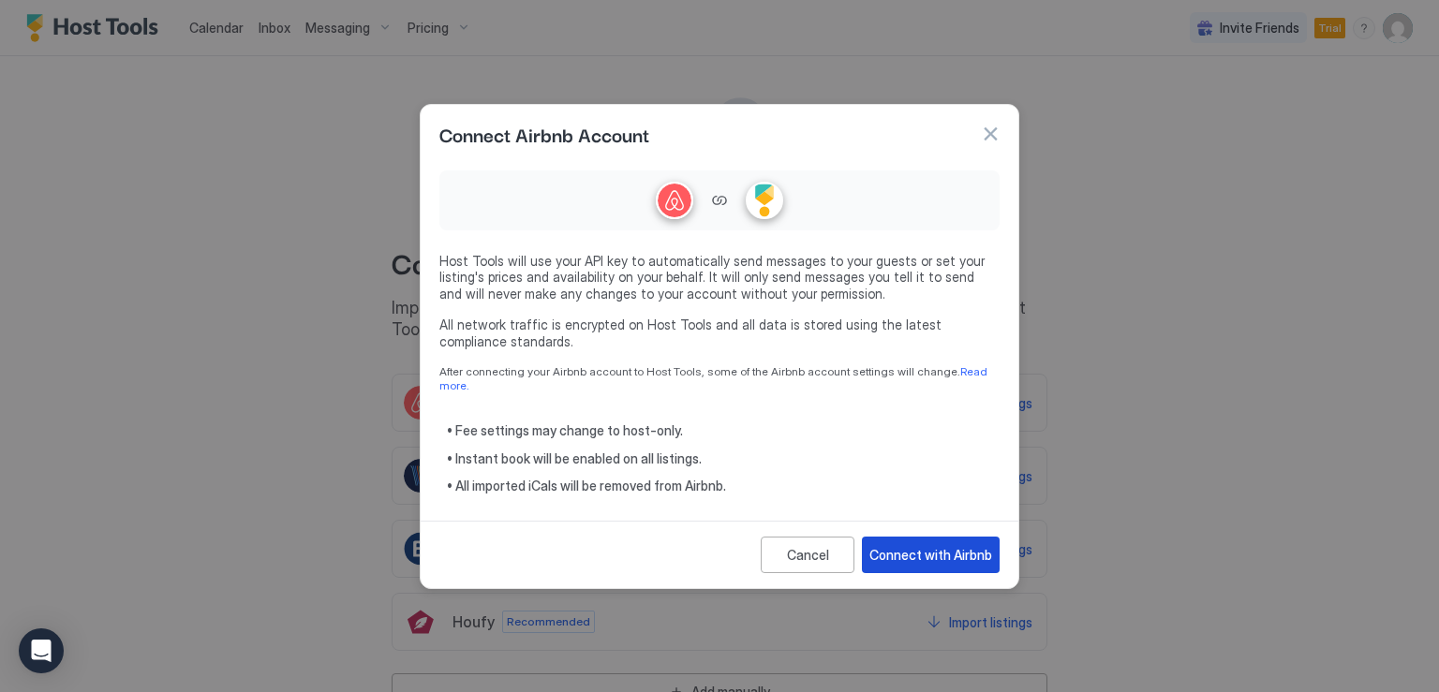
click at [931, 549] on div "Connect with Airbnb" at bounding box center [930, 555] width 123 height 20
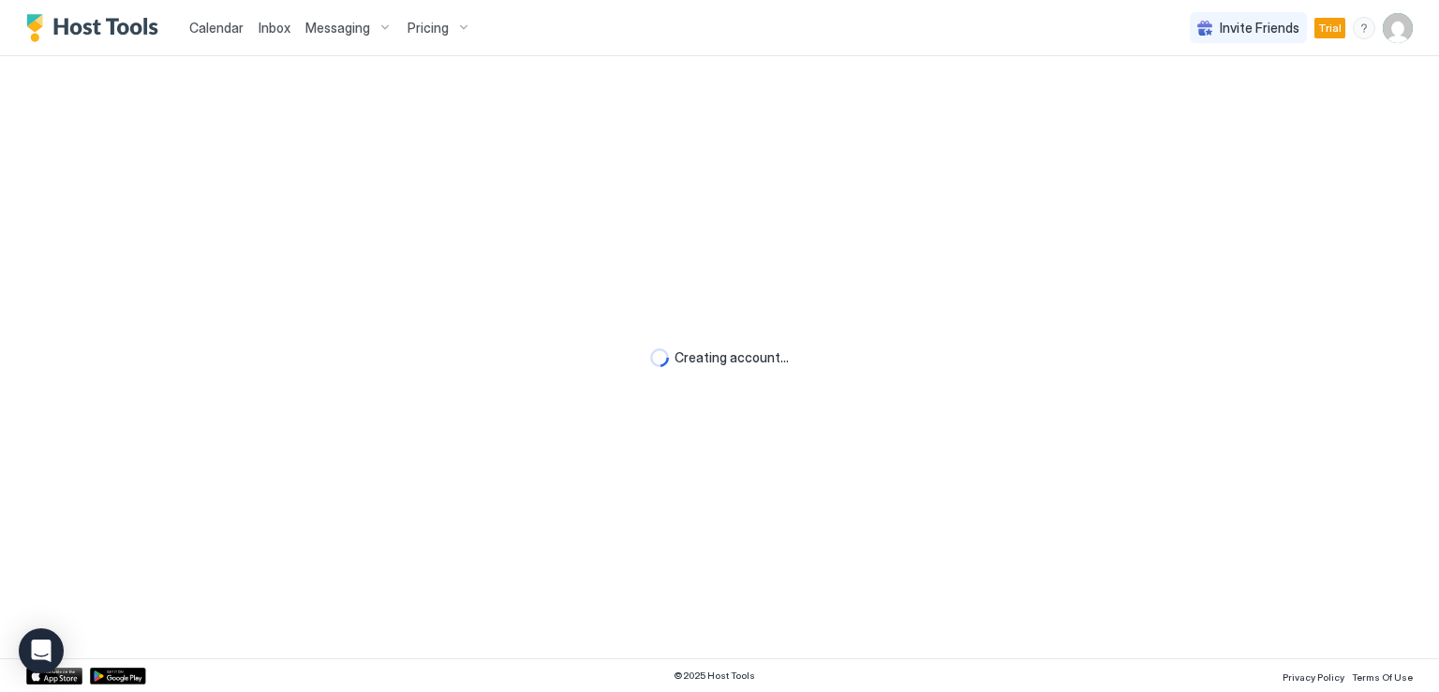
click at [1393, 41] on img "User profile" at bounding box center [1398, 28] width 30 height 30
click at [753, 293] on div at bounding box center [719, 346] width 1439 height 692
click at [753, 363] on span "Creating account..." at bounding box center [732, 357] width 114 height 17
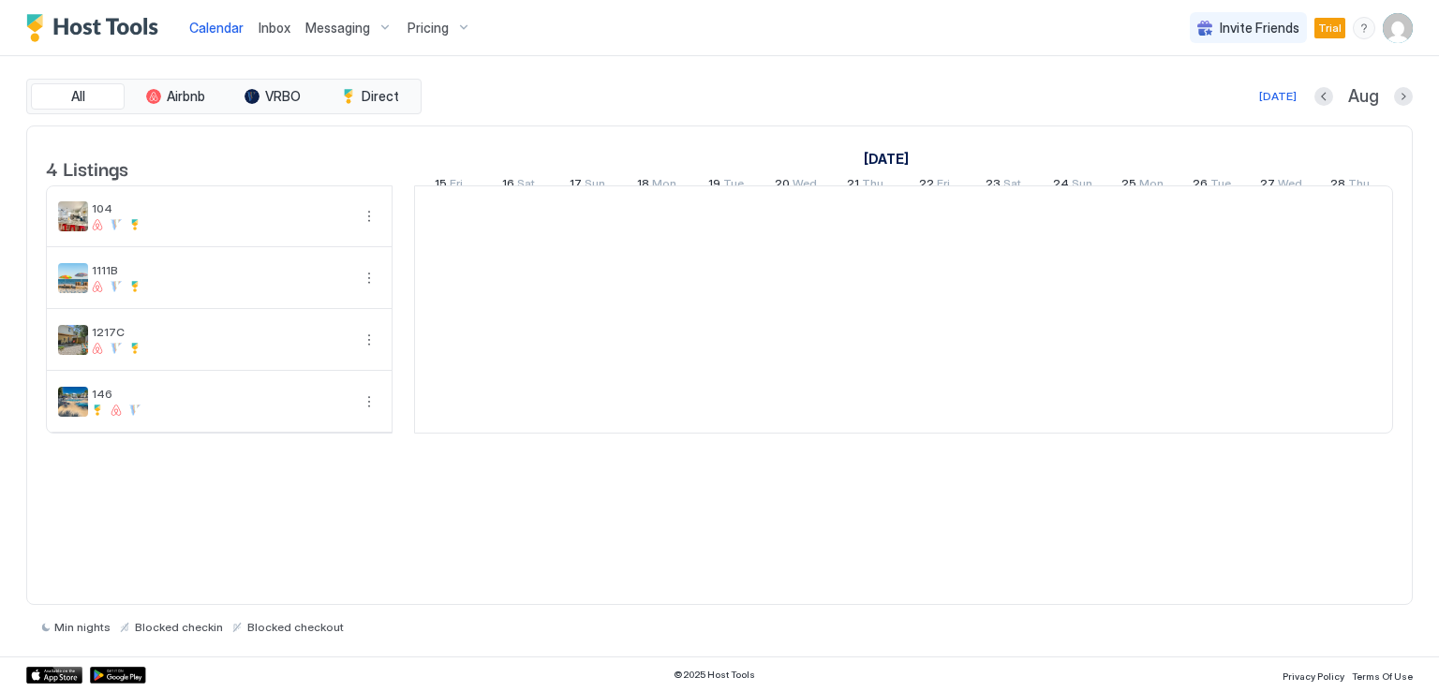
scroll to position [0, 1041]
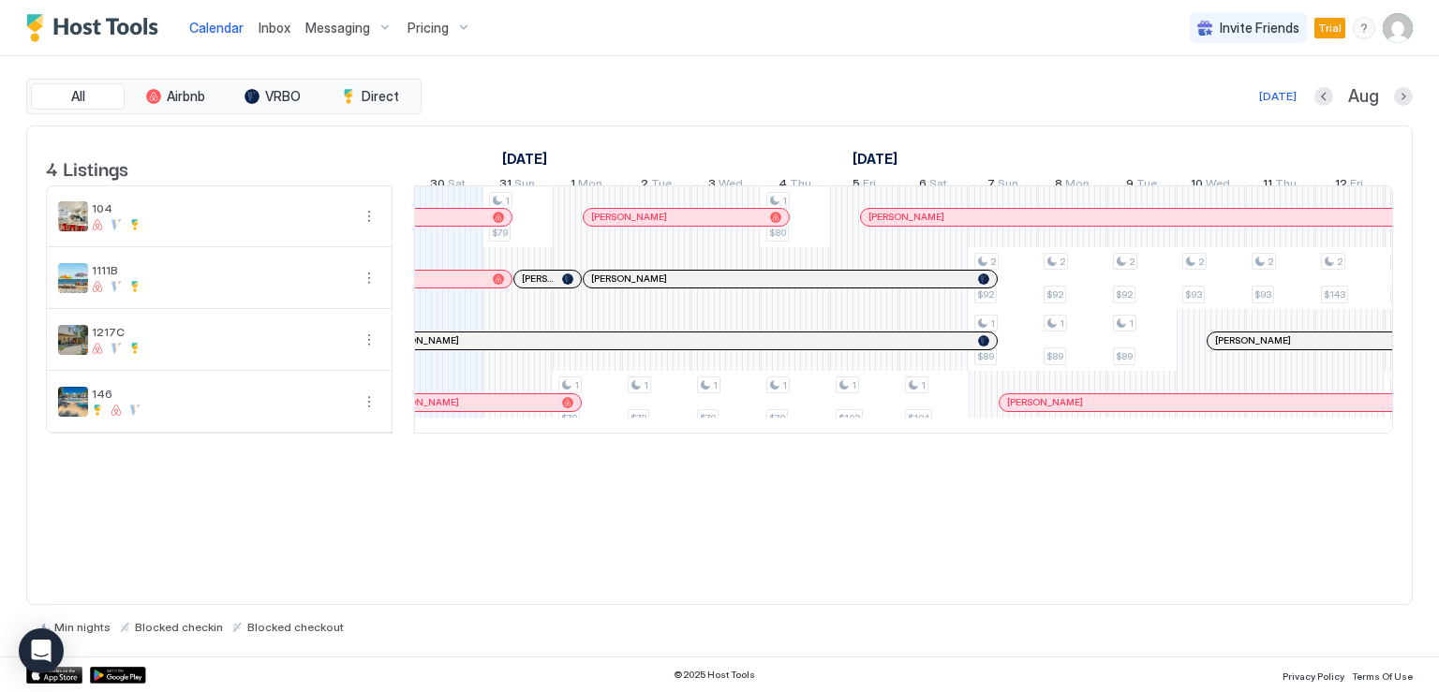
click at [233, 27] on span "Calendar" at bounding box center [216, 28] width 54 height 16
click at [366, 31] on span "Messaging" at bounding box center [337, 28] width 65 height 17
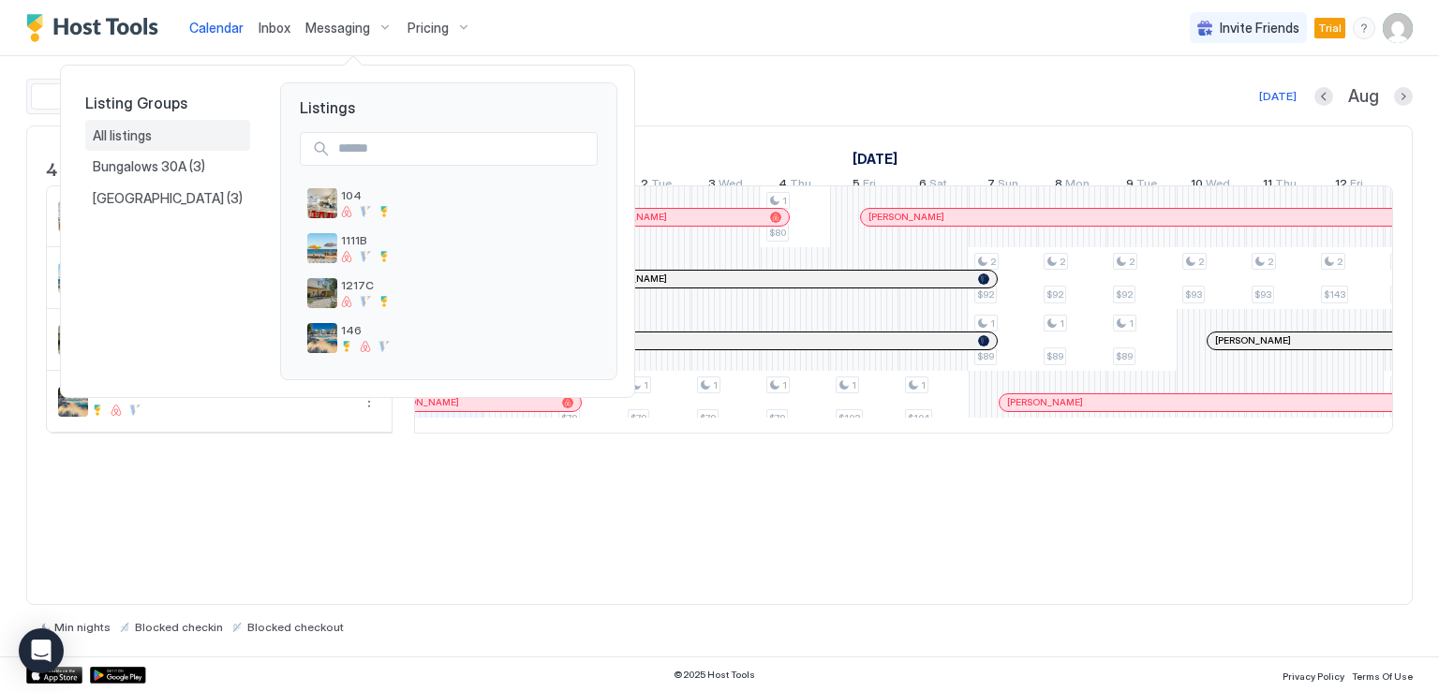
click at [139, 136] on span "All listings" at bounding box center [124, 135] width 62 height 17
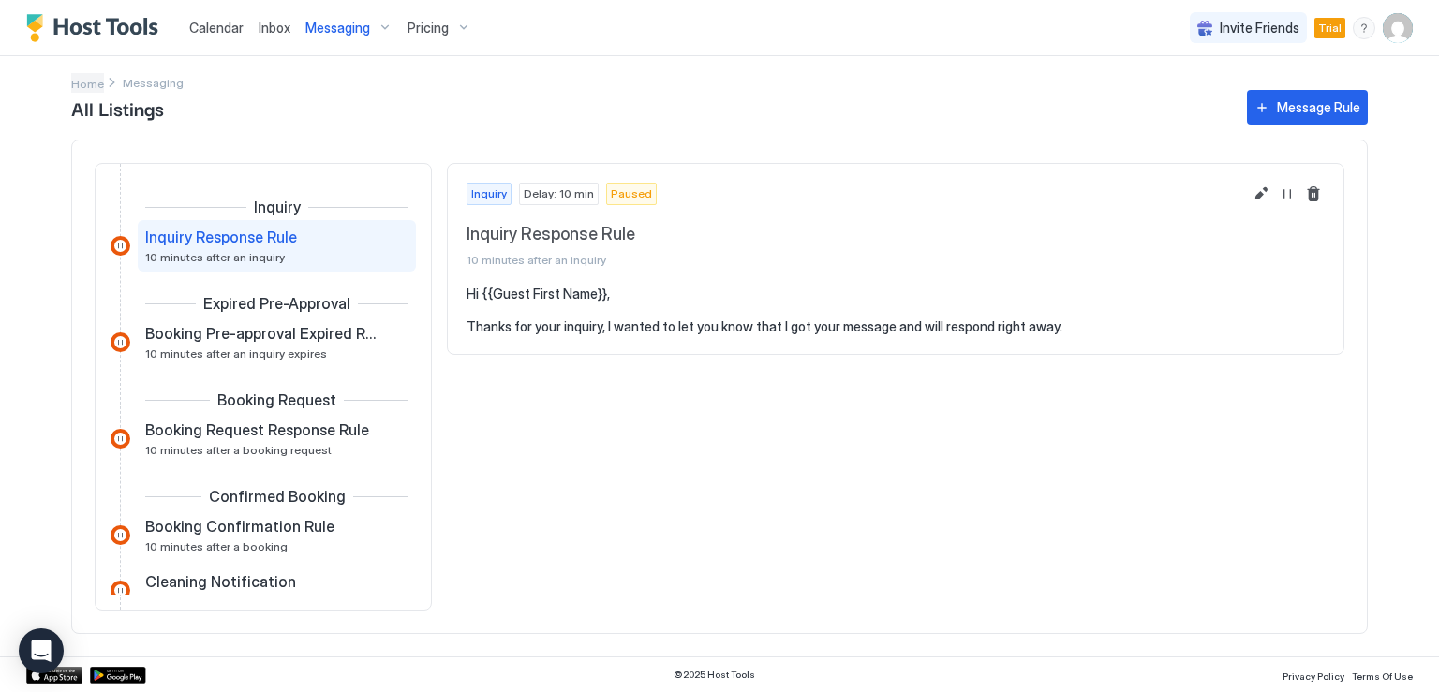
click at [77, 77] on span "Home" at bounding box center [87, 84] width 33 height 14
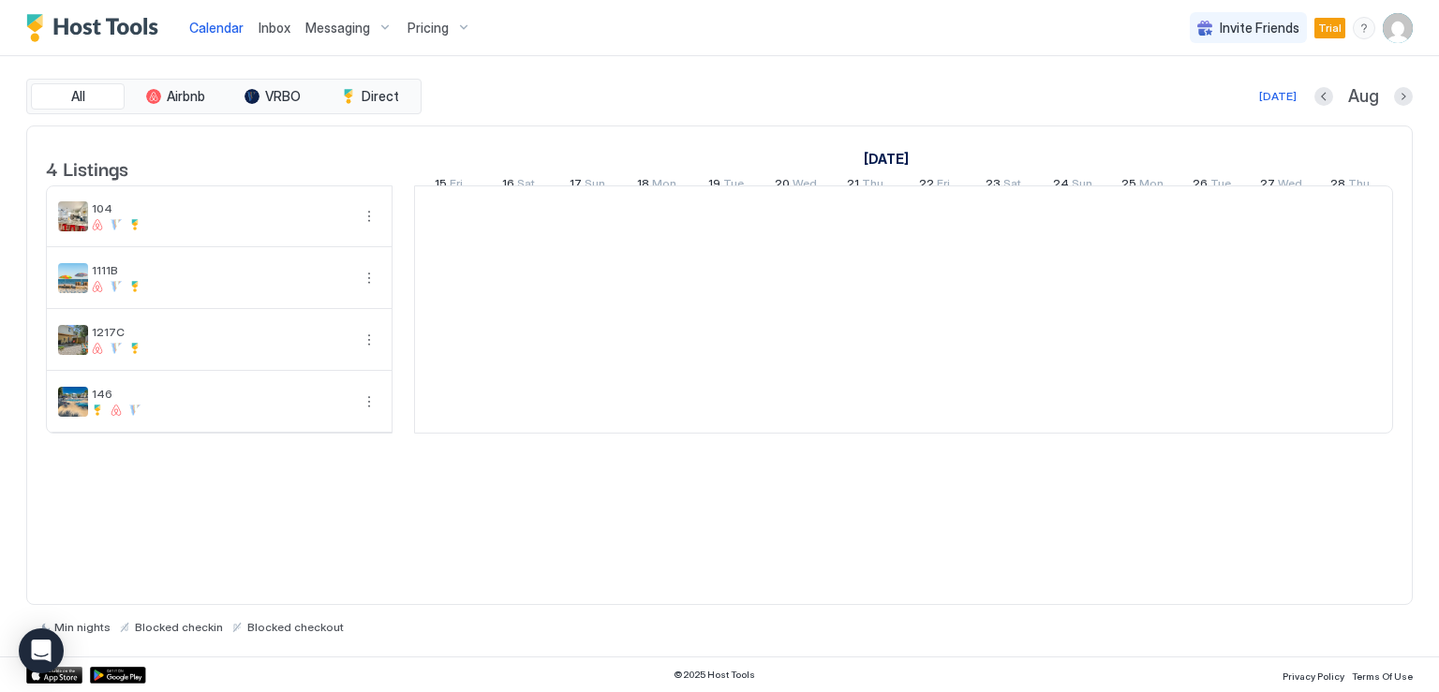
scroll to position [0, 1041]
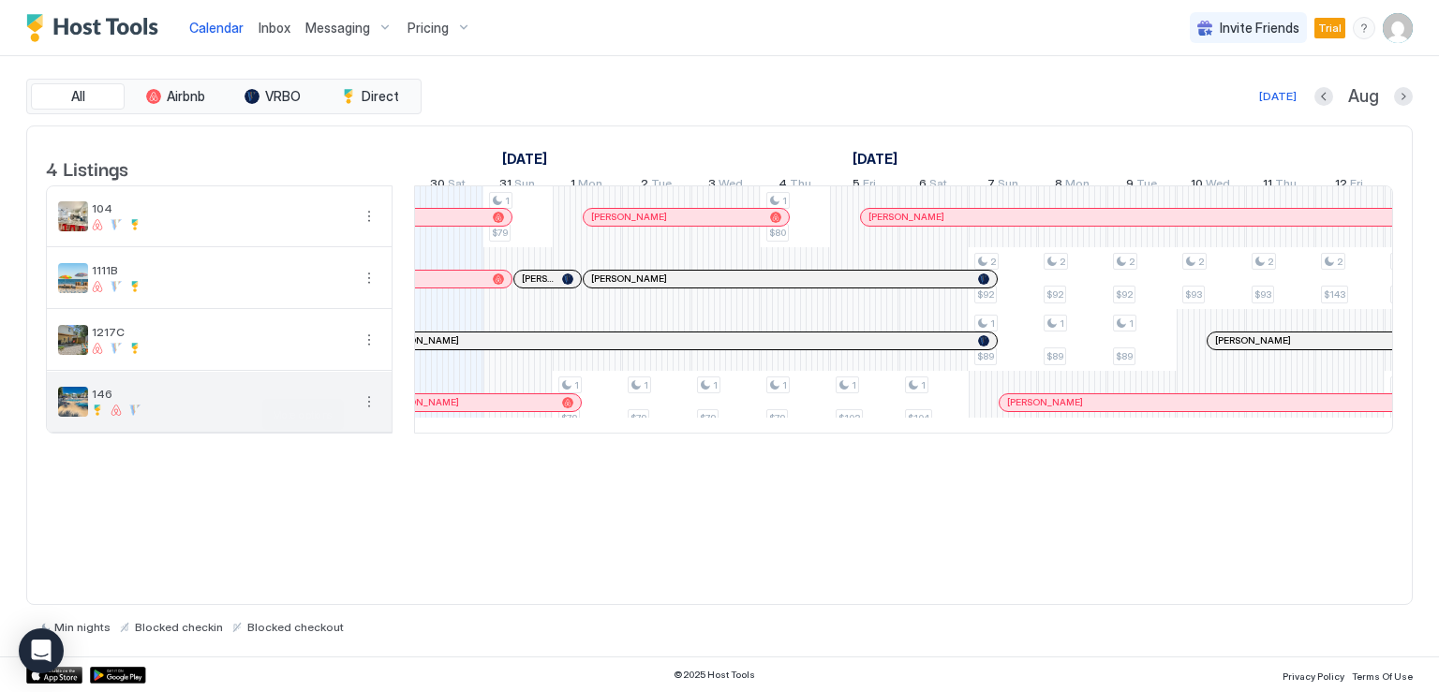
click at [367, 413] on button "More options" at bounding box center [369, 402] width 22 height 22
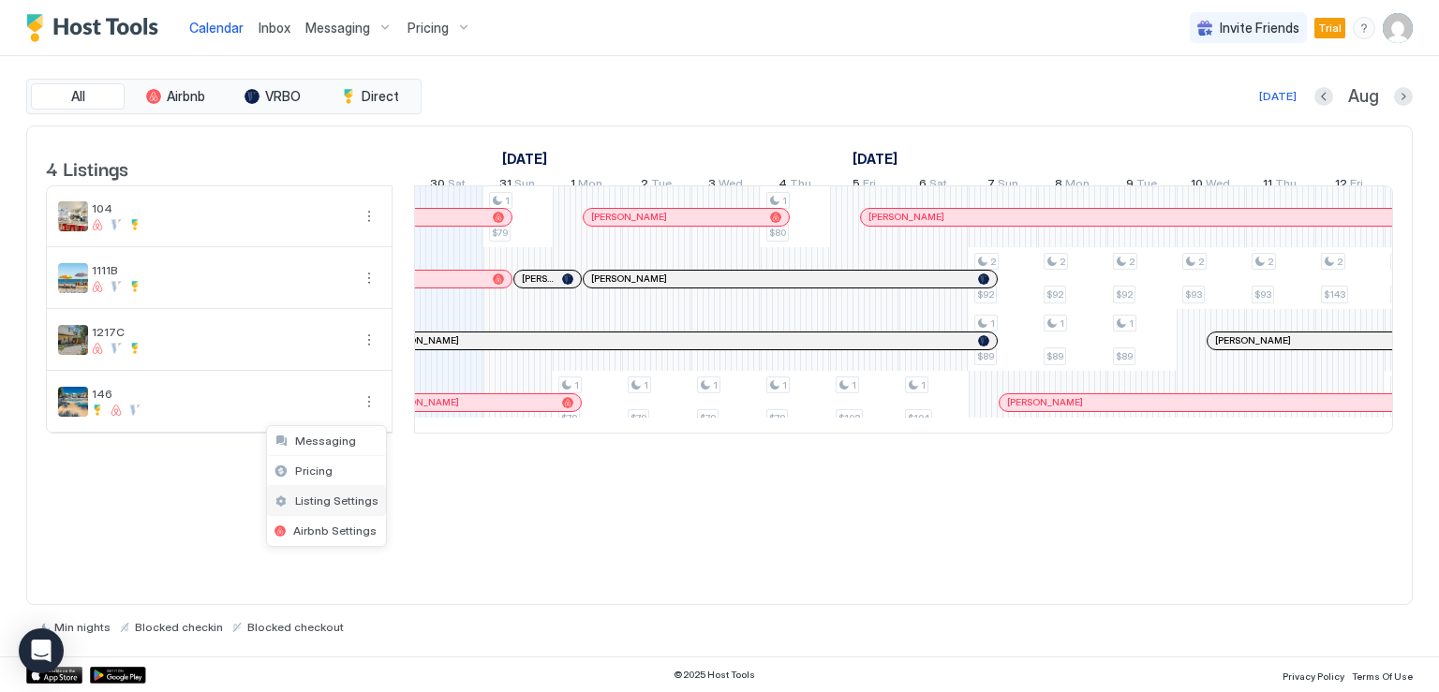
click at [342, 497] on span "Listing Settings" at bounding box center [336, 501] width 83 height 14
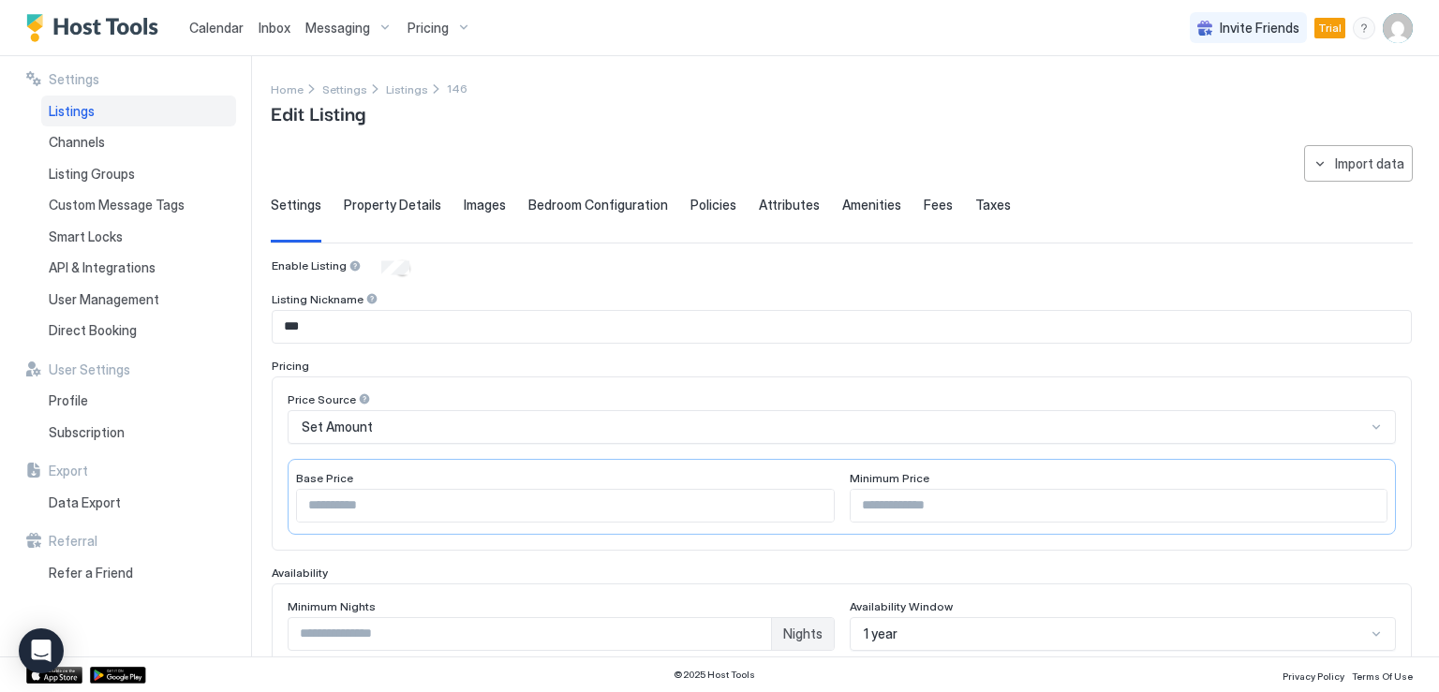
click at [212, 25] on span "Calendar" at bounding box center [216, 28] width 54 height 16
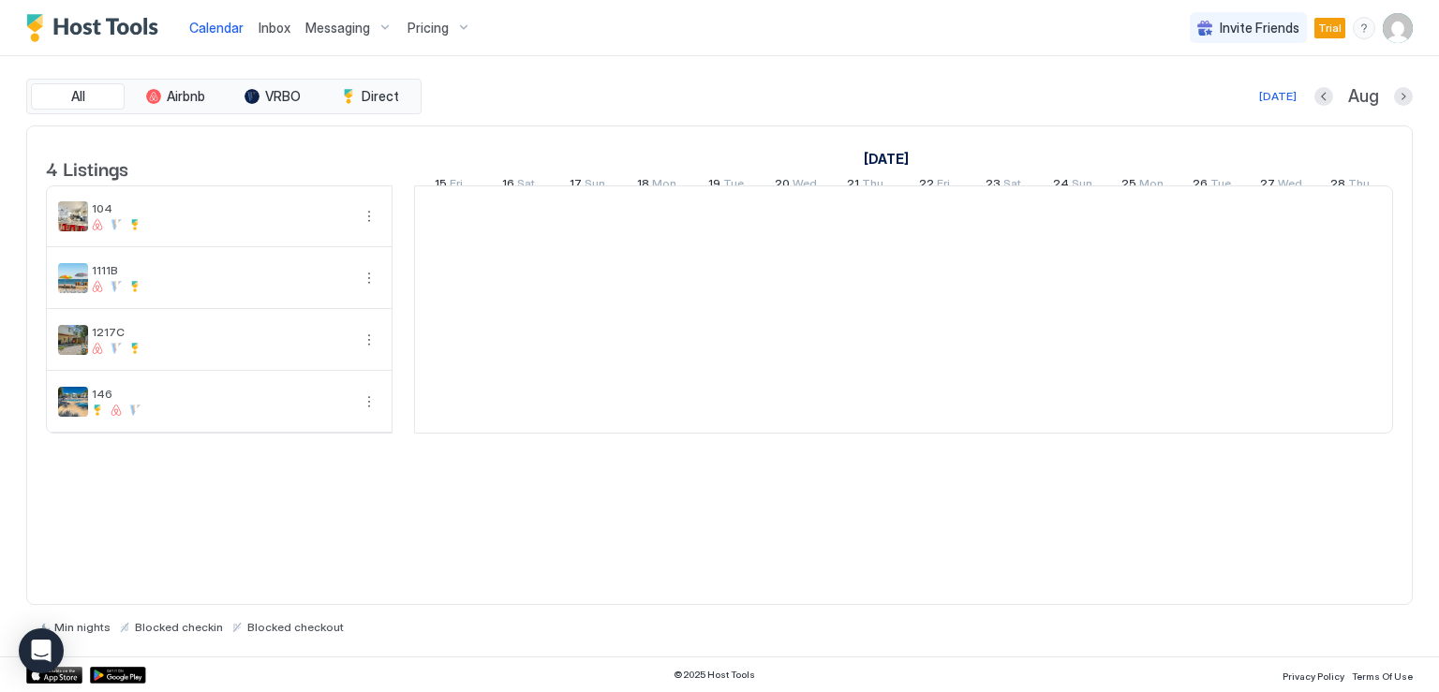
scroll to position [0, 1041]
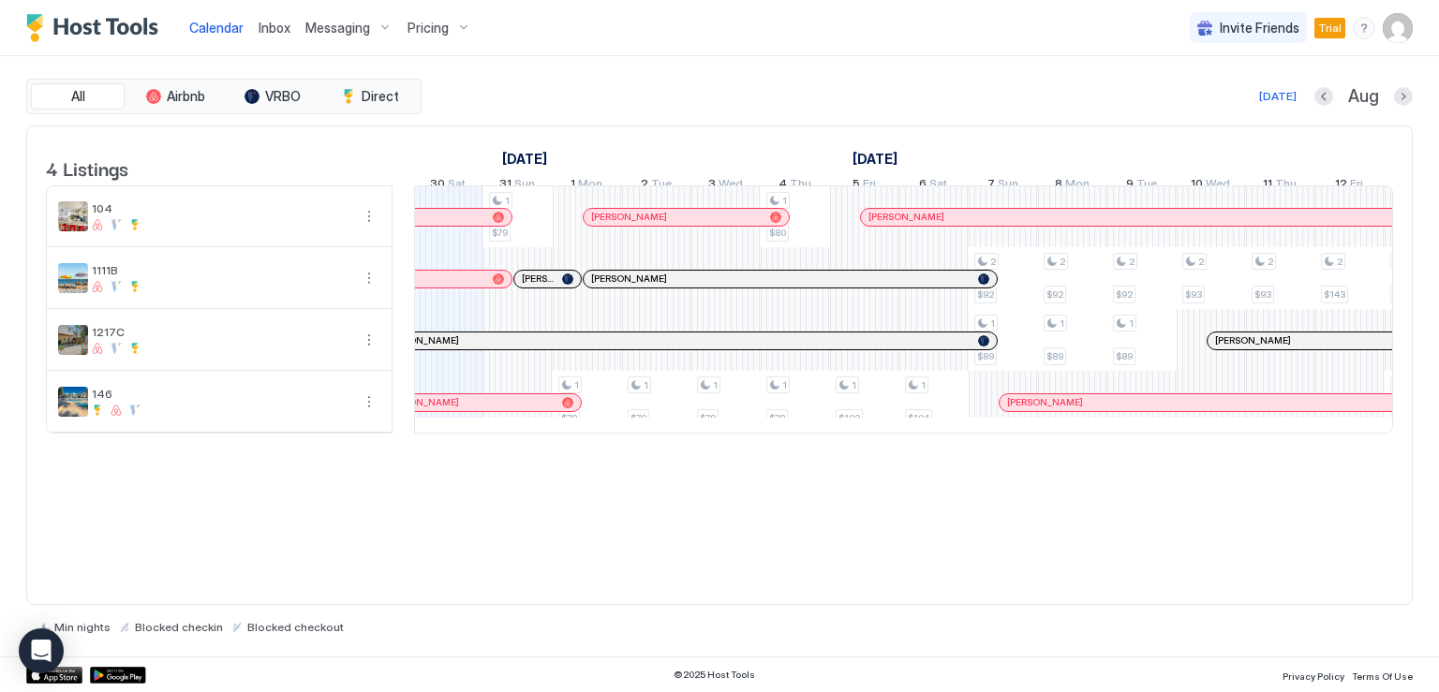
click at [424, 27] on span "Pricing" at bounding box center [428, 28] width 41 height 17
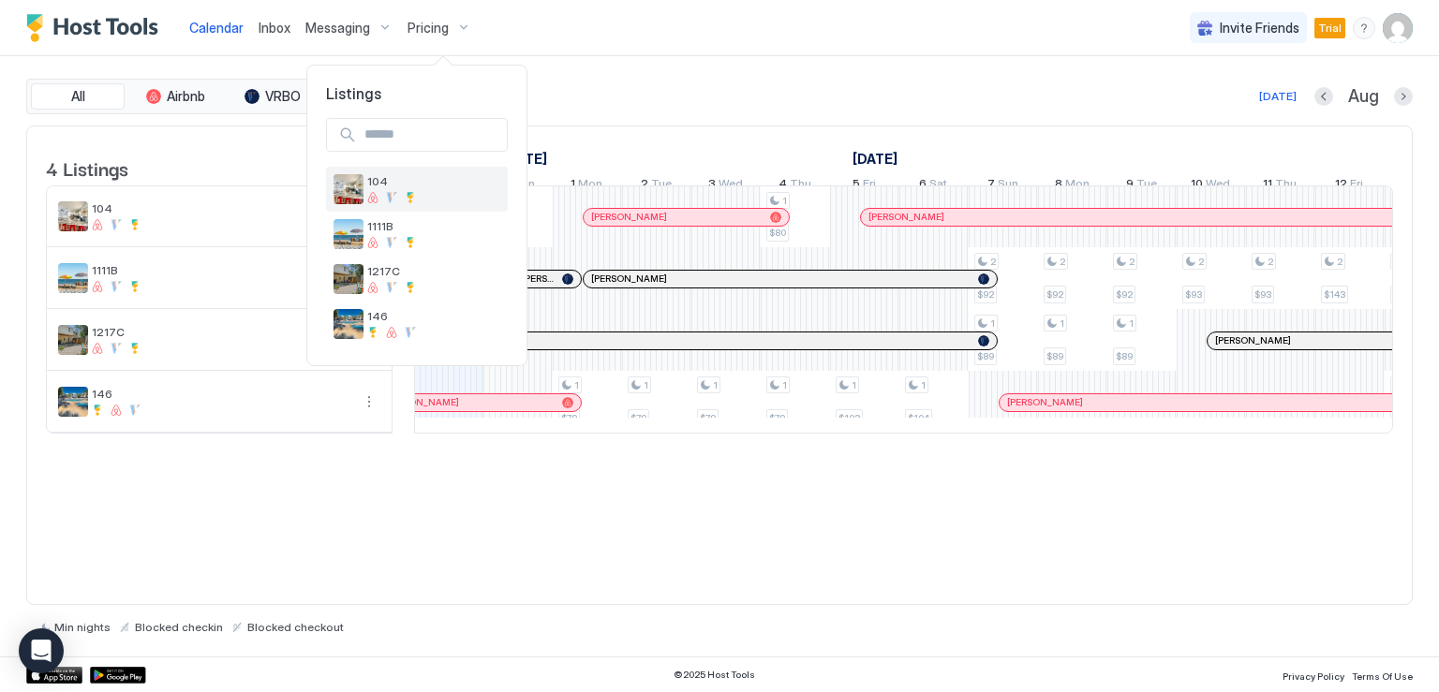
click at [374, 200] on div at bounding box center [372, 197] width 11 height 11
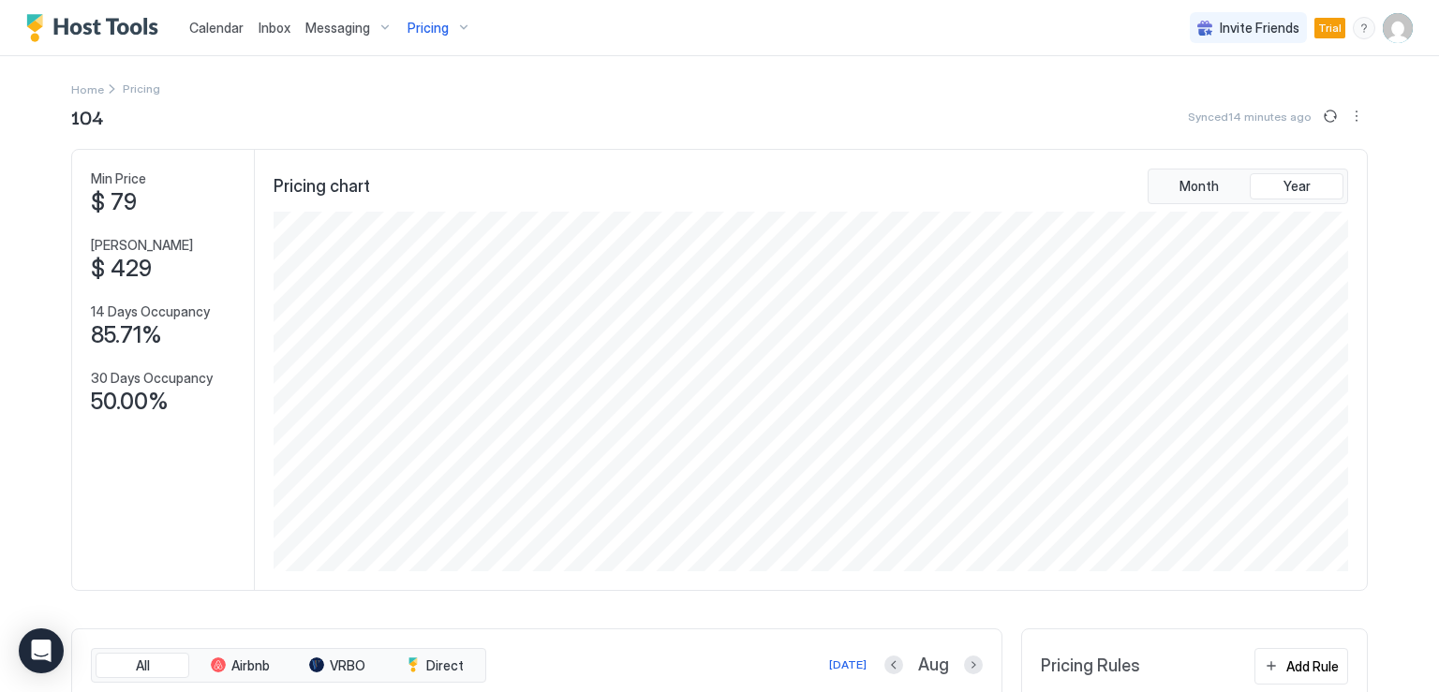
click at [268, 33] on span "Inbox" at bounding box center [275, 28] width 32 height 16
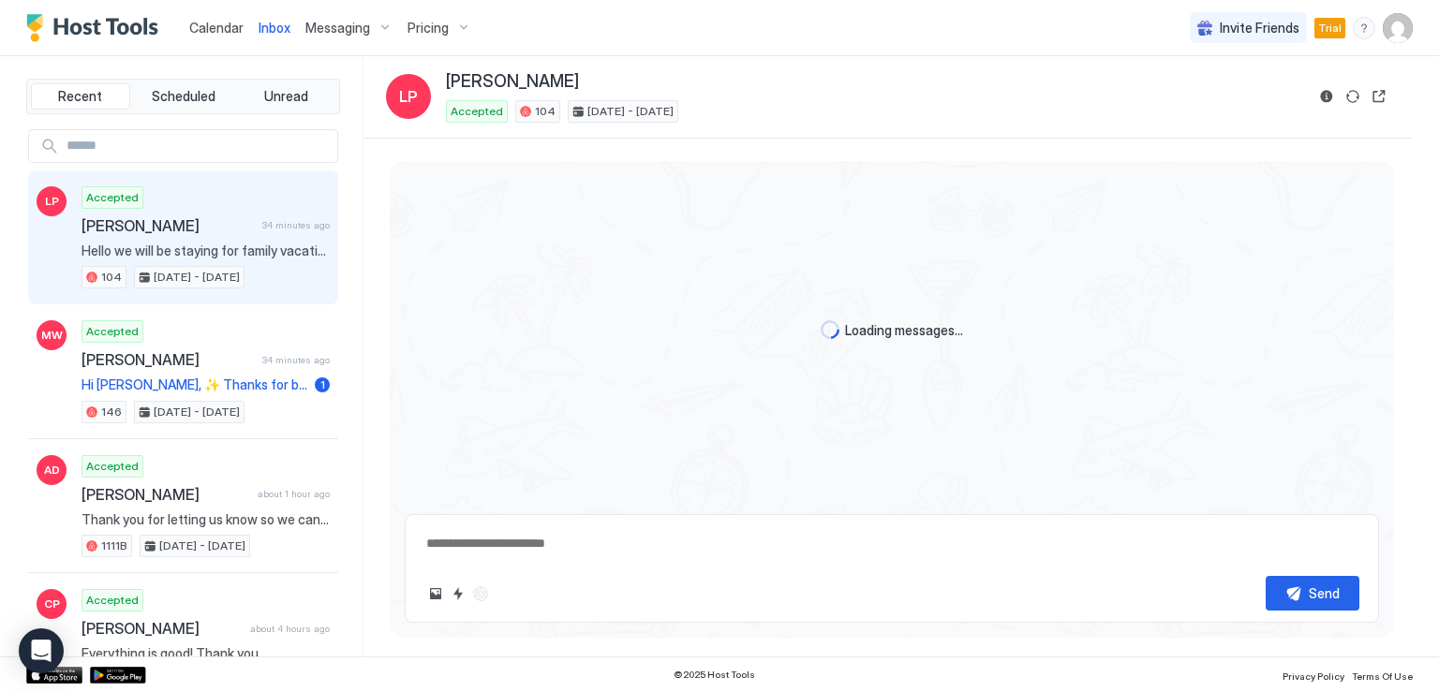
type textarea "*"
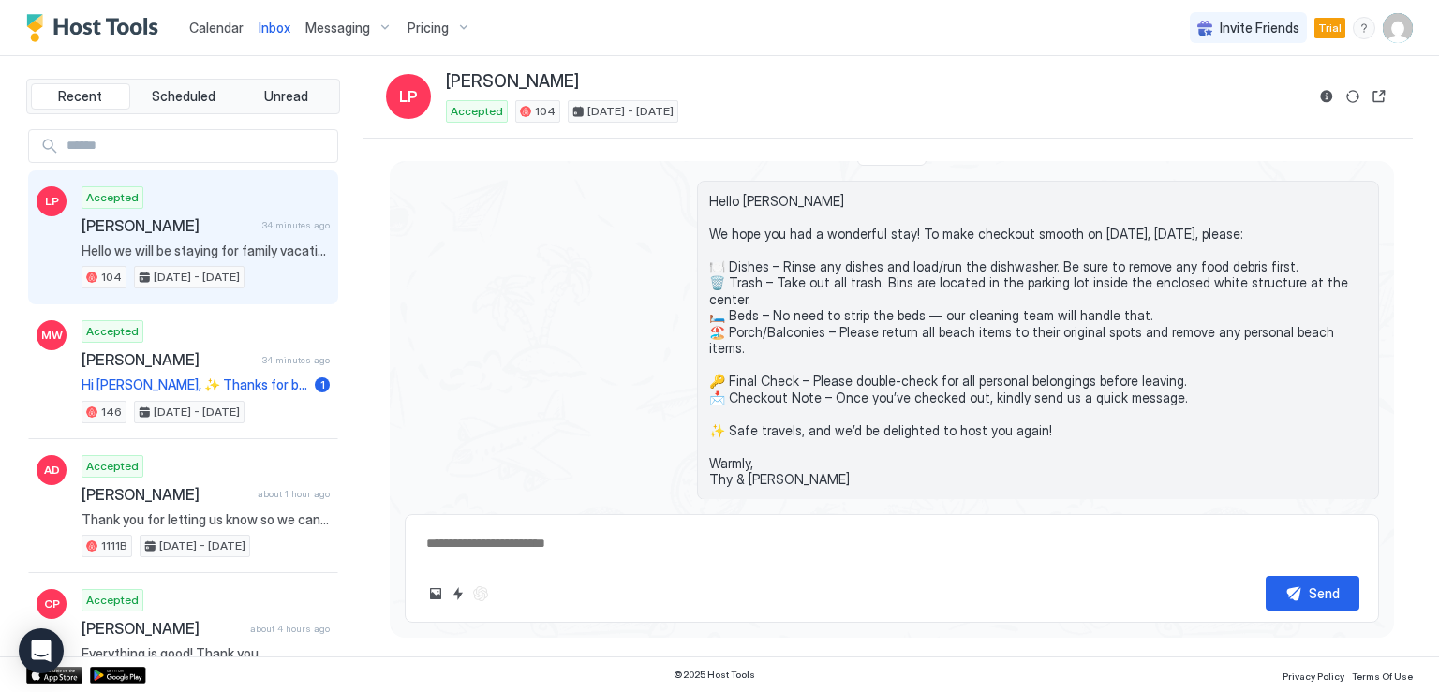
click at [211, 25] on span "Calendar" at bounding box center [216, 28] width 54 height 16
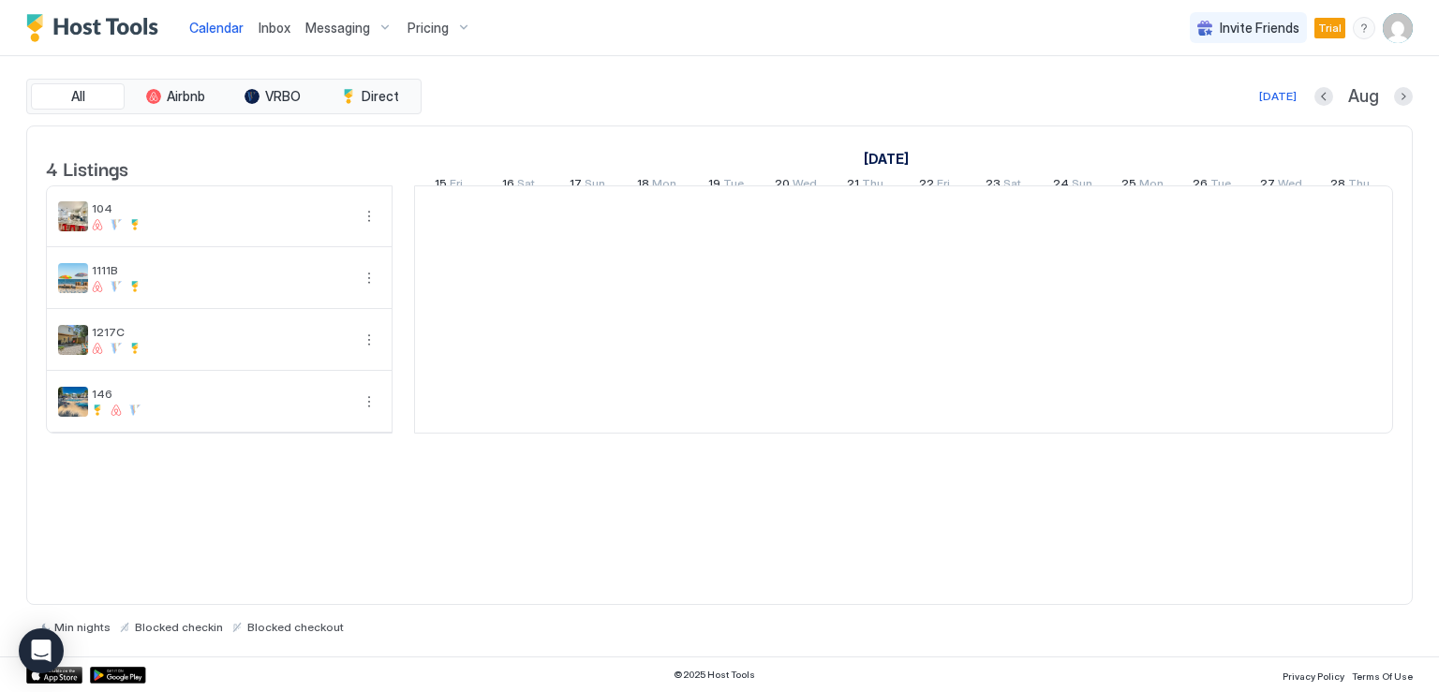
scroll to position [0, 1041]
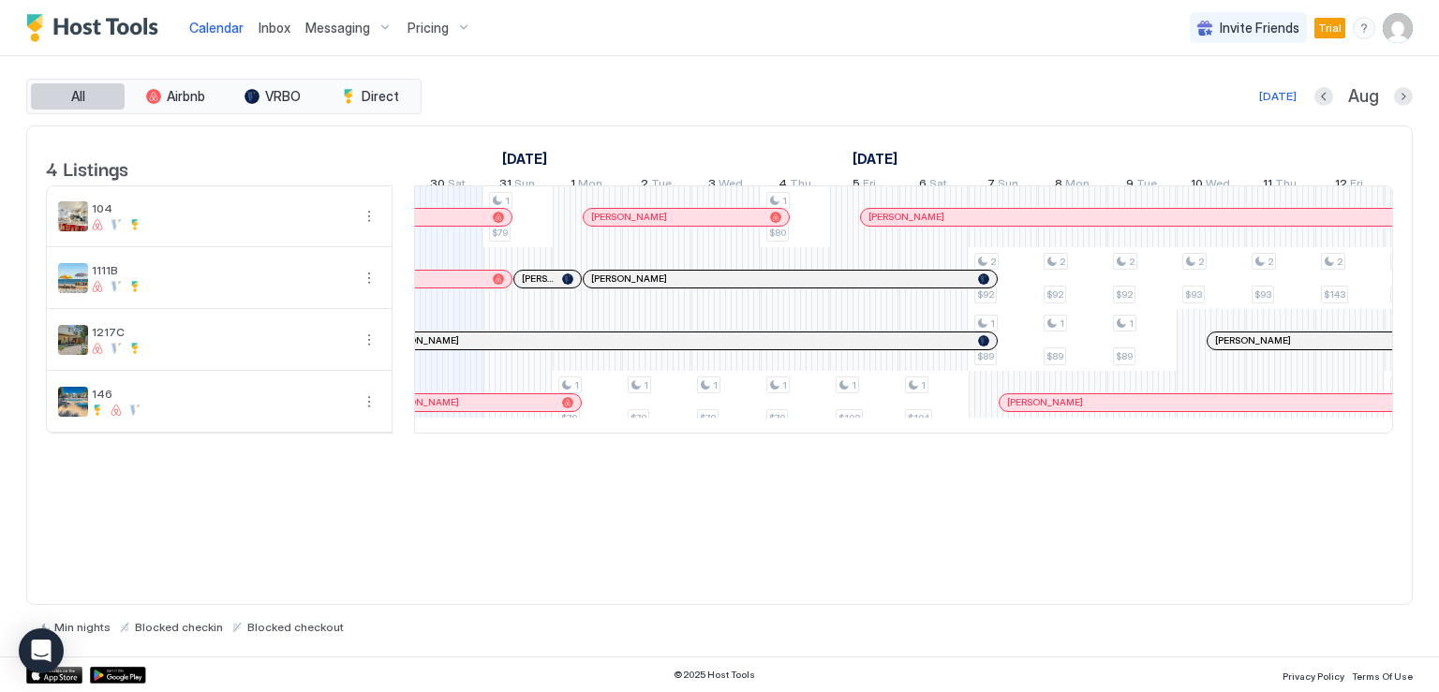
click at [96, 102] on button "All" at bounding box center [78, 96] width 94 height 26
click at [1383, 38] on img "User profile" at bounding box center [1398, 28] width 30 height 30
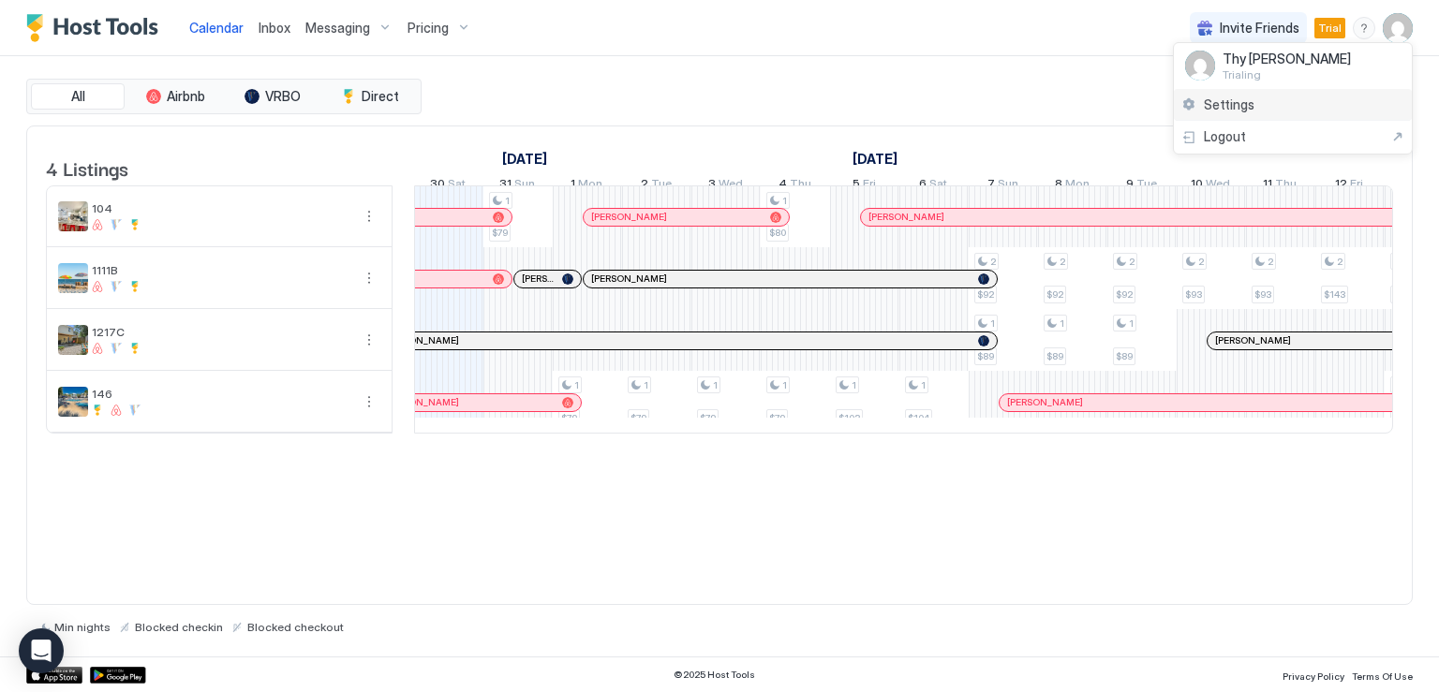
click at [1238, 108] on span "Settings" at bounding box center [1229, 104] width 51 height 17
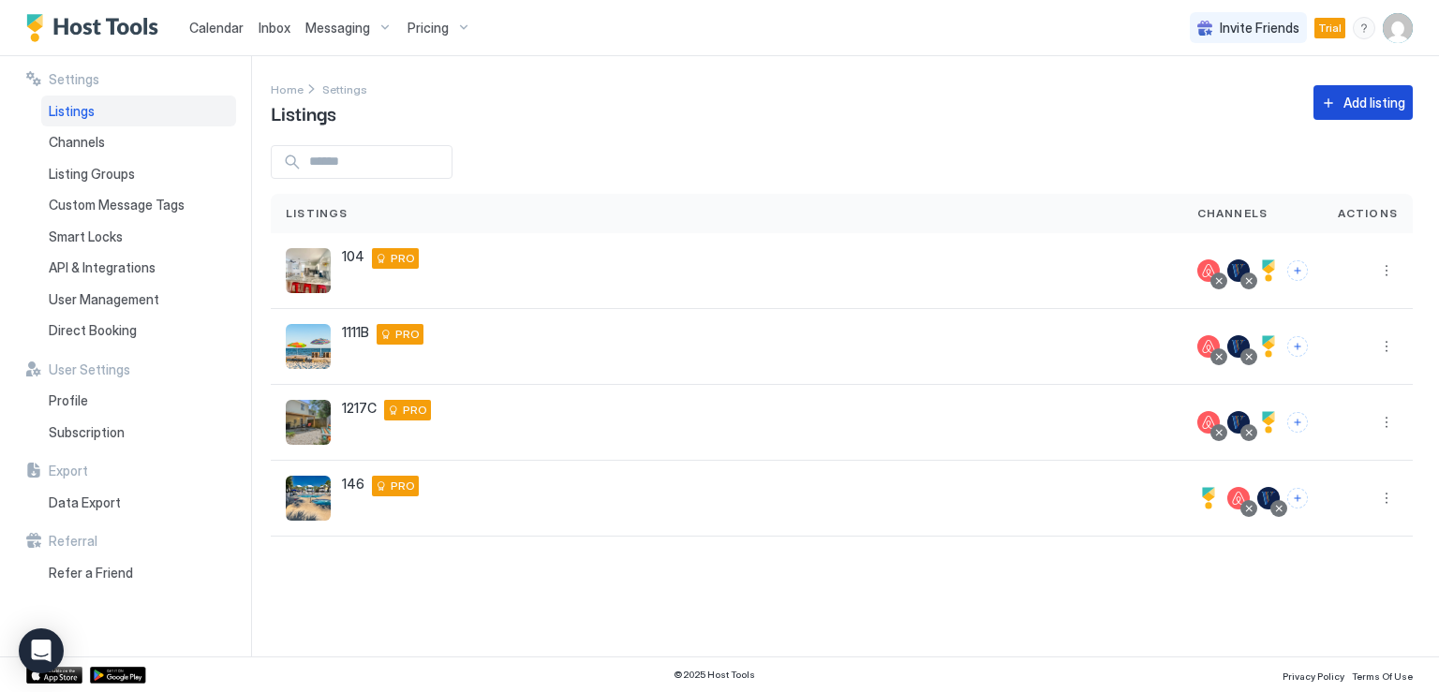
click at [1328, 104] on button "Add listing" at bounding box center [1363, 102] width 99 height 35
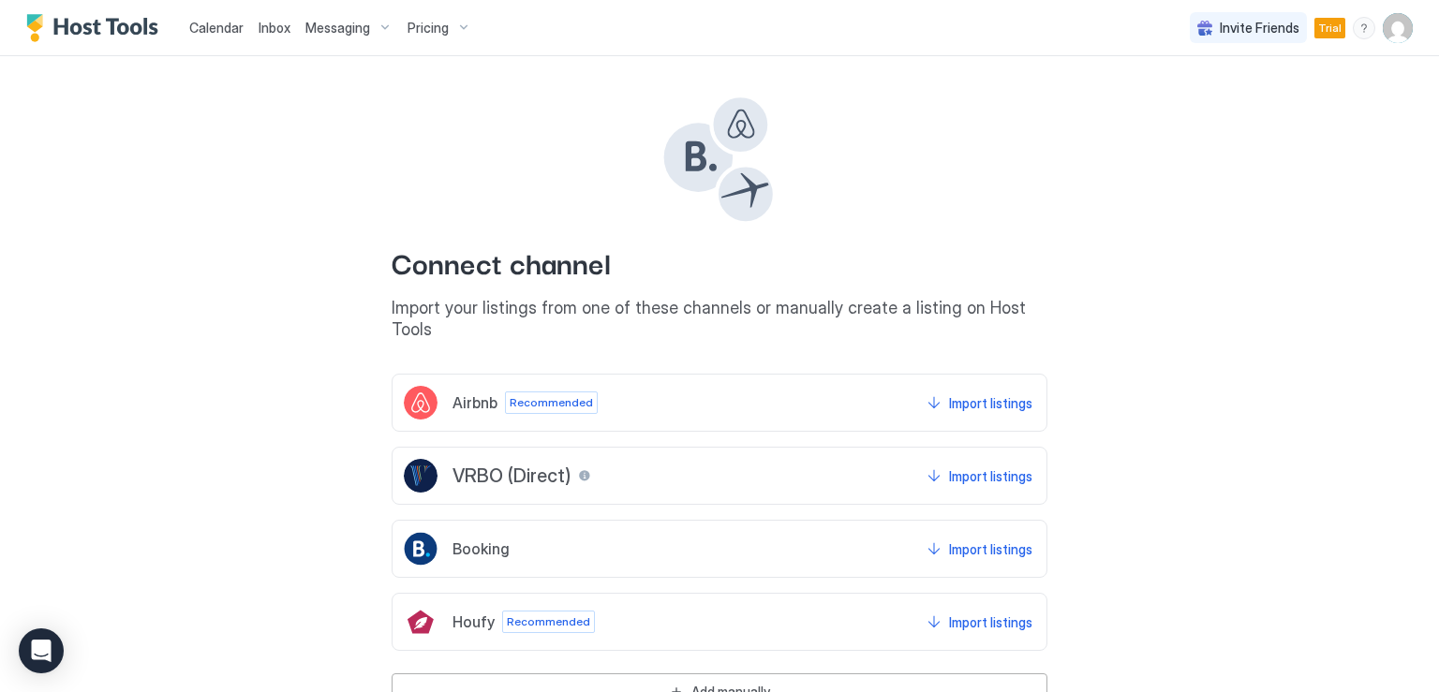
click at [471, 393] on span "Airbnb" at bounding box center [475, 402] width 45 height 19
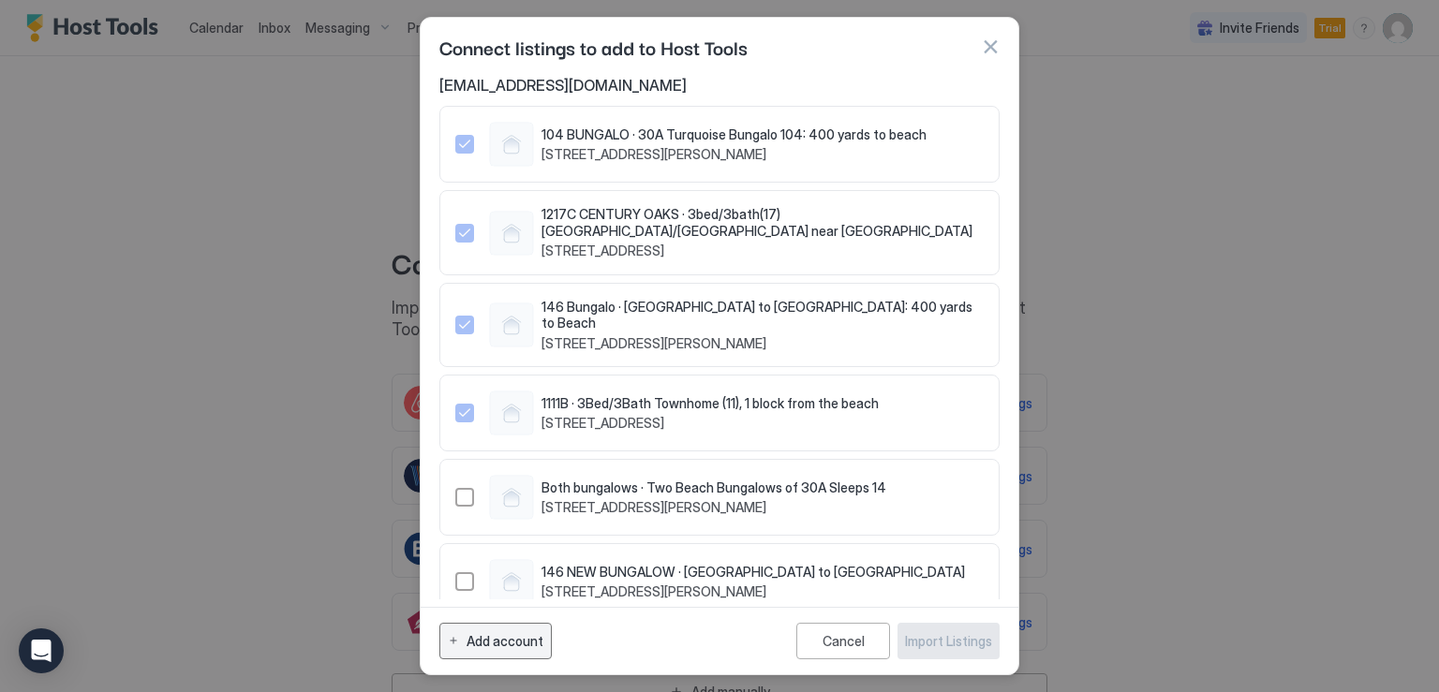
click at [524, 639] on div "Add account" at bounding box center [505, 641] width 77 height 20
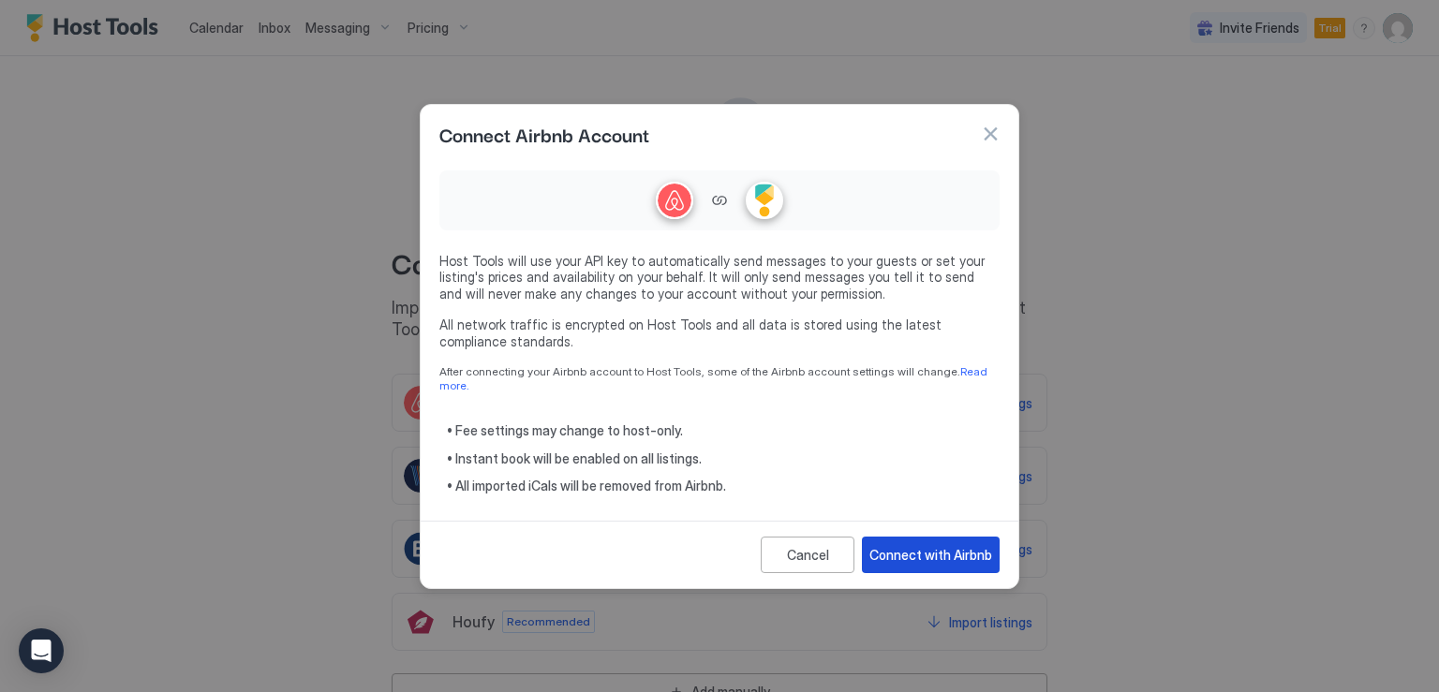
click at [889, 554] on div "Connect with Airbnb" at bounding box center [930, 555] width 123 height 20
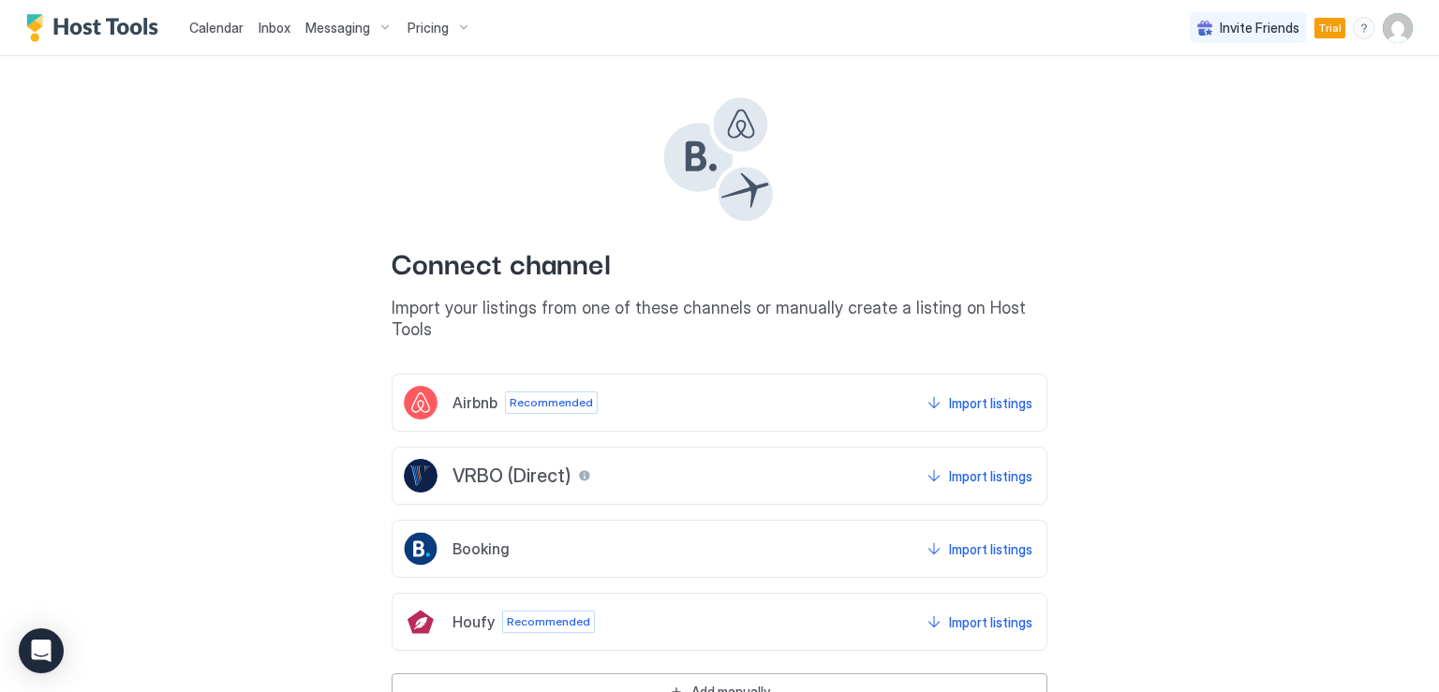
click at [626, 400] on div "Airbnb Recommended Import listings" at bounding box center [720, 403] width 656 height 58
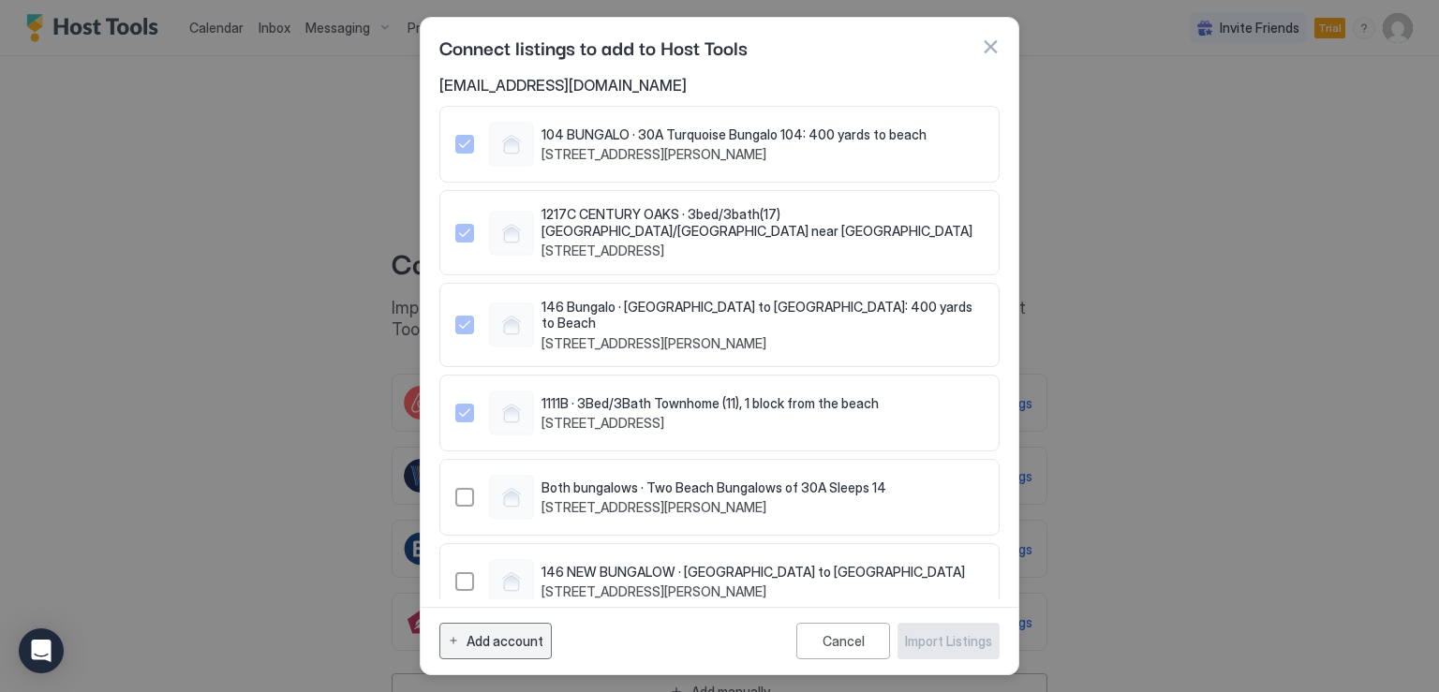
click at [489, 642] on div "Add account" at bounding box center [505, 641] width 77 height 20
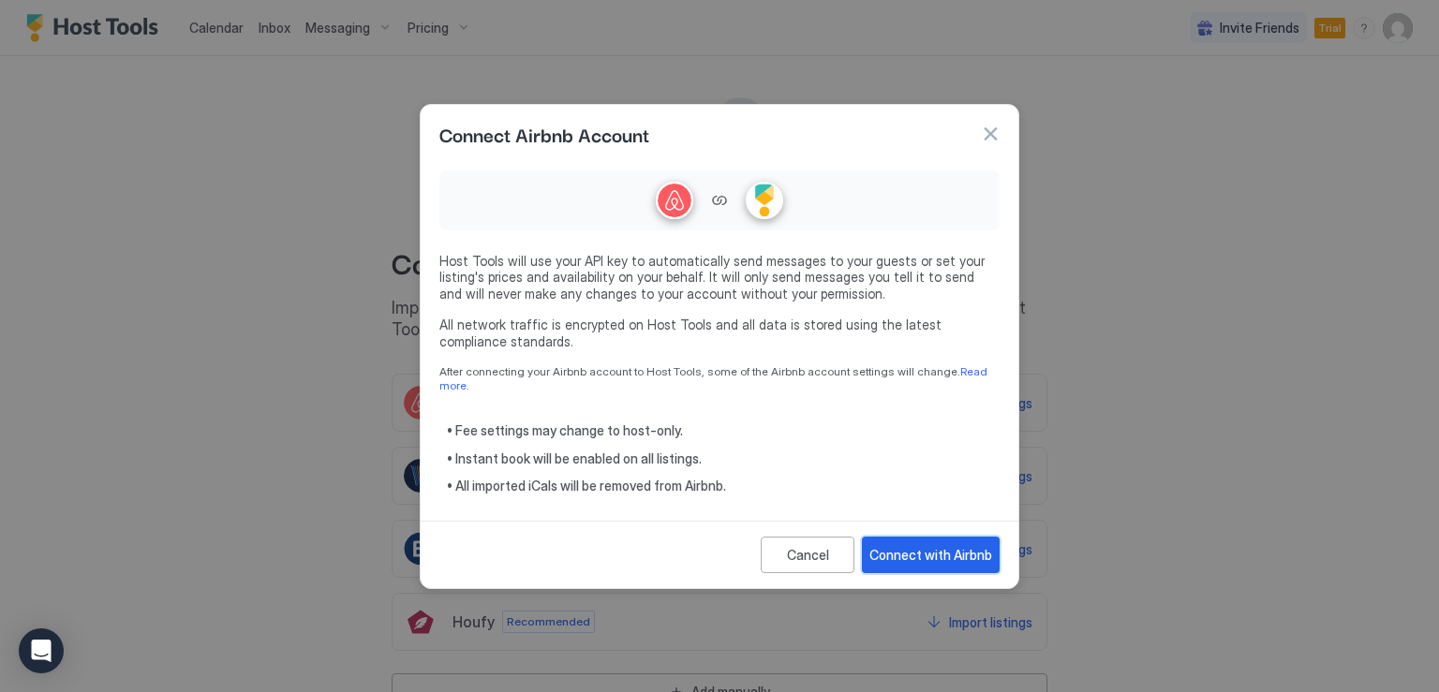
click at [911, 545] on div "Connect with Airbnb" at bounding box center [930, 555] width 123 height 20
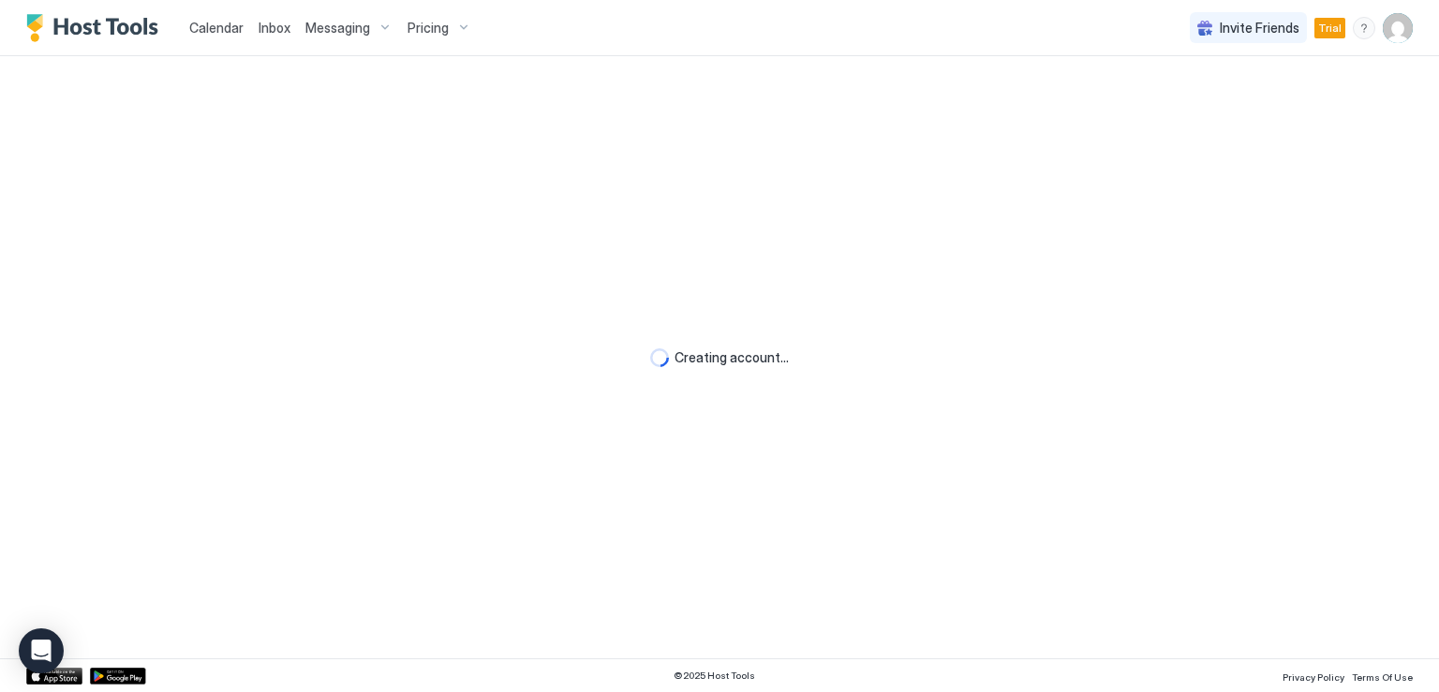
click at [1397, 43] on div "Invite Friends Trial TF" at bounding box center [1301, 27] width 223 height 55
click at [1394, 38] on img "User profile" at bounding box center [1398, 28] width 30 height 30
click at [1214, 132] on span "Logout" at bounding box center [1225, 136] width 42 height 17
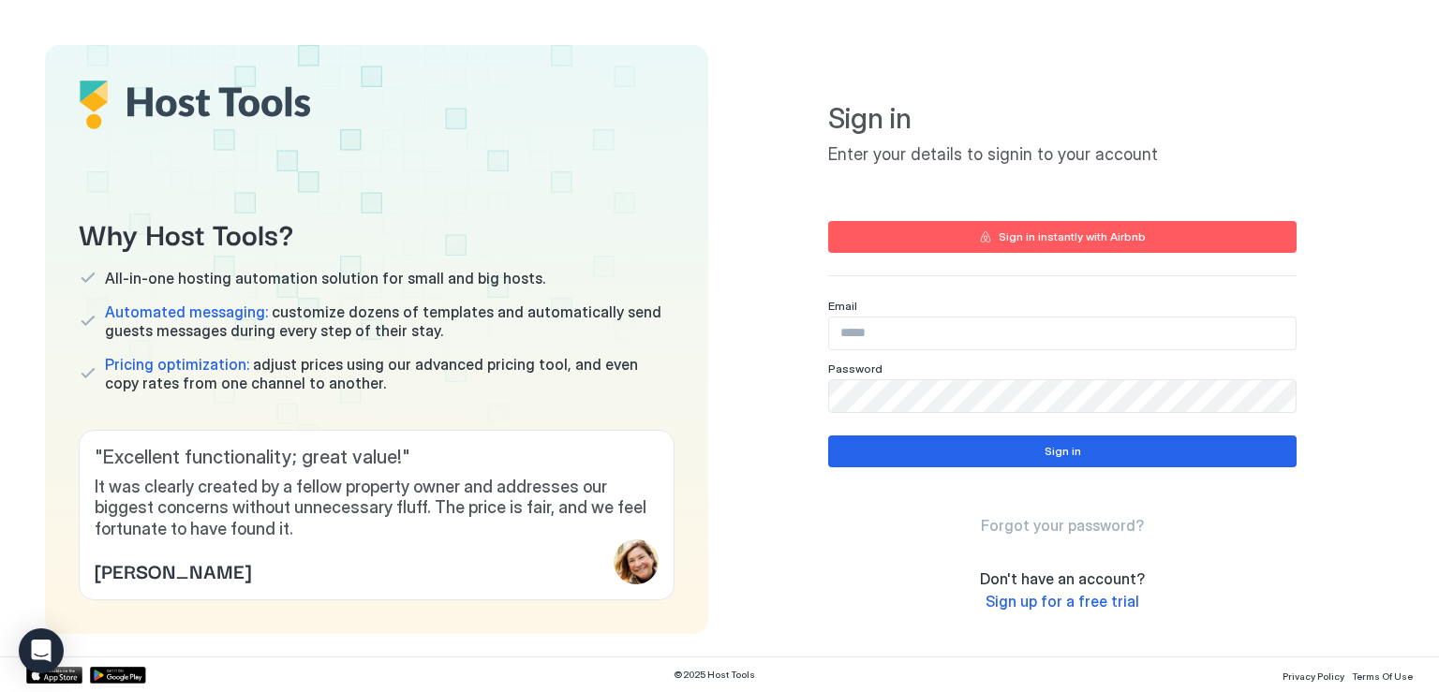
click at [899, 322] on input "Input Field" at bounding box center [1062, 334] width 467 height 32
click at [889, 334] on input "Input Field" at bounding box center [1062, 334] width 467 height 32
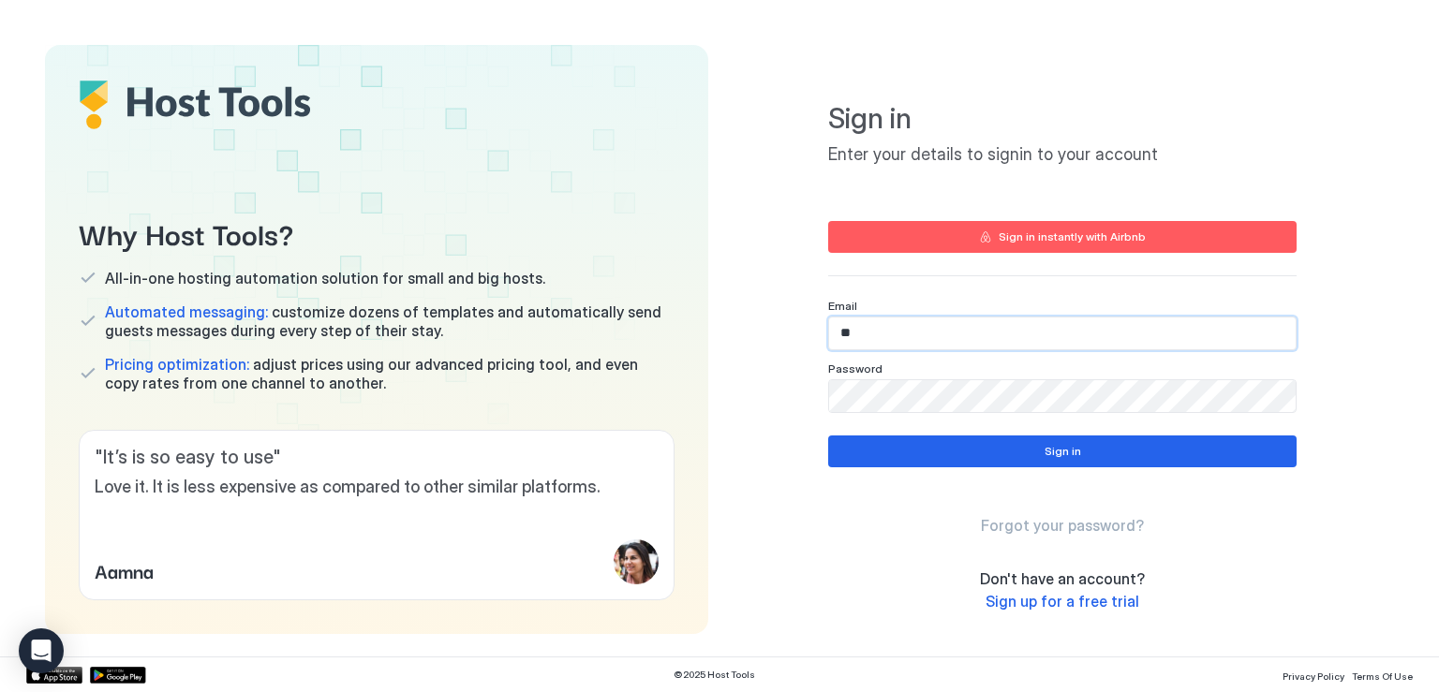
type input "*"
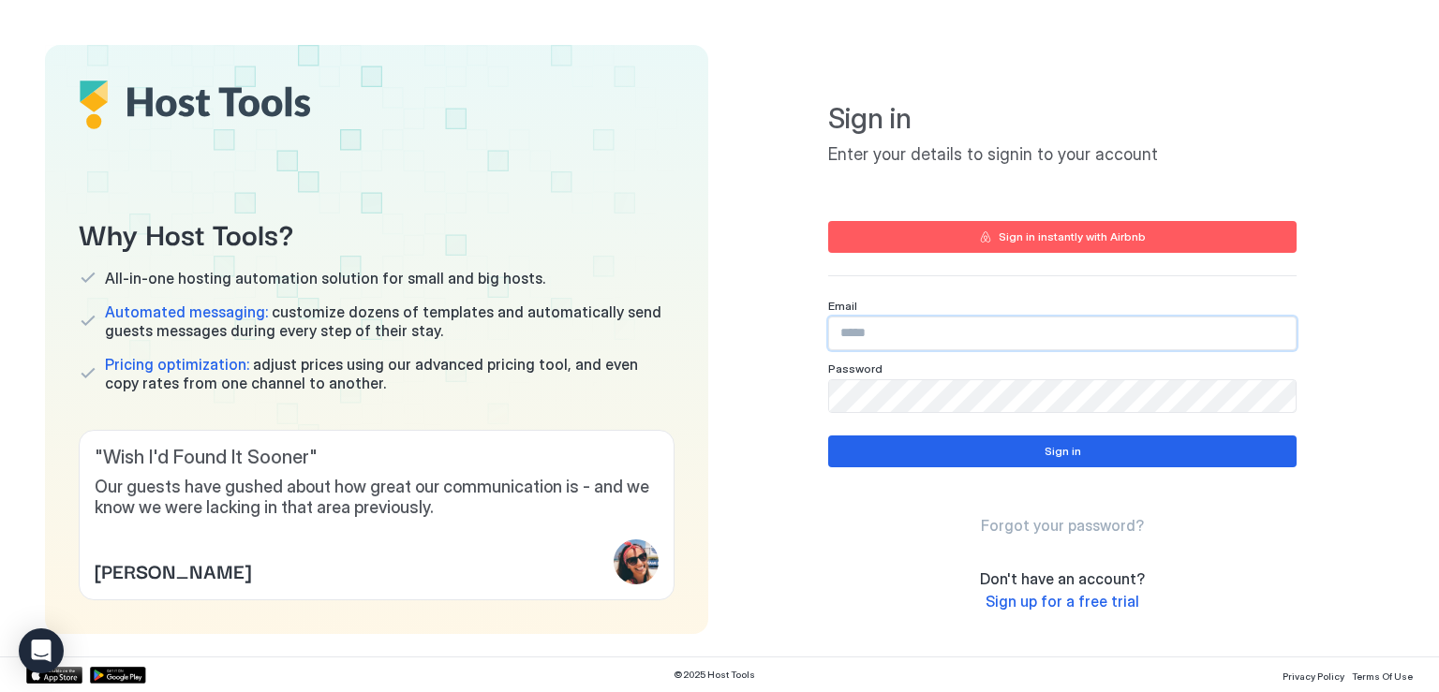
type input "**********"
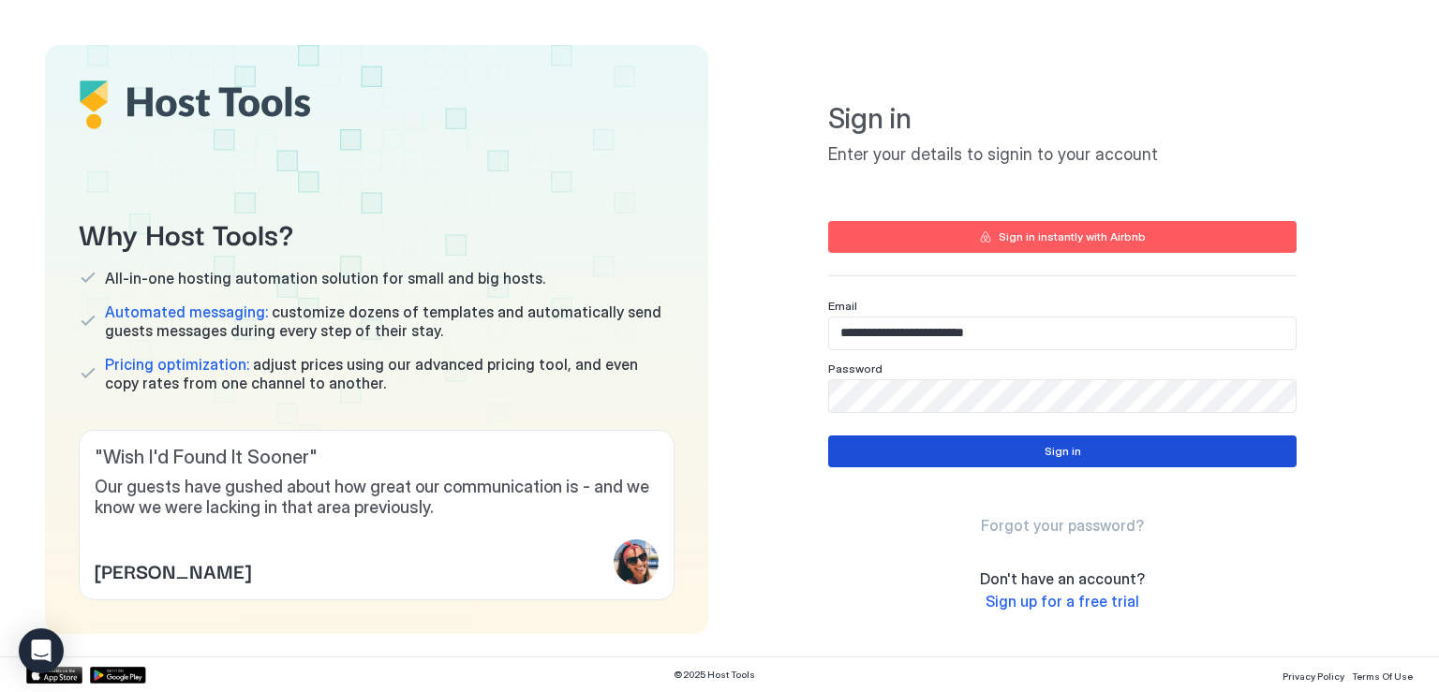
click at [999, 465] on button "Sign in" at bounding box center [1062, 452] width 468 height 32
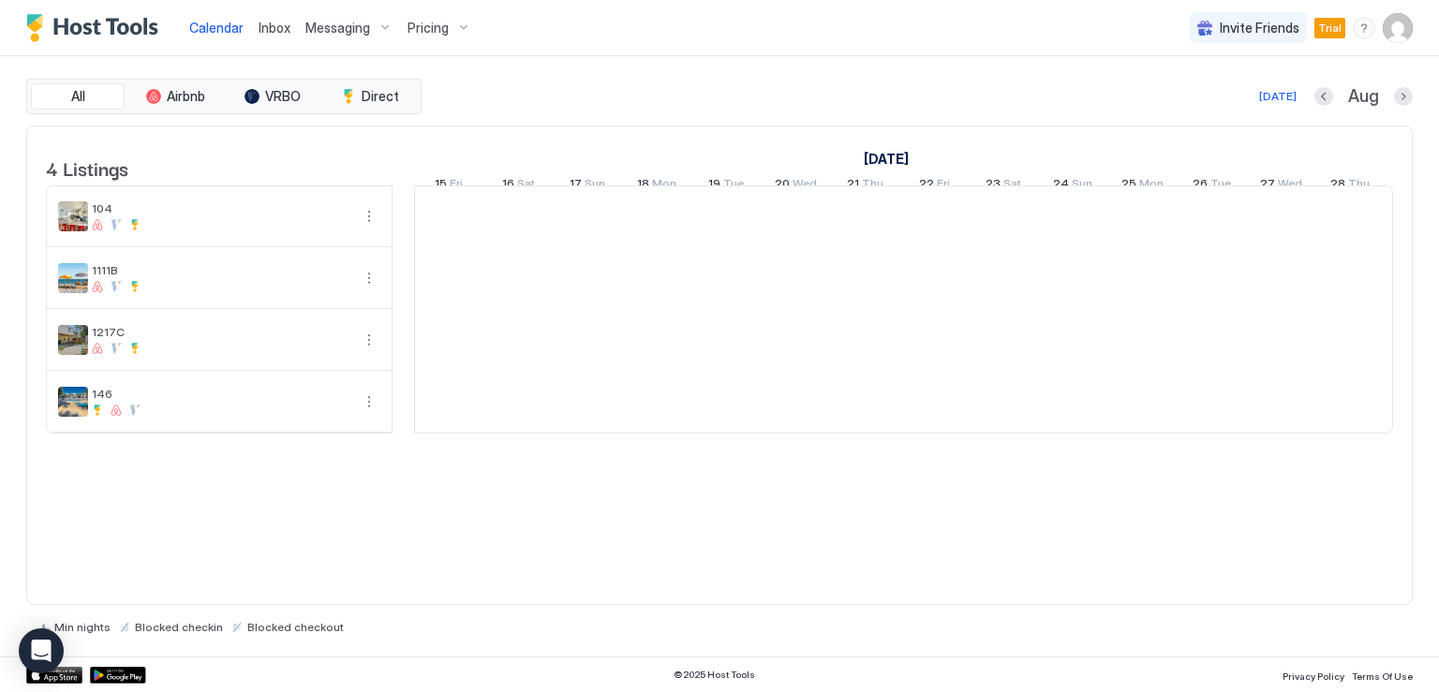
scroll to position [0, 1041]
